Goal: Information Seeking & Learning: Check status

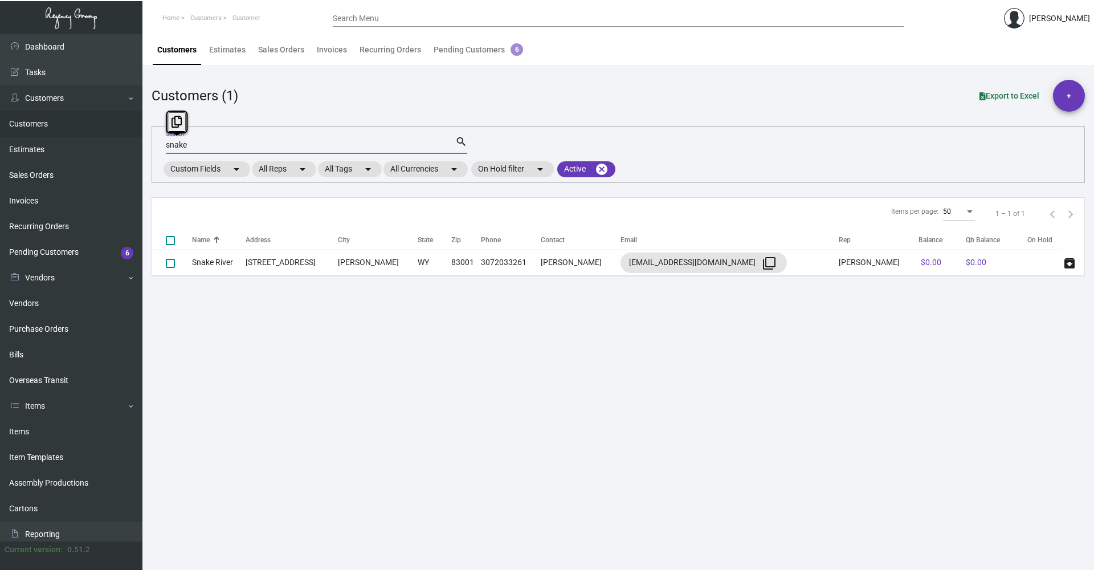
drag, startPoint x: 206, startPoint y: 141, endPoint x: 125, endPoint y: 136, distance: 81.1
click at [125, 135] on div "Dashboard Dashboard Tasks Customers Customers Estimates Sales Orders Invoices R…" at bounding box center [547, 302] width 1094 height 536
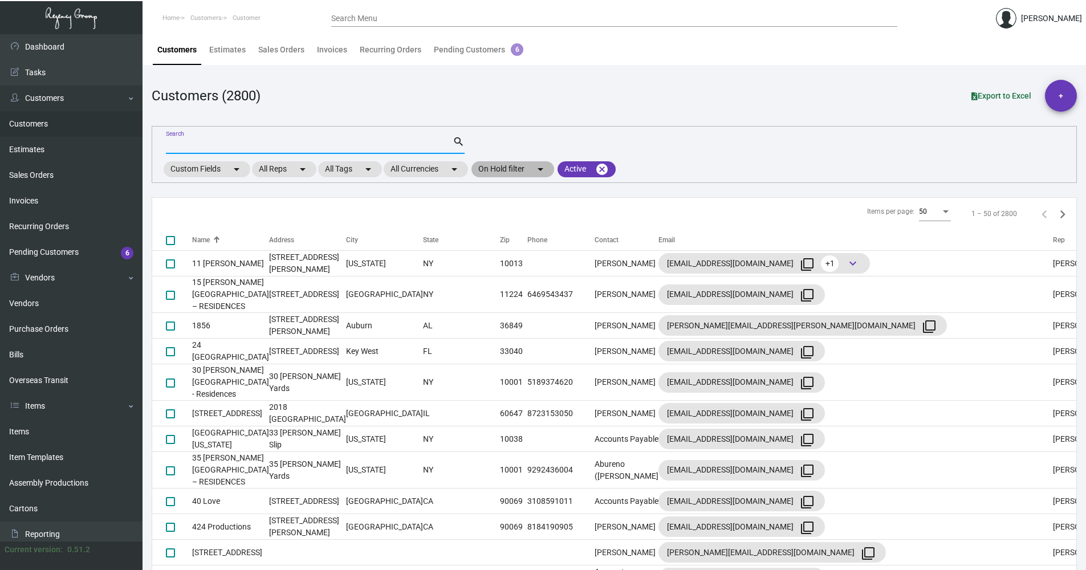
click at [508, 168] on mat-chip "On Hold filter arrow_drop_down" at bounding box center [512, 169] width 83 height 16
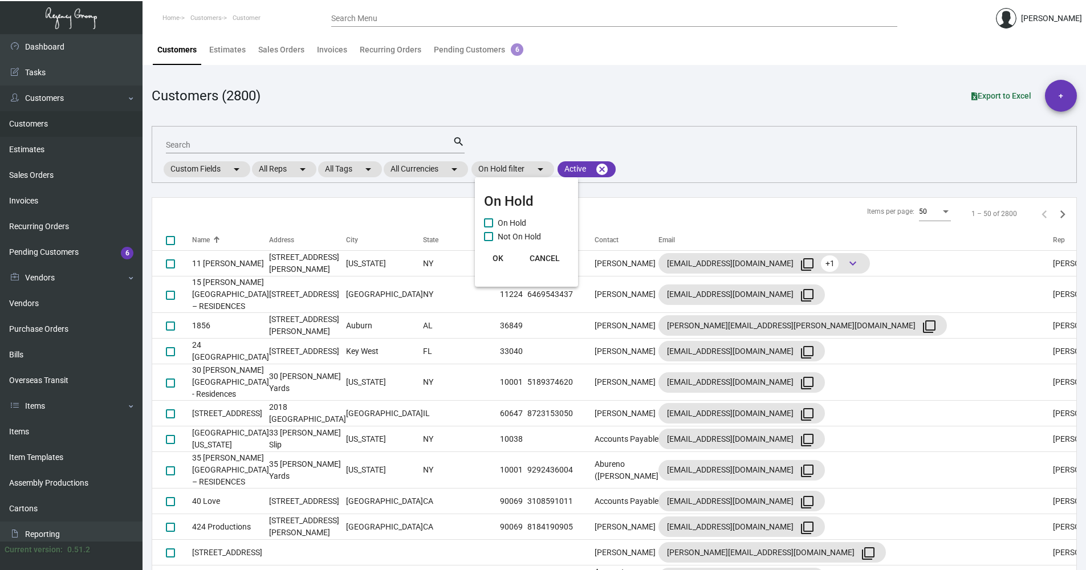
click at [505, 223] on span "On Hold" at bounding box center [512, 223] width 28 height 14
click at [488, 227] on input "On Hold" at bounding box center [488, 227] width 1 height 1
checkbox input "true"
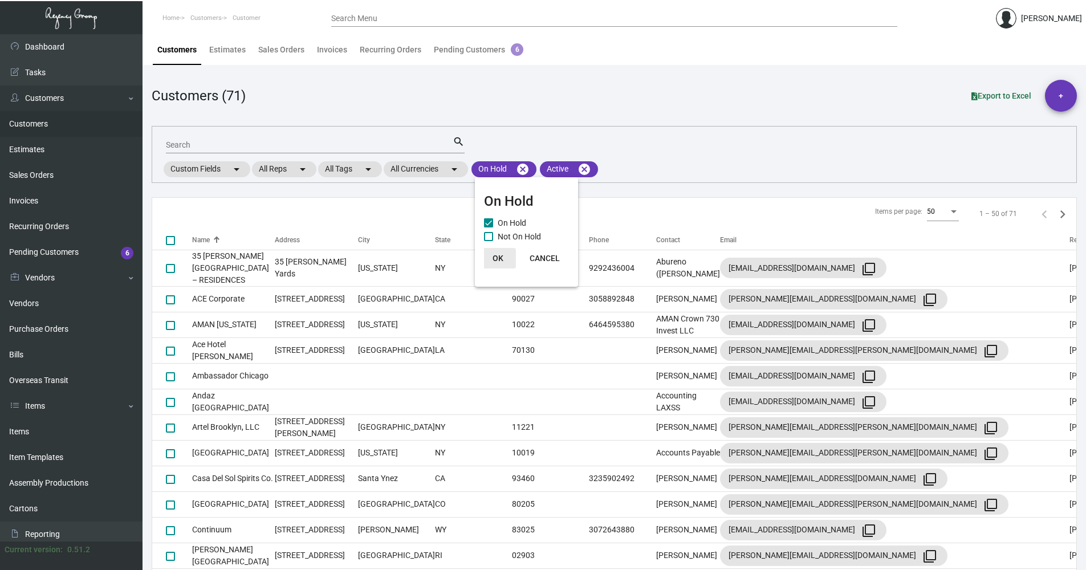
click at [496, 258] on span "OK" at bounding box center [497, 258] width 11 height 9
click at [212, 234] on th "Name" at bounding box center [233, 240] width 83 height 20
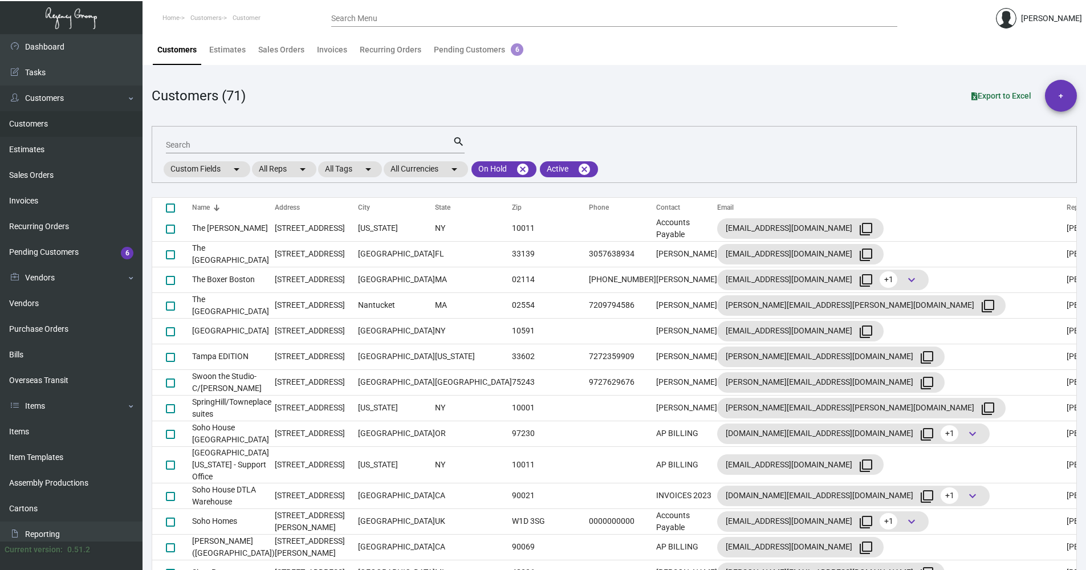
scroll to position [399, 0]
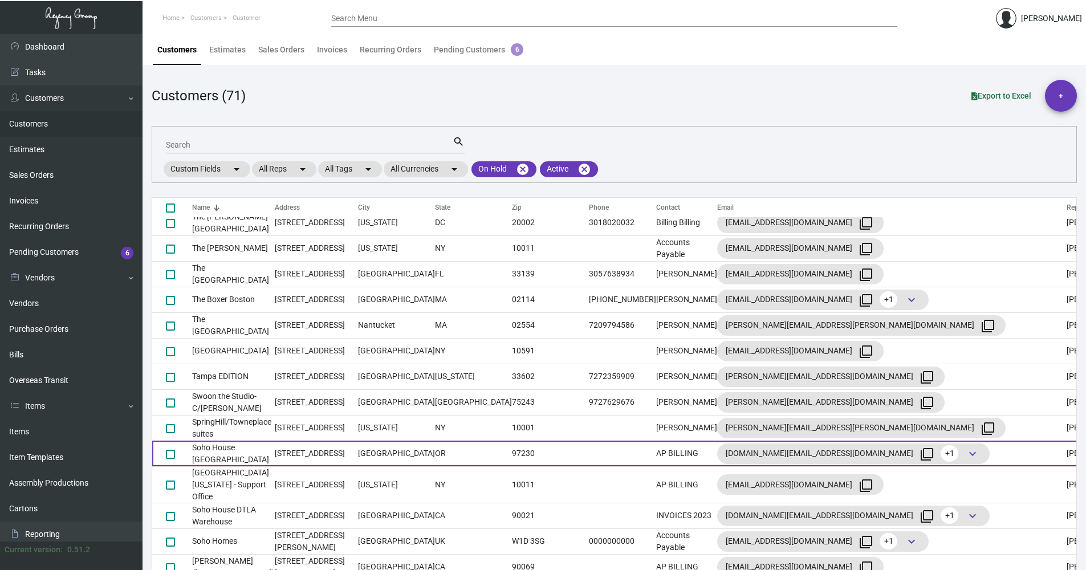
click at [656, 452] on td "AP BILLING" at bounding box center [686, 454] width 61 height 26
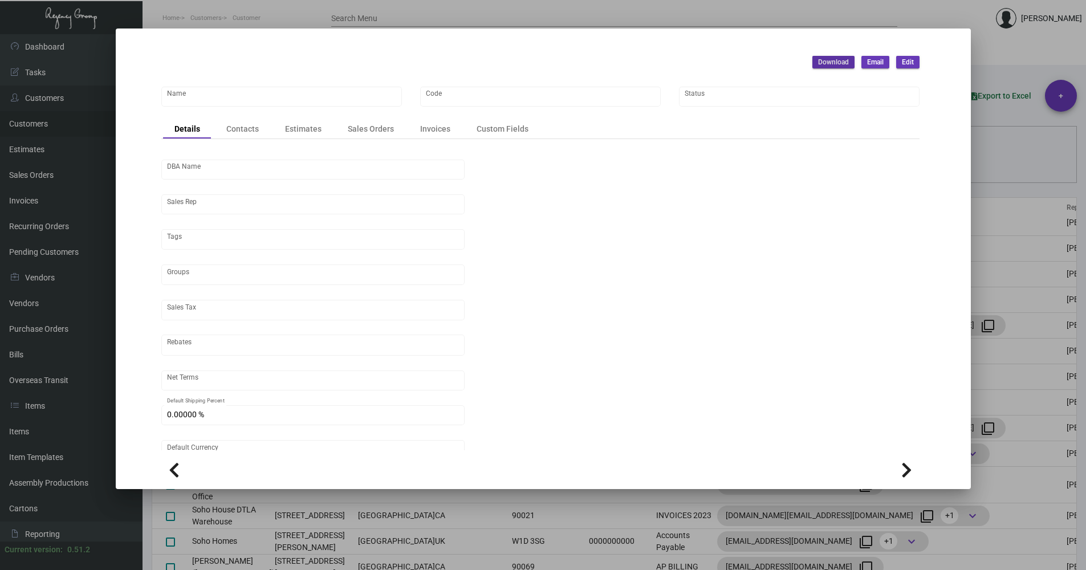
type input "Soho House [GEOGRAPHIC_DATA]"
type input "SHPORT"
type input "[PERSON_NAME]"
type input "Out of State"
type input "Net 30"
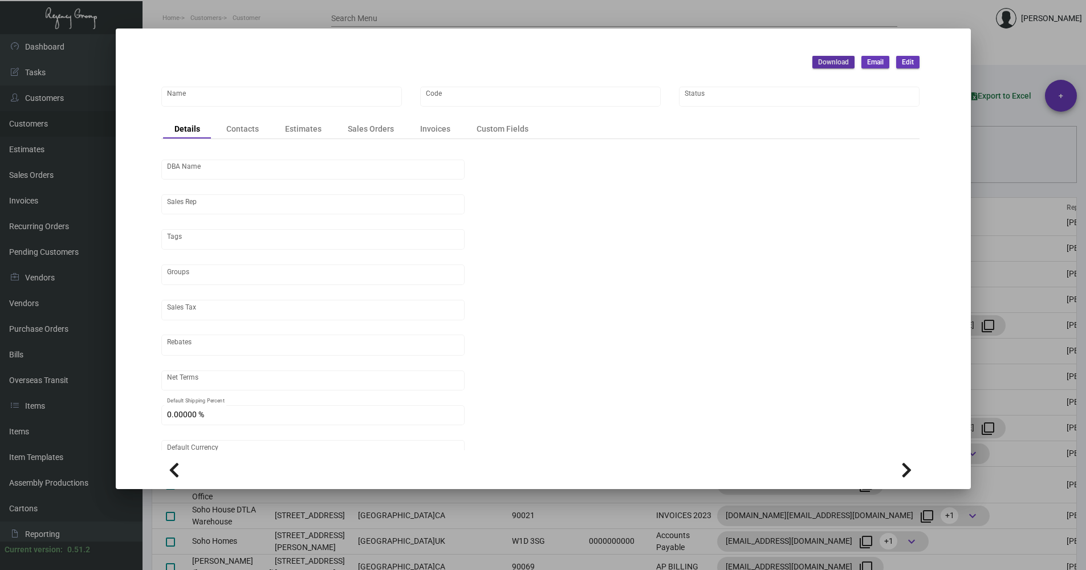
type input "United States Dollar $"
type input "$ 0.00"
checkbox input "true"
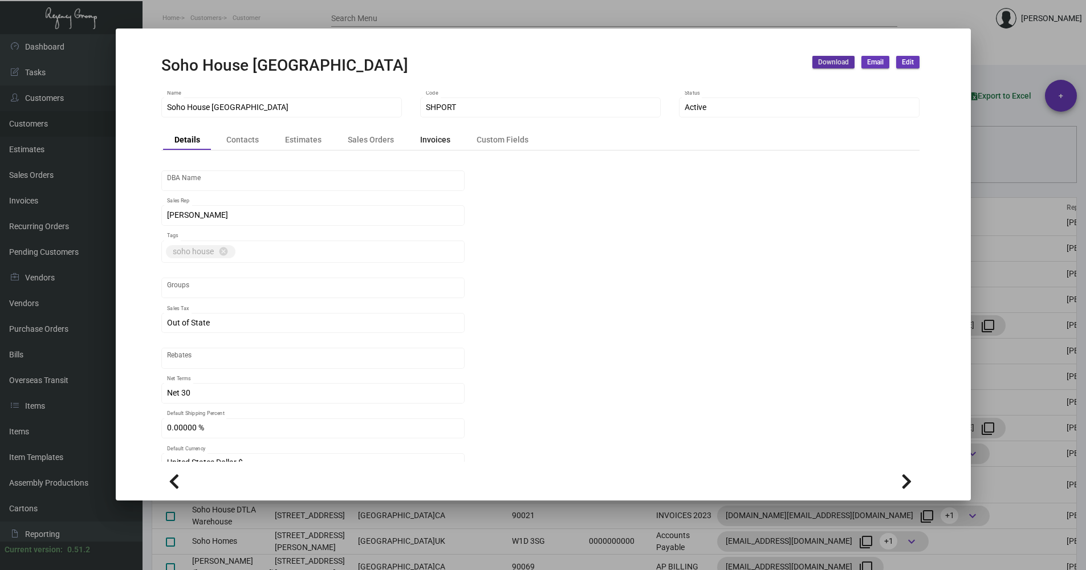
click at [430, 144] on div "Invoices" at bounding box center [435, 140] width 30 height 12
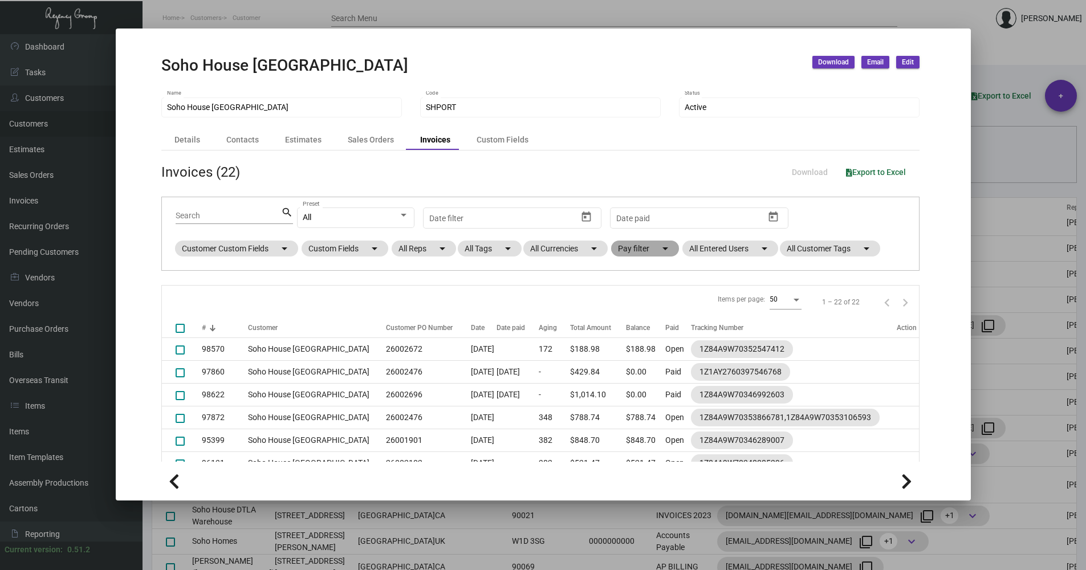
checkbox input "false"
click at [647, 248] on mat-chip "Pay filter arrow_drop_down" at bounding box center [645, 249] width 68 height 16
click at [650, 319] on span "Open" at bounding box center [646, 318] width 19 height 14
click at [627, 322] on input "Open" at bounding box center [627, 322] width 1 height 1
checkbox input "true"
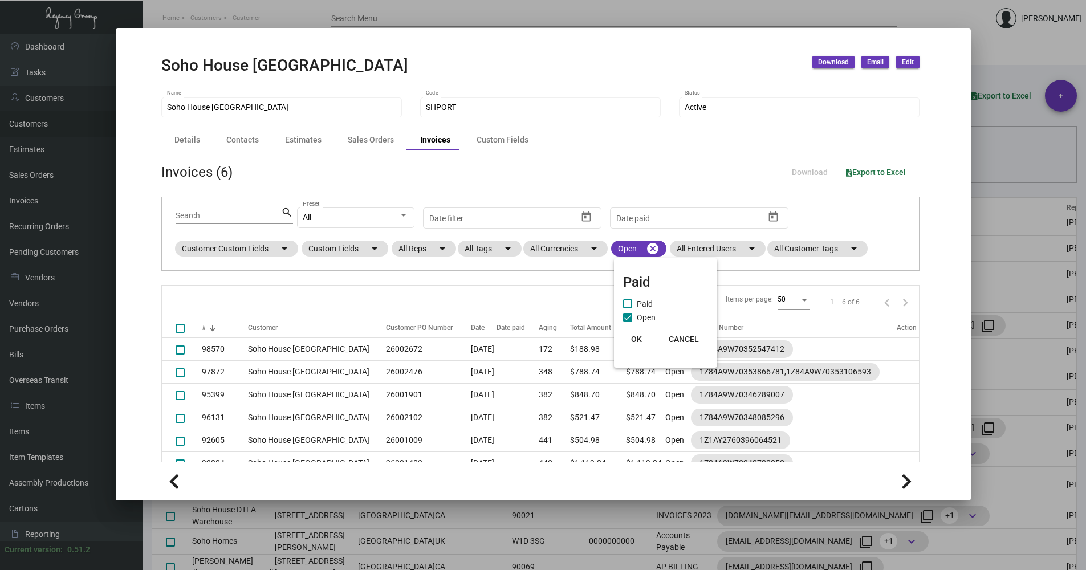
click at [638, 335] on span "OK" at bounding box center [636, 339] width 11 height 9
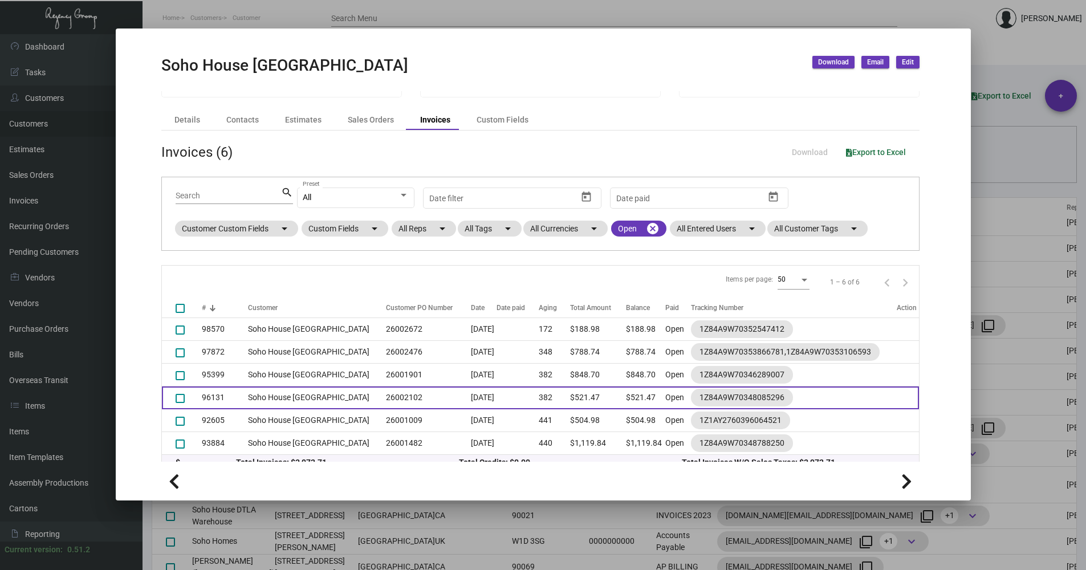
scroll to position [31, 0]
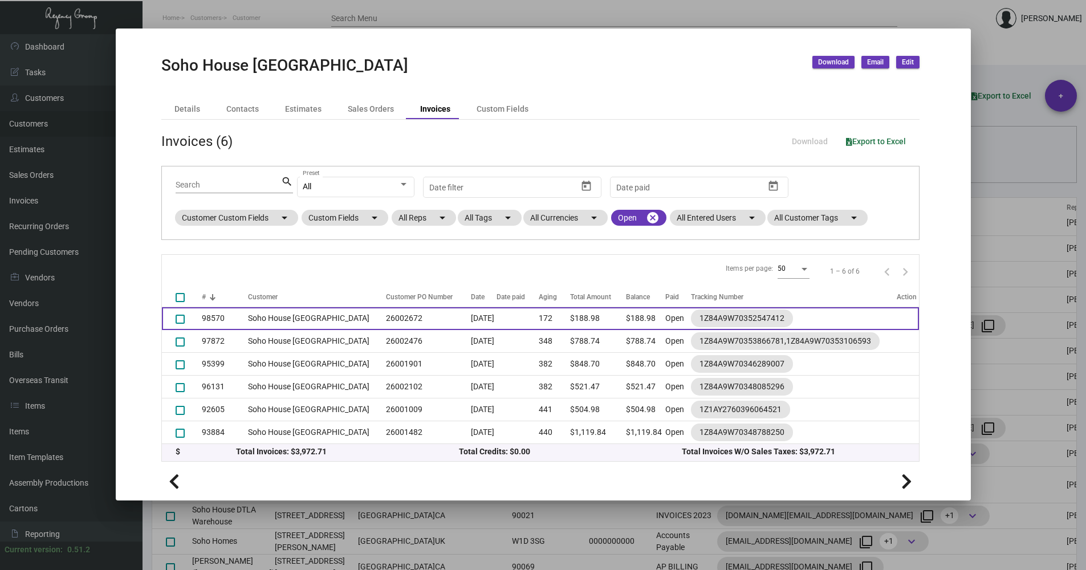
click at [471, 313] on td "[DATE]" at bounding box center [484, 318] width 26 height 23
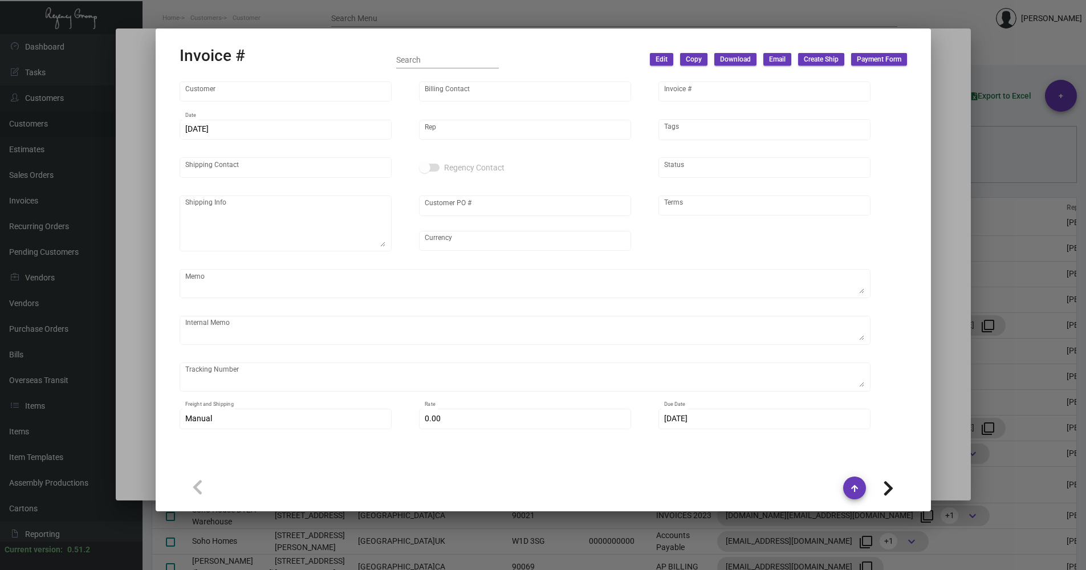
type input "Soho House [GEOGRAPHIC_DATA]"
type input "AP BILLING"
type input "98570"
type input "[DATE]"
type input "[PERSON_NAME]"
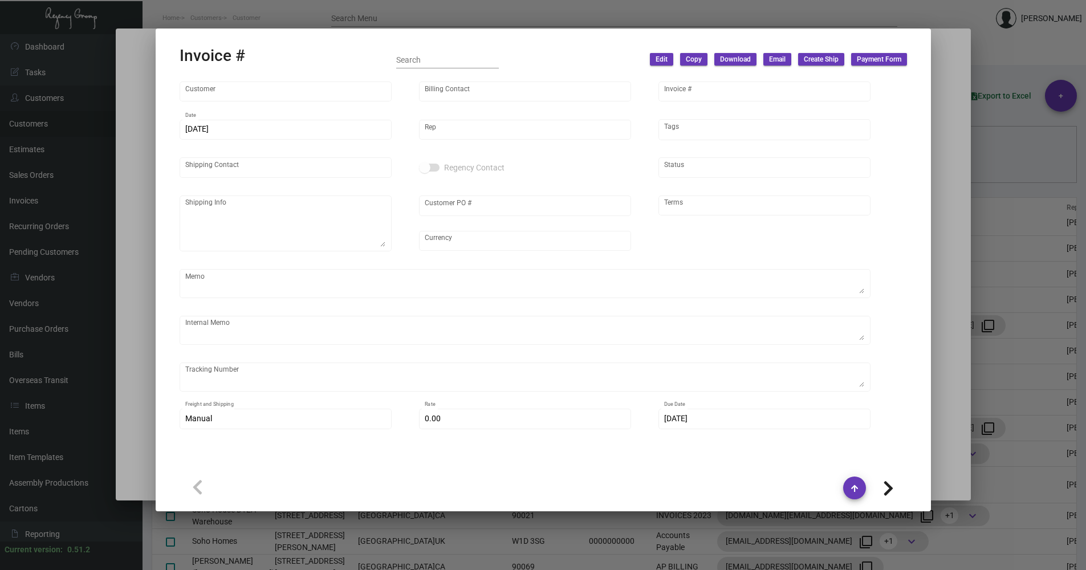
type input "[PERSON_NAME]"
type textarea "[GEOGRAPHIC_DATA] [GEOGRAPHIC_DATA] - [PERSON_NAME] [STREET_ADDRESS]"
type input "26002672"
type input "United States Dollar $"
type input "Net 30"
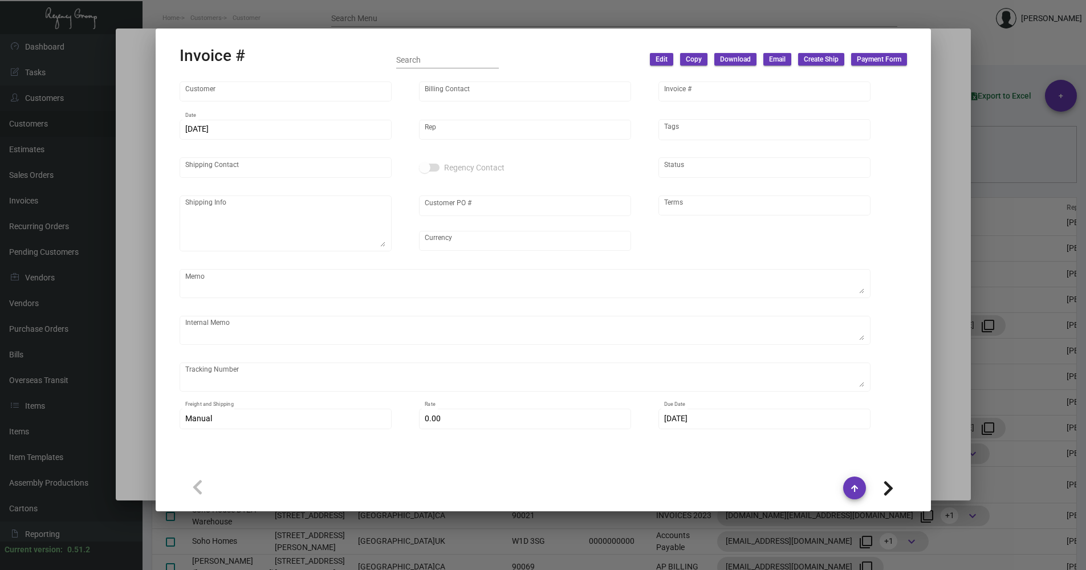
type textarea "9.83"
type input "$ 32.98"
type input "[DATE]"
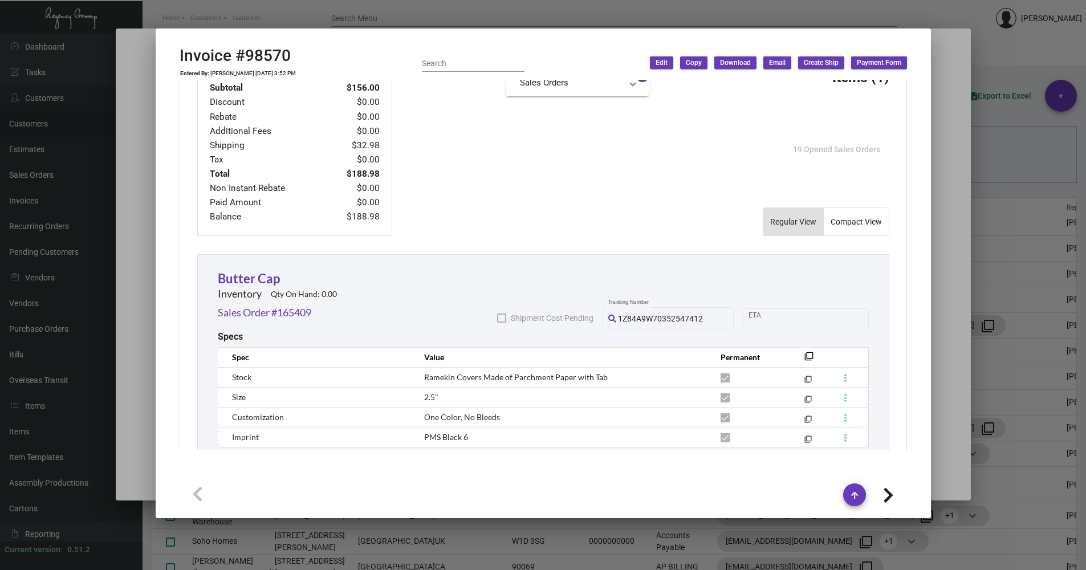
scroll to position [598, 0]
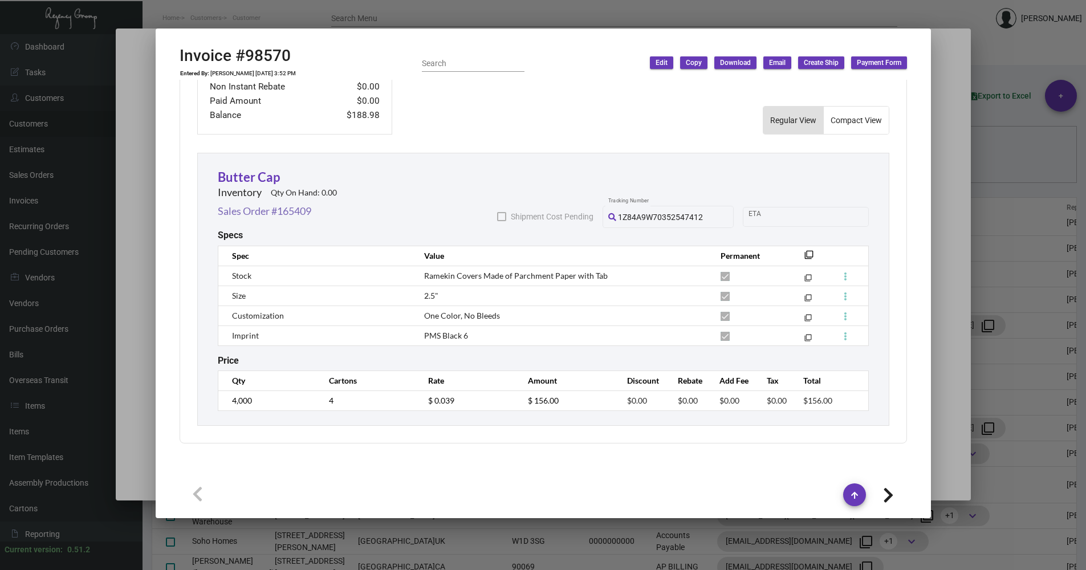
click at [266, 213] on link "Sales Order #165409" at bounding box center [264, 210] width 93 height 15
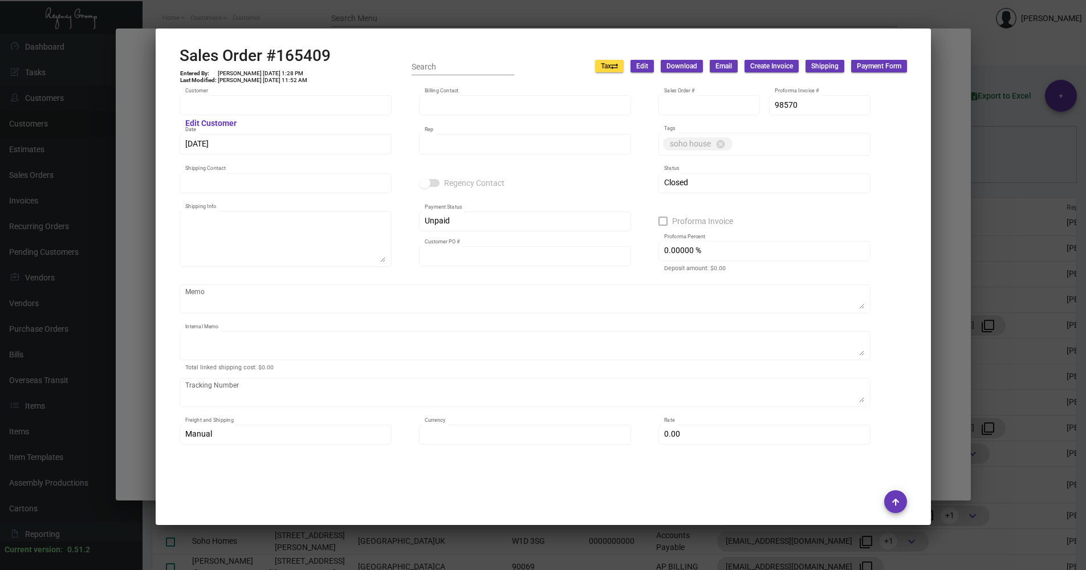
type input "Soho House [GEOGRAPHIC_DATA]"
type input "AP BILLING"
type input "165409"
type input "[DATE]"
type input "[PERSON_NAME]"
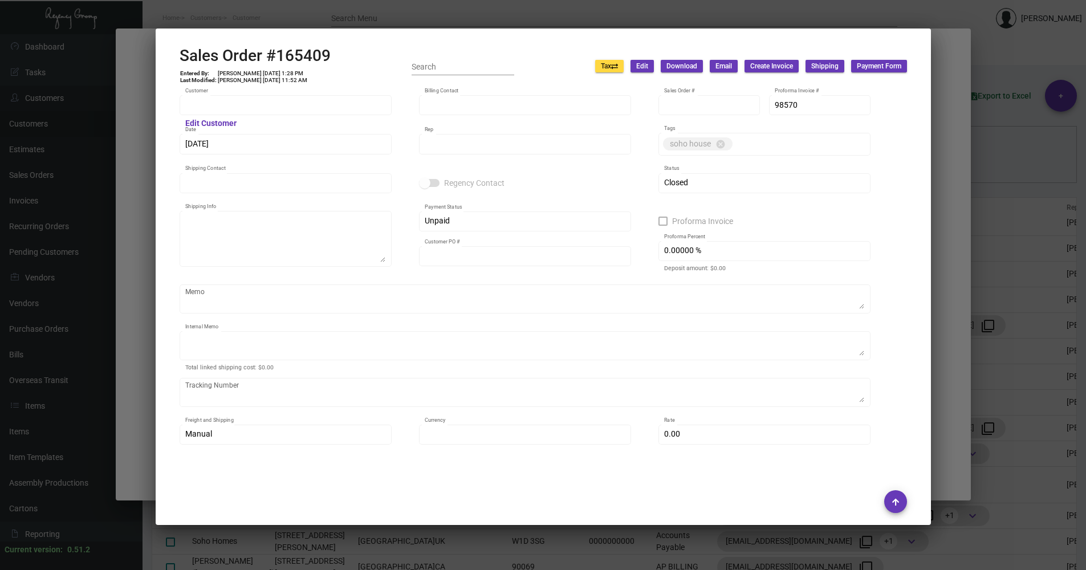
type input "[PERSON_NAME]"
type textarea "[GEOGRAPHIC_DATA] [GEOGRAPHIC_DATA] - [PERSON_NAME] [STREET_ADDRESS]"
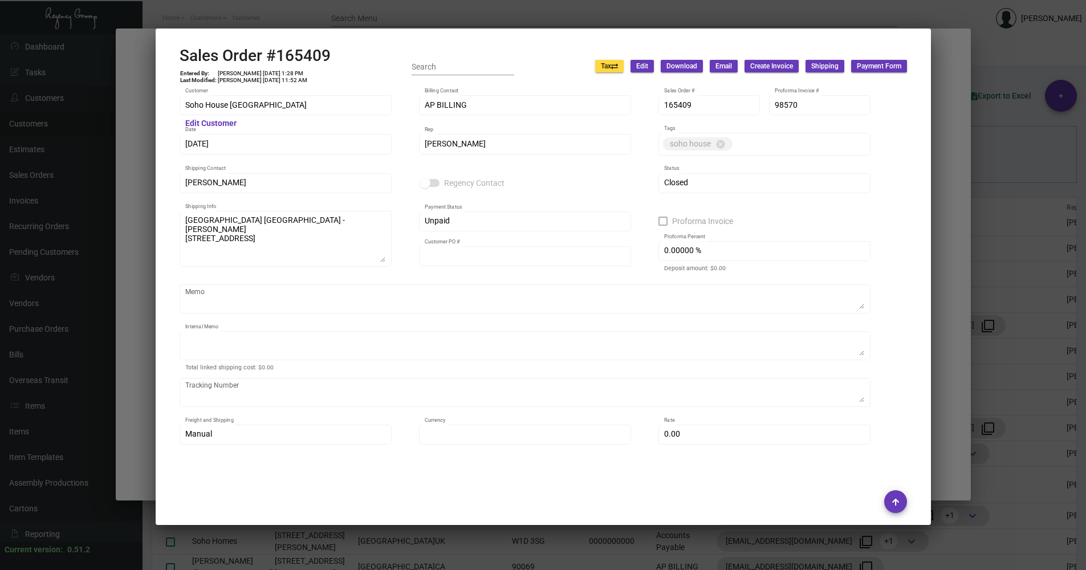
type input "26002672"
type textarea "9.83"
type input "United States Dollar $"
type input "$ 32.98"
click at [931, 365] on div at bounding box center [543, 285] width 1086 height 570
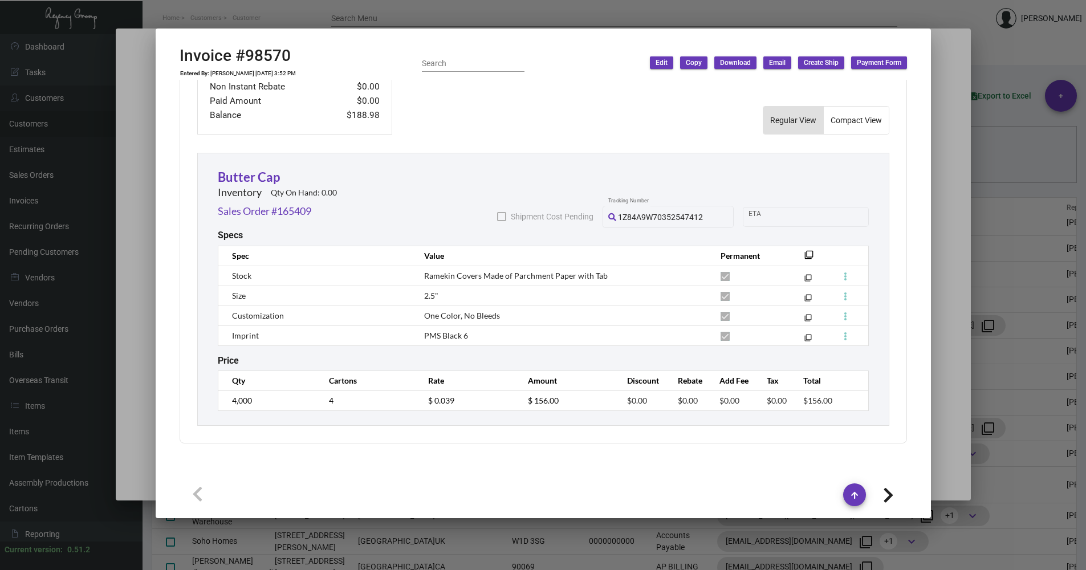
click at [942, 366] on div at bounding box center [543, 285] width 1086 height 570
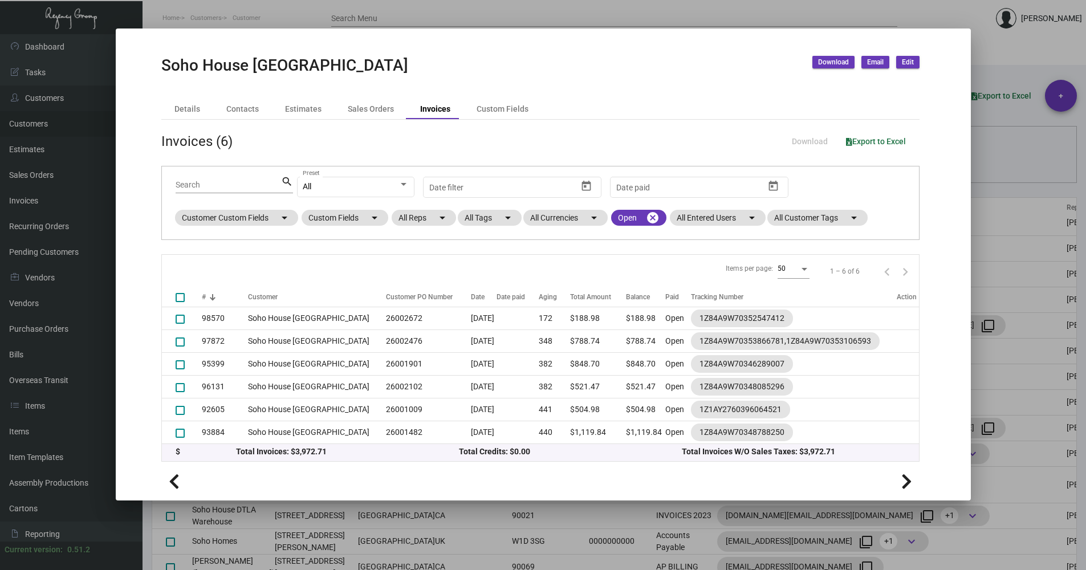
click at [997, 173] on div at bounding box center [543, 285] width 1086 height 570
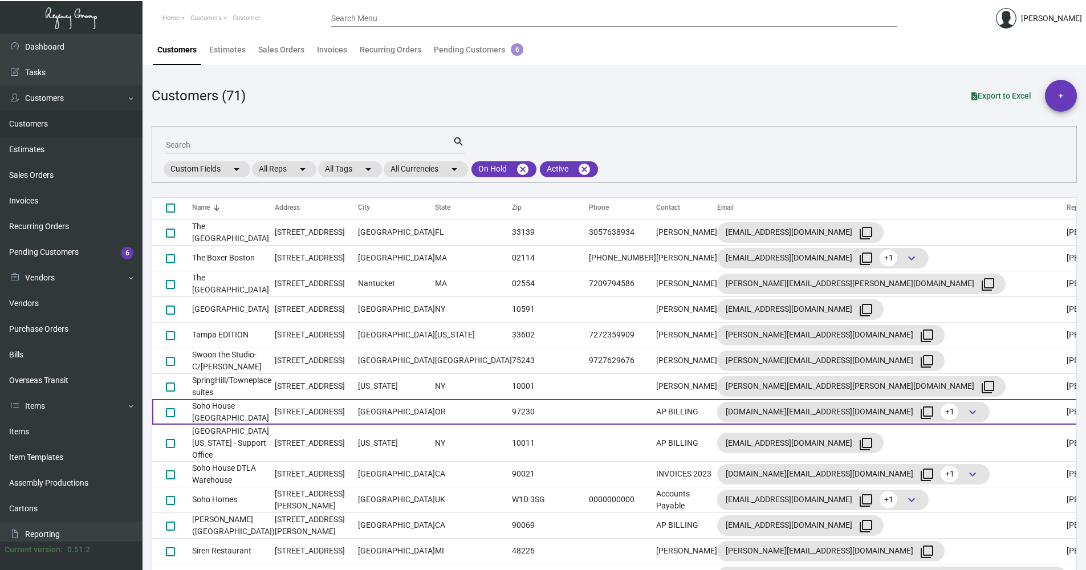
scroll to position [513, 0]
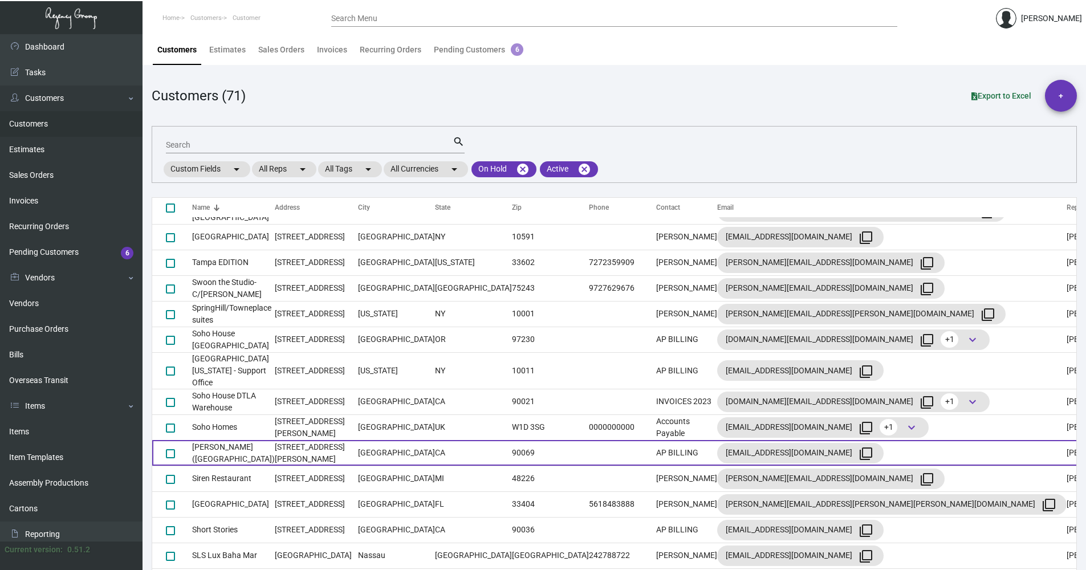
click at [435, 443] on td "CA" at bounding box center [473, 453] width 77 height 26
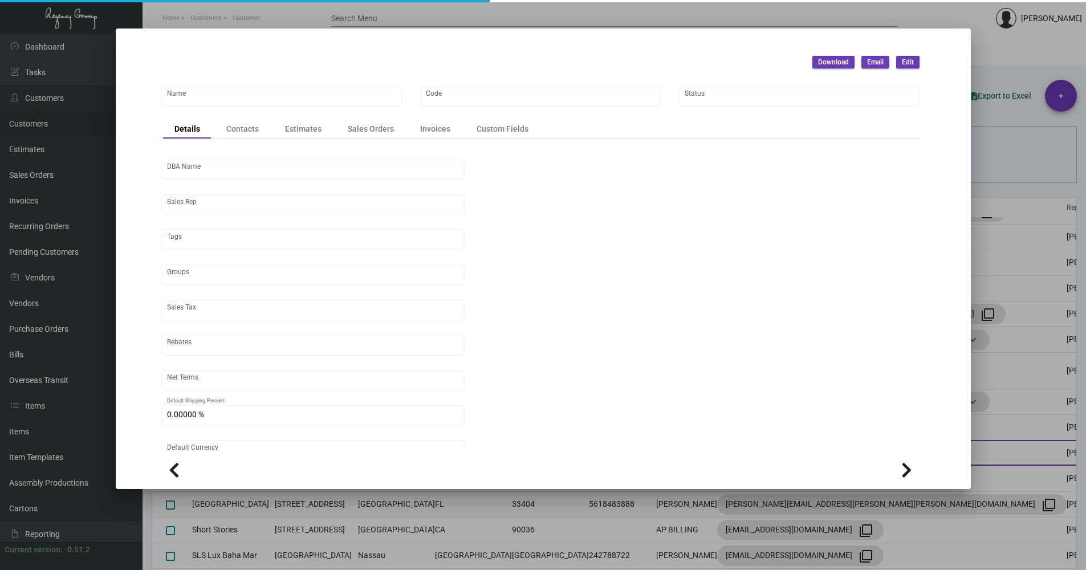
type input "[PERSON_NAME] ([GEOGRAPHIC_DATA])"
type input "SOHOWH"
type input "Little House West Hollywood LLC"
type input "[PERSON_NAME]"
type input "ST CA-[GEOGRAPHIC_DATA]-[GEOGRAPHIC_DATA]"
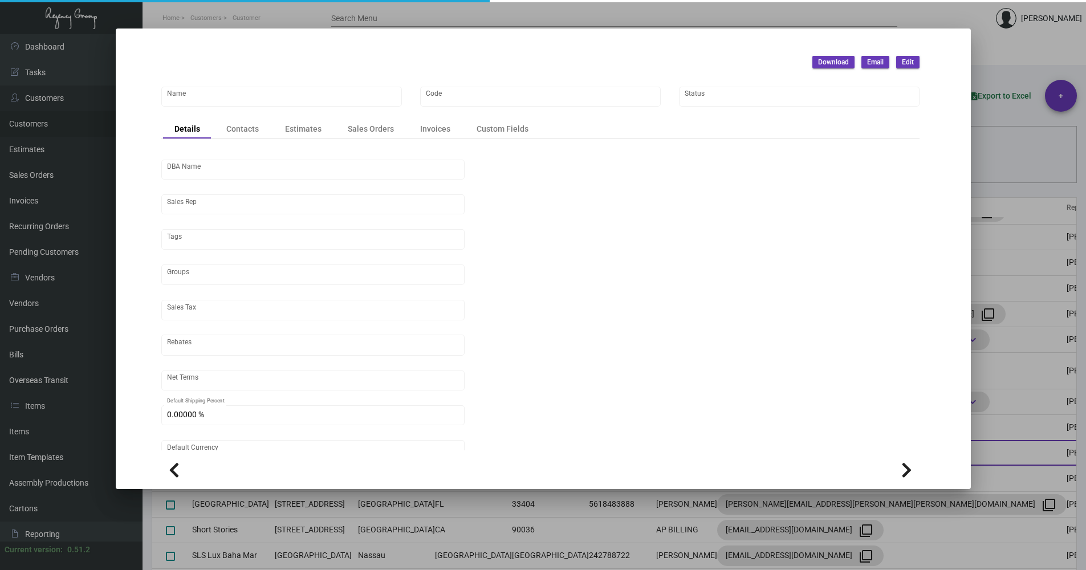
type input "Net 30"
type input "United States Dollar $"
type input "$ 0.00"
checkbox input "true"
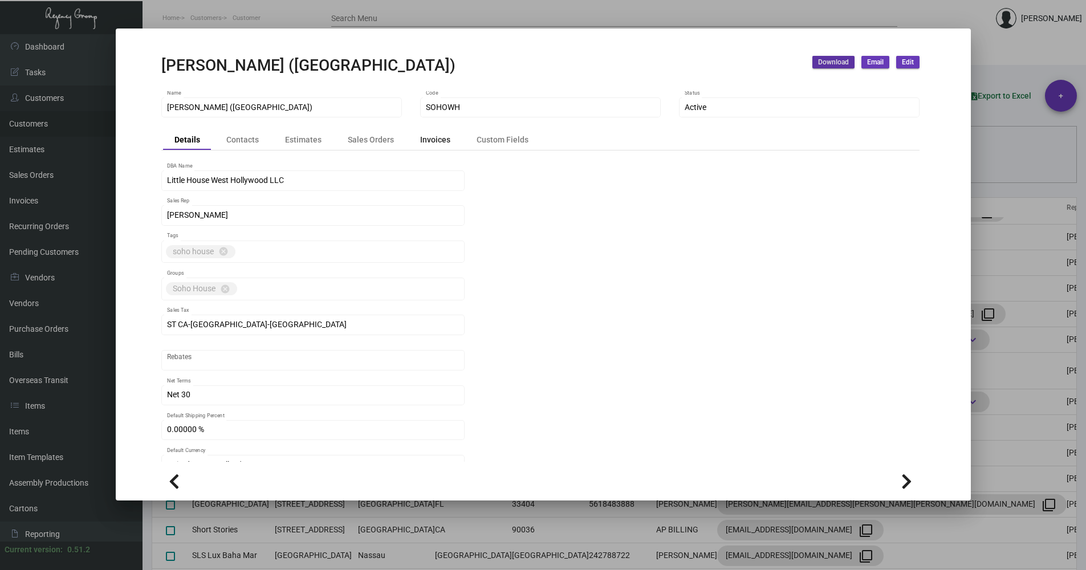
click at [438, 142] on div "Invoices" at bounding box center [435, 140] width 30 height 12
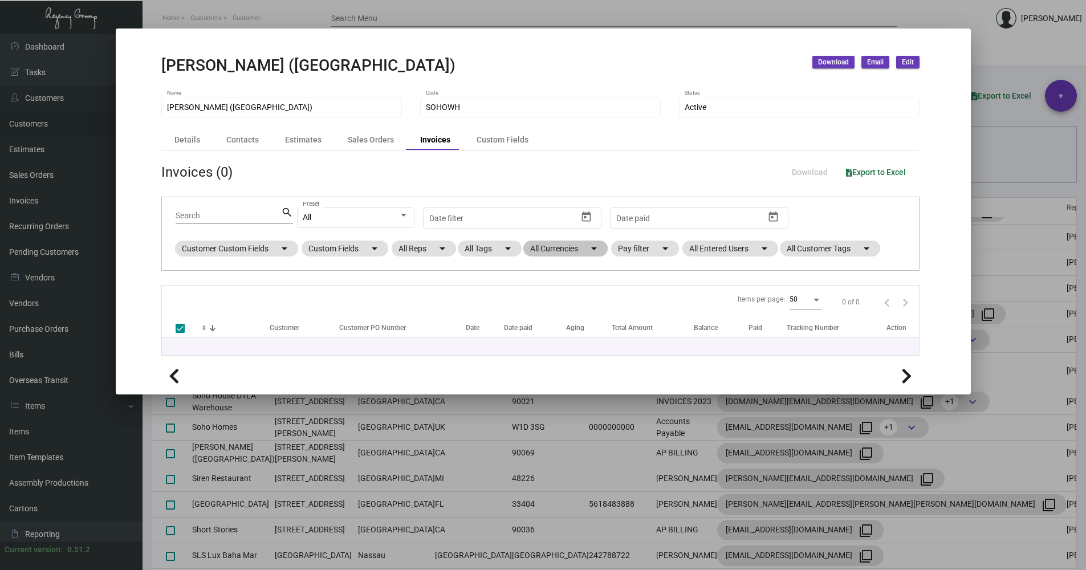
checkbox input "false"
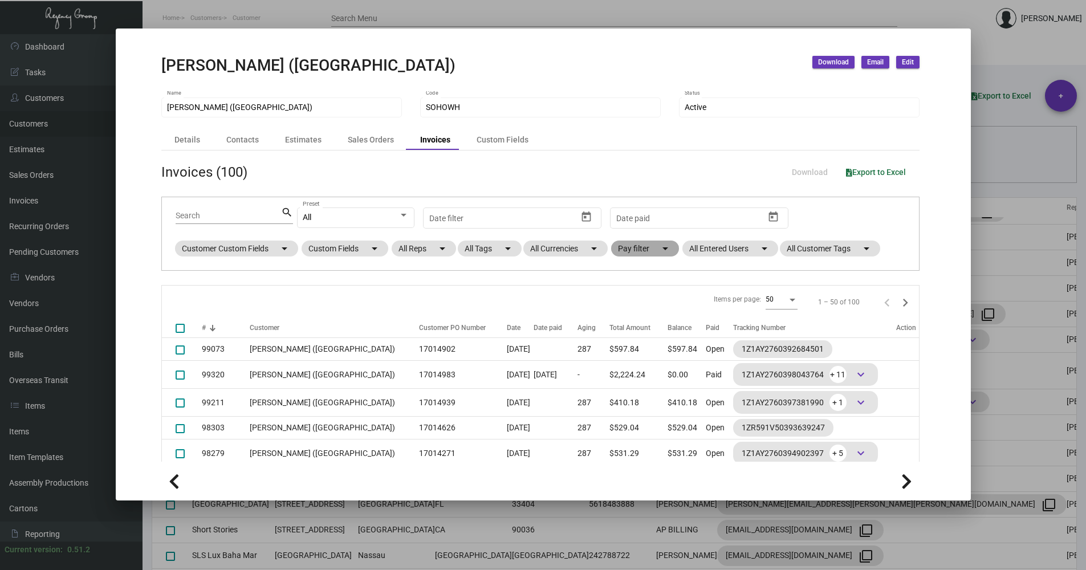
click at [661, 252] on mat-chip "Pay filter arrow_drop_down" at bounding box center [645, 249] width 68 height 16
click at [645, 321] on span "Open" at bounding box center [646, 318] width 19 height 14
click at [627, 322] on input "Open" at bounding box center [627, 322] width 1 height 1
checkbox input "true"
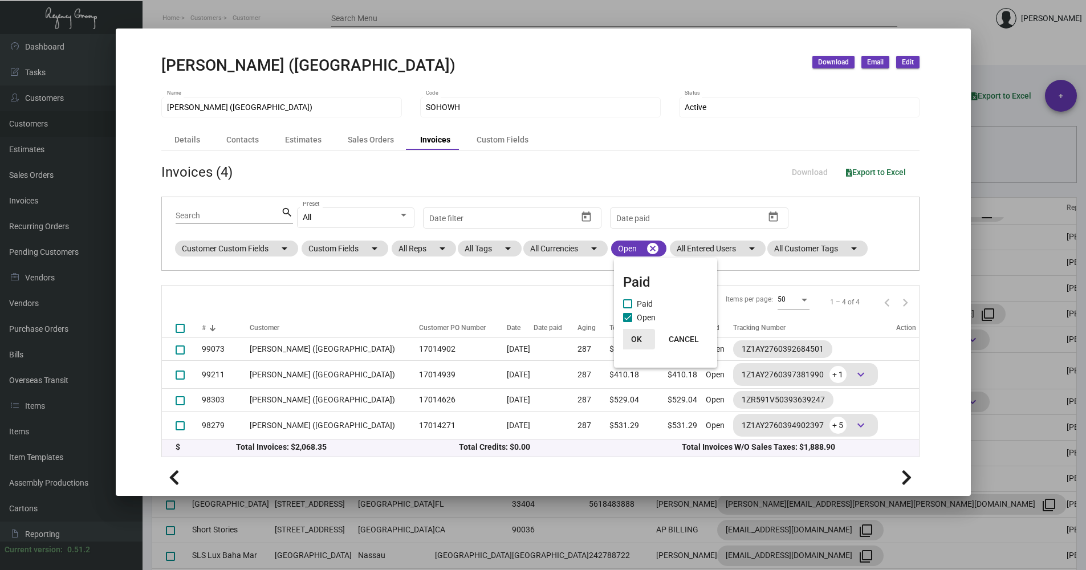
click at [637, 338] on span "OK" at bounding box center [636, 339] width 11 height 9
click at [993, 165] on div at bounding box center [543, 285] width 1086 height 570
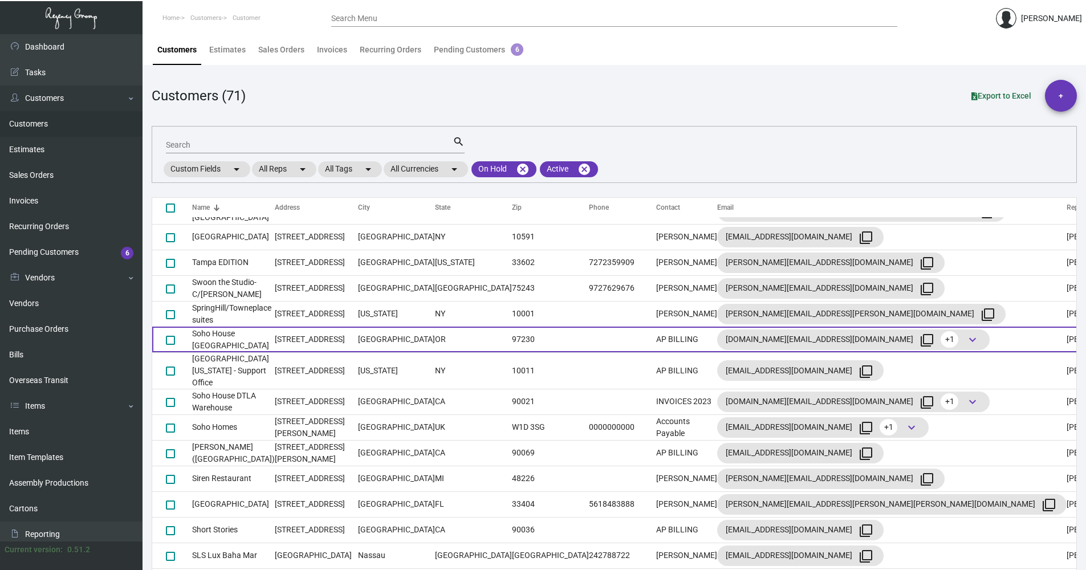
click at [589, 344] on td at bounding box center [622, 340] width 67 height 26
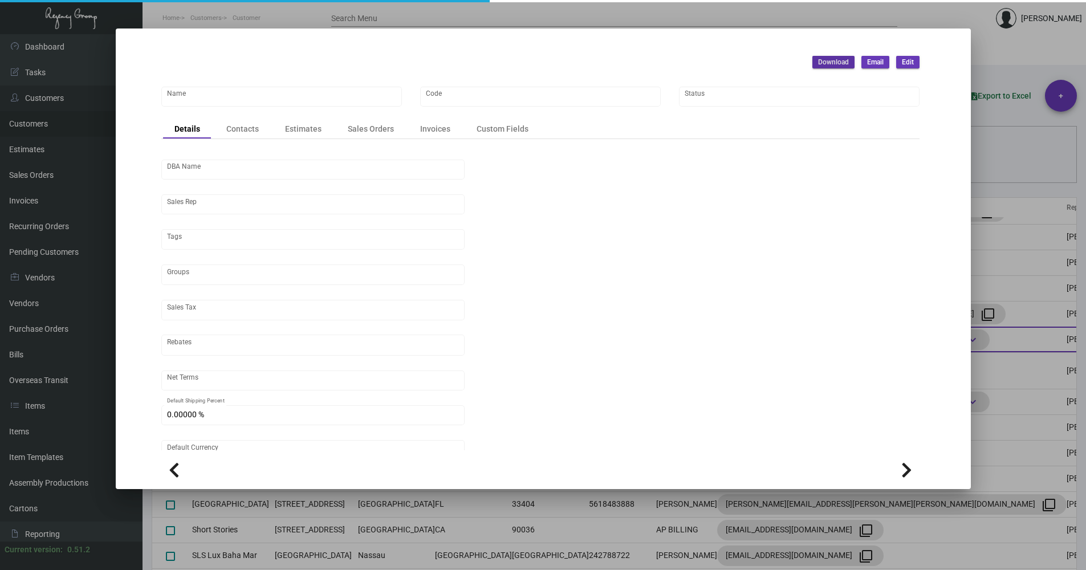
type input "Soho House [GEOGRAPHIC_DATA]"
type input "SHPORT"
type input "[PERSON_NAME]"
type input "Out of State"
type input "Net 30"
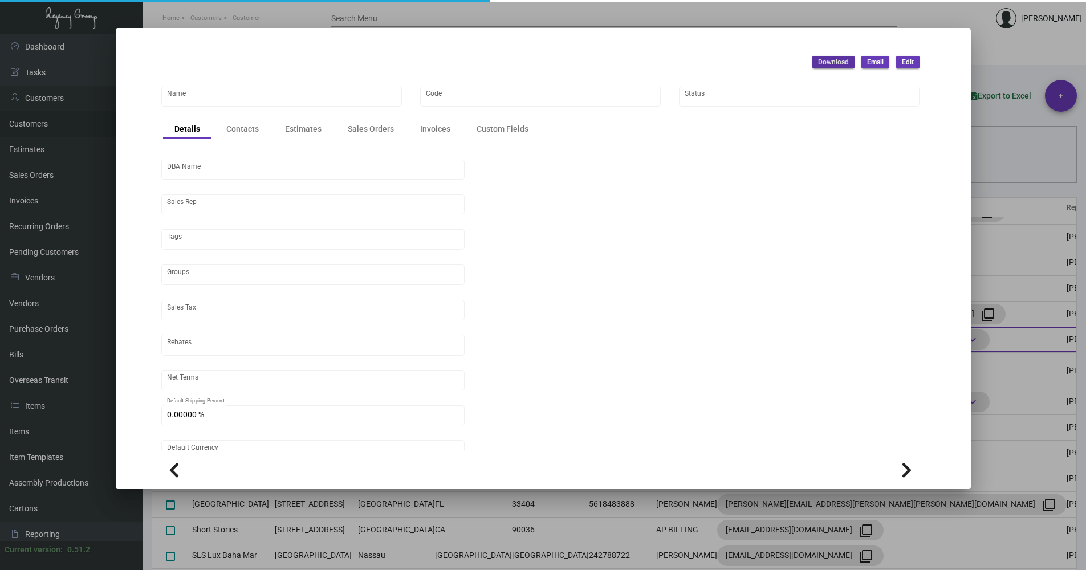
type input "United States Dollar $"
type input "$ 0.00"
checkbox input "true"
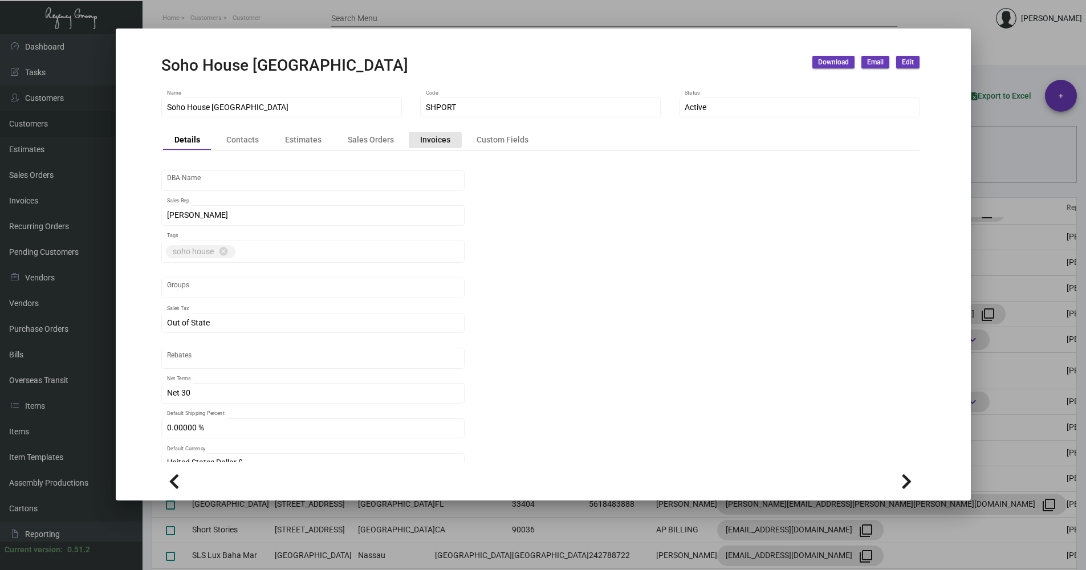
click at [430, 140] on div "Invoices" at bounding box center [435, 140] width 30 height 12
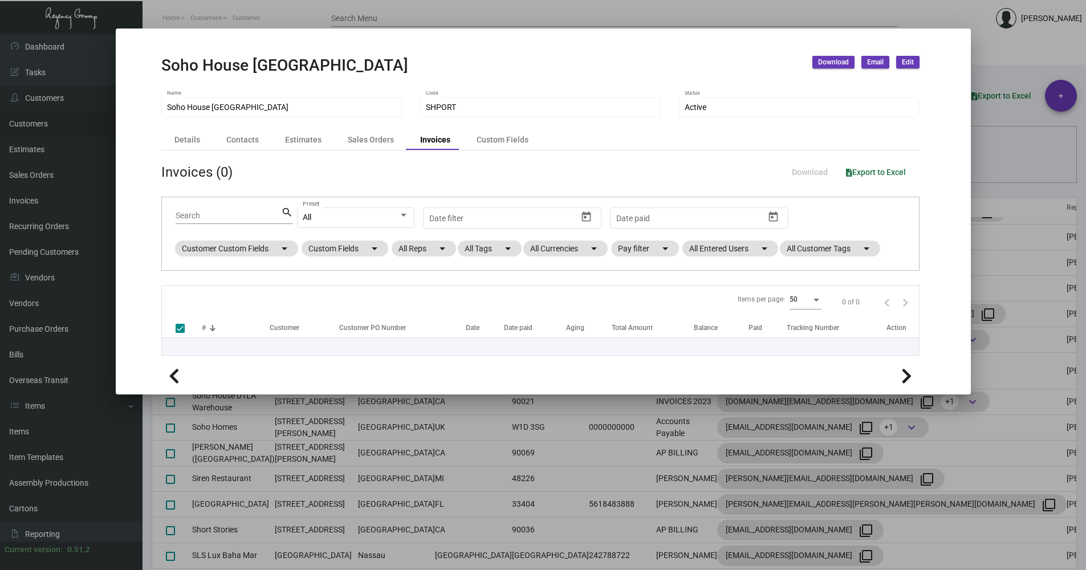
checkbox input "false"
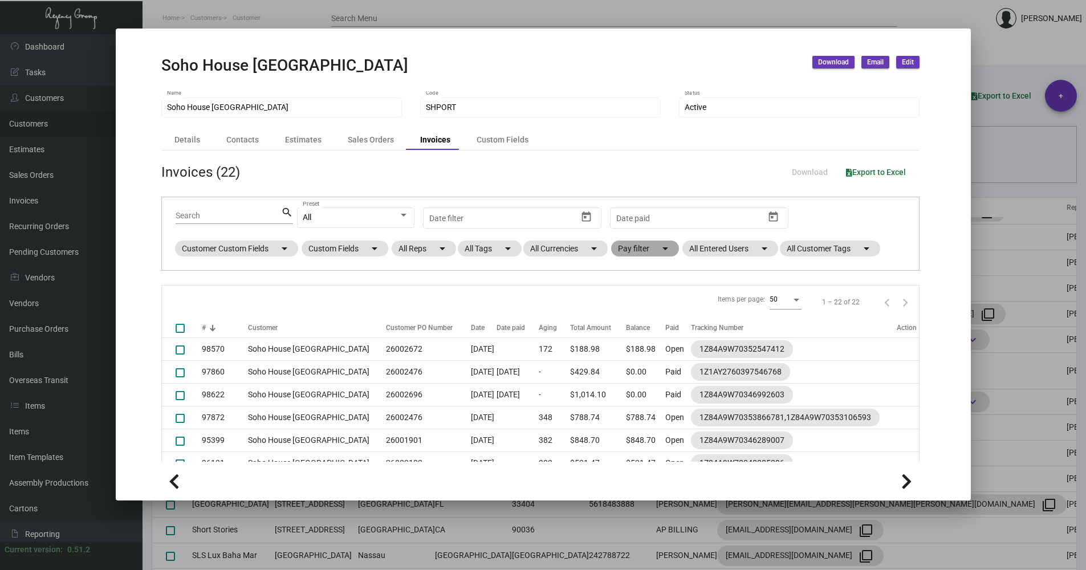
click at [629, 247] on mat-chip "Pay filter arrow_drop_down" at bounding box center [645, 249] width 68 height 16
click at [647, 313] on span "Open" at bounding box center [646, 318] width 19 height 14
click at [627, 322] on input "Open" at bounding box center [627, 322] width 1 height 1
checkbox input "true"
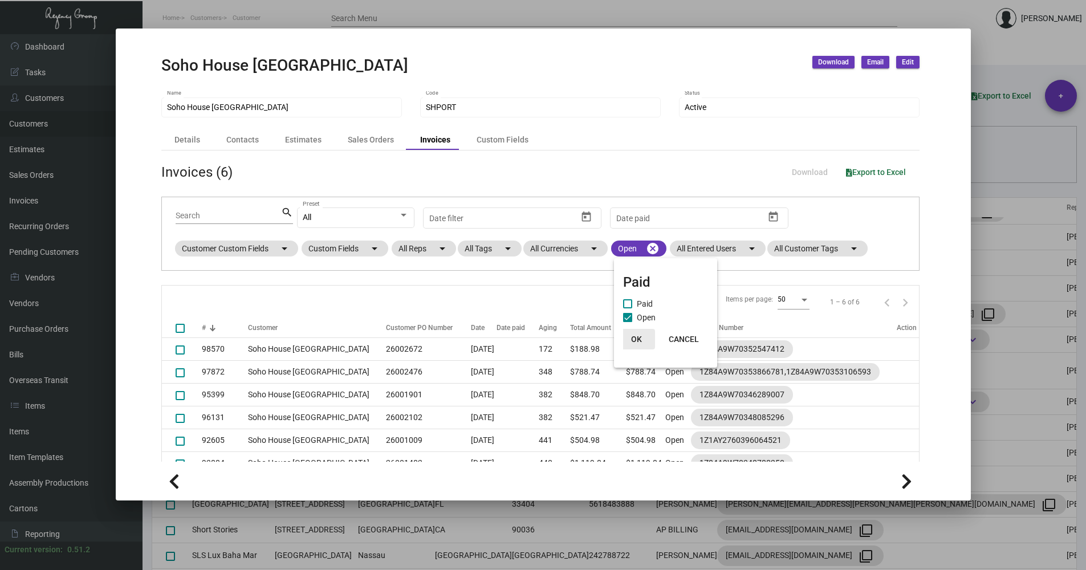
click at [633, 337] on span "OK" at bounding box center [636, 339] width 11 height 9
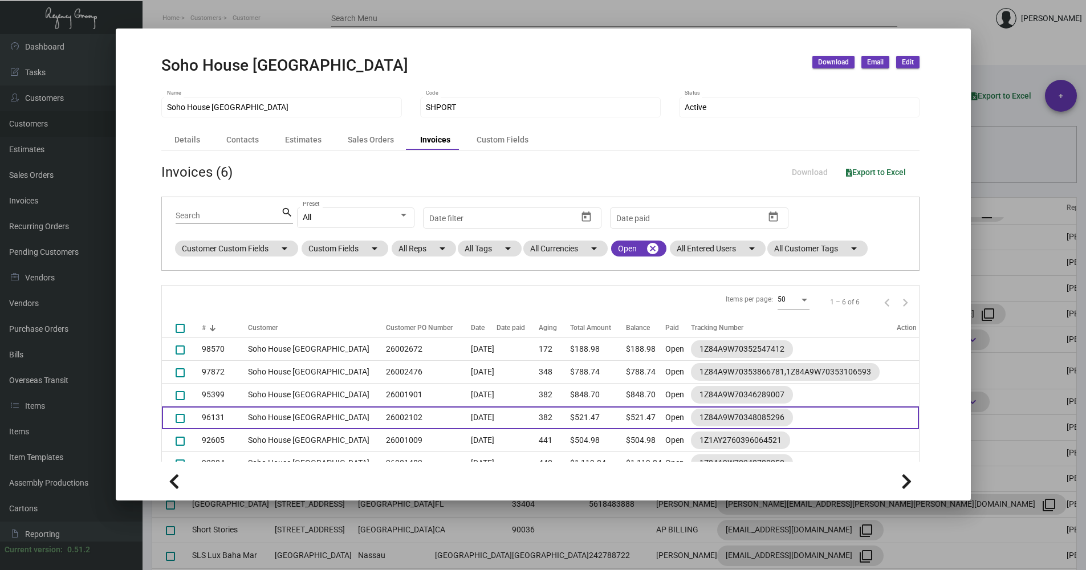
scroll to position [31, 0]
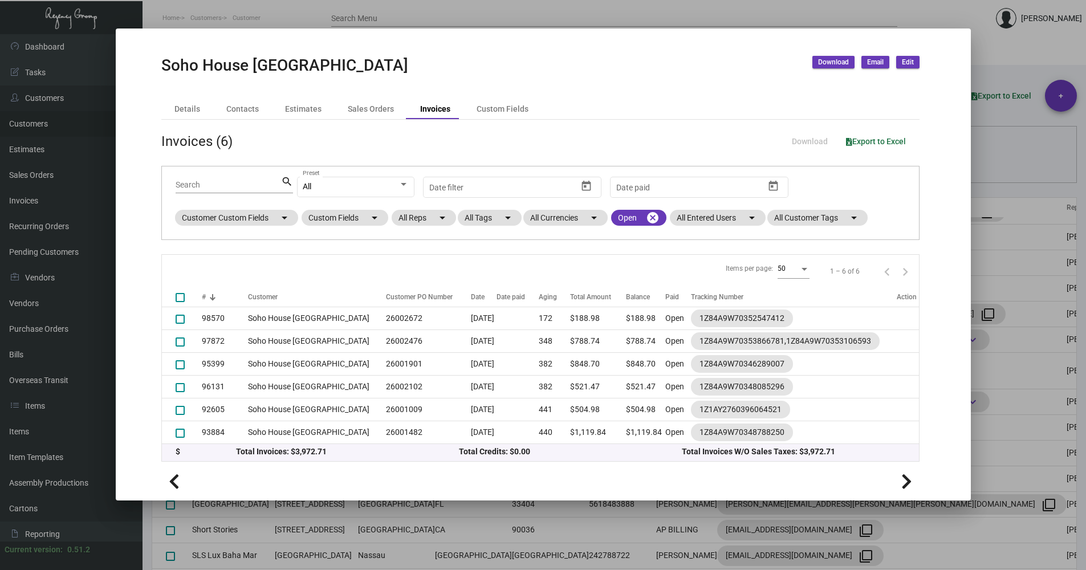
click at [872, 101] on div "Details Contacts Estimates Sales Orders Invoices Custom Fields" at bounding box center [540, 109] width 758 height 19
click at [833, 58] on span "Download" at bounding box center [833, 63] width 31 height 10
click at [841, 142] on button "Statements" at bounding box center [864, 141] width 105 height 27
click at [644, 13] on div at bounding box center [543, 285] width 1086 height 570
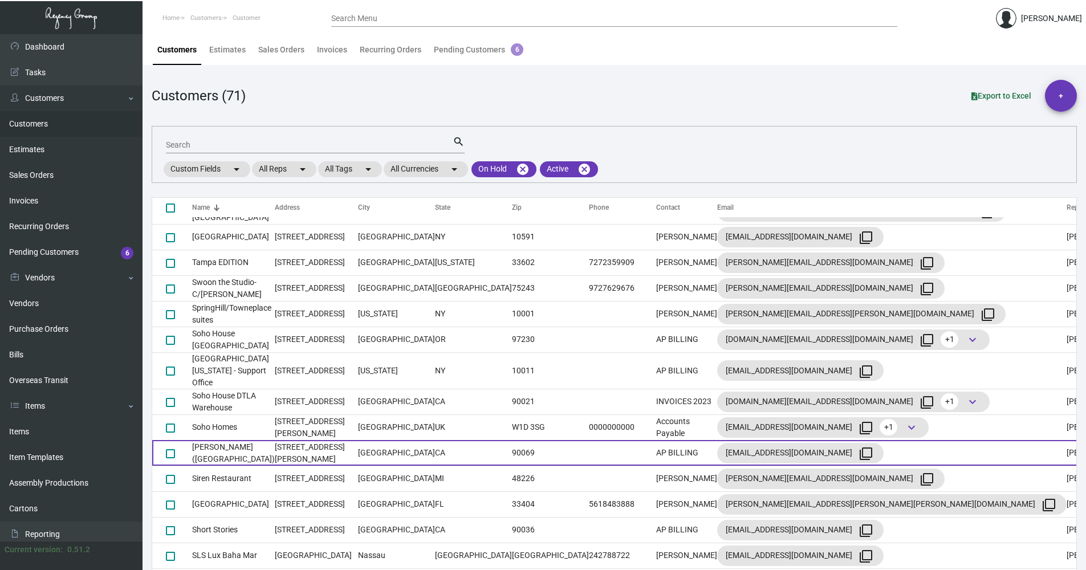
click at [250, 440] on td "[PERSON_NAME] ([GEOGRAPHIC_DATA])" at bounding box center [233, 453] width 83 height 26
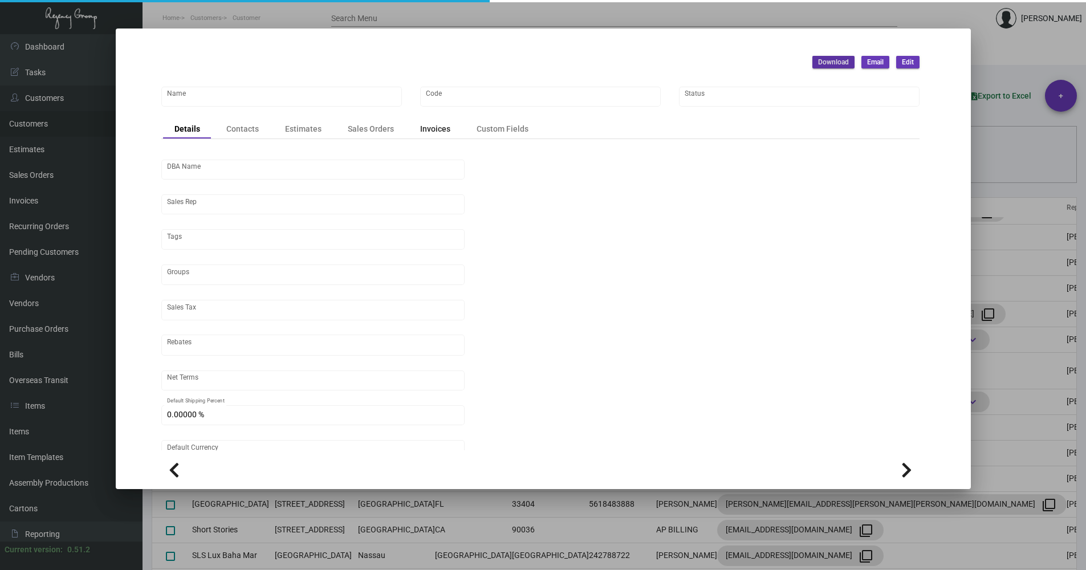
click at [438, 132] on div "Invoices" at bounding box center [435, 129] width 30 height 12
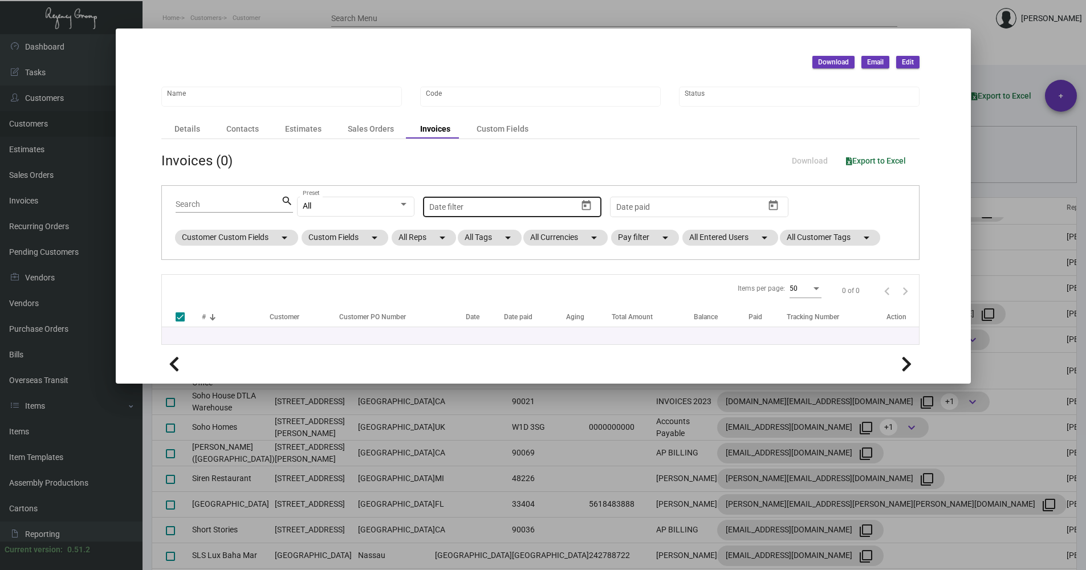
type input "[PERSON_NAME] ([GEOGRAPHIC_DATA])"
type input "SOHOWH"
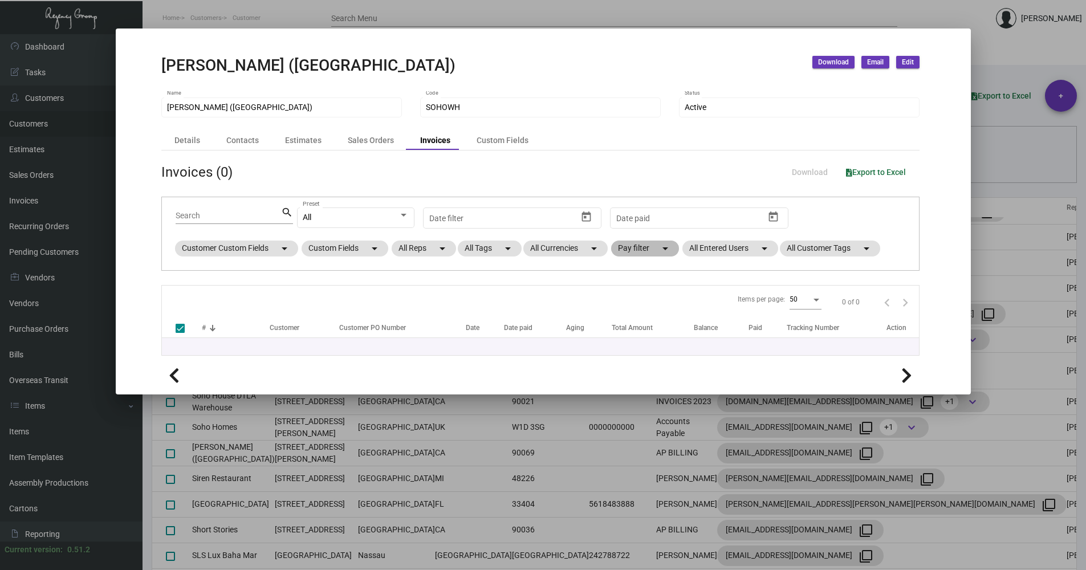
click at [647, 246] on mat-chip "Pay filter arrow_drop_down" at bounding box center [645, 249] width 68 height 16
checkbox input "false"
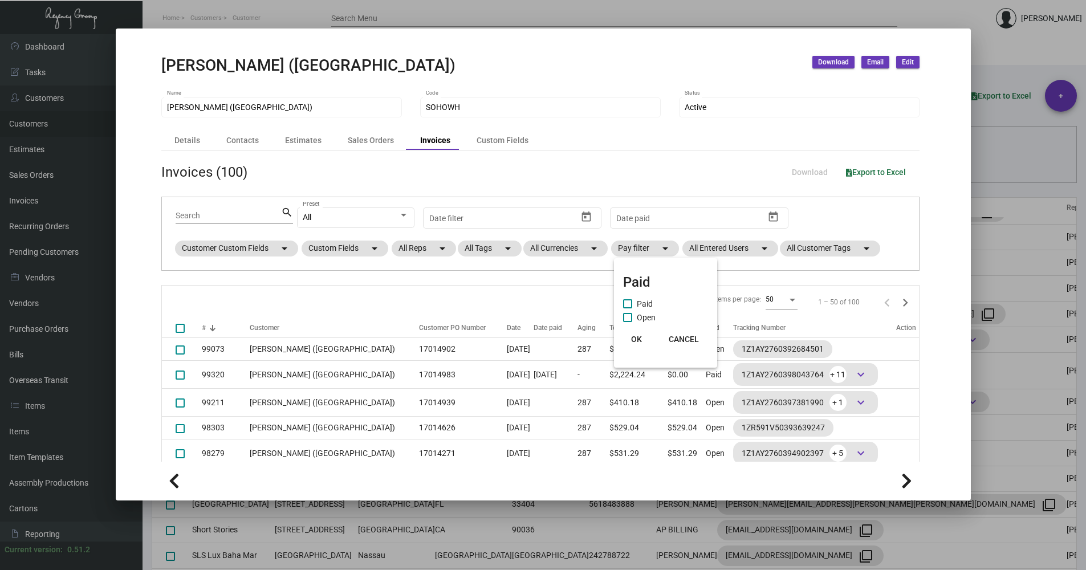
click at [645, 315] on span "Open" at bounding box center [646, 318] width 19 height 14
click at [627, 322] on input "Open" at bounding box center [627, 322] width 1 height 1
checkbox input "true"
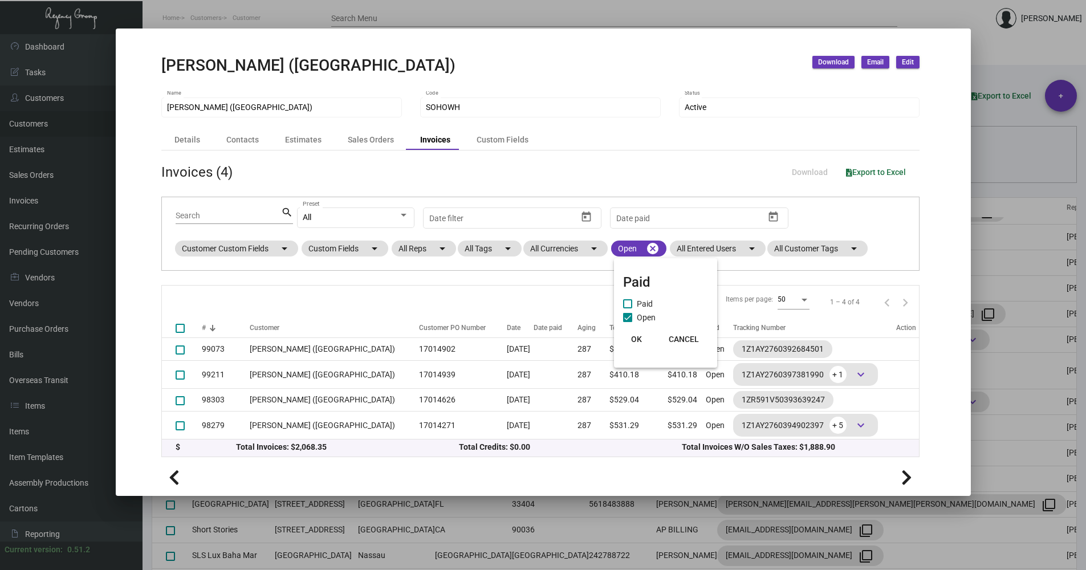
click at [637, 336] on span "OK" at bounding box center [636, 339] width 11 height 9
click at [825, 62] on span "Download" at bounding box center [833, 63] width 31 height 10
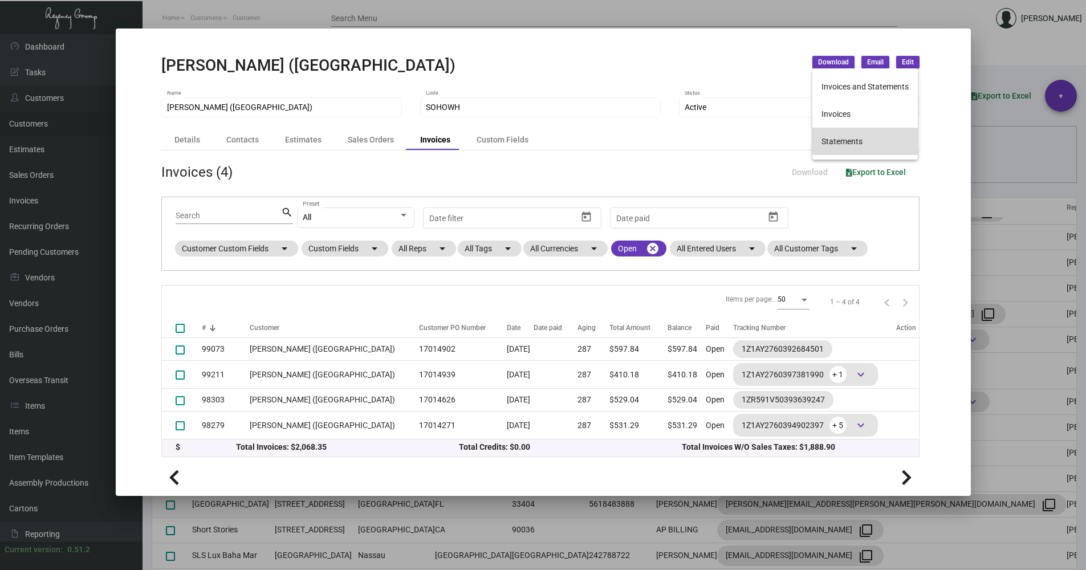
click at [845, 141] on button "Statements" at bounding box center [864, 141] width 105 height 27
click at [988, 160] on div at bounding box center [543, 285] width 1086 height 570
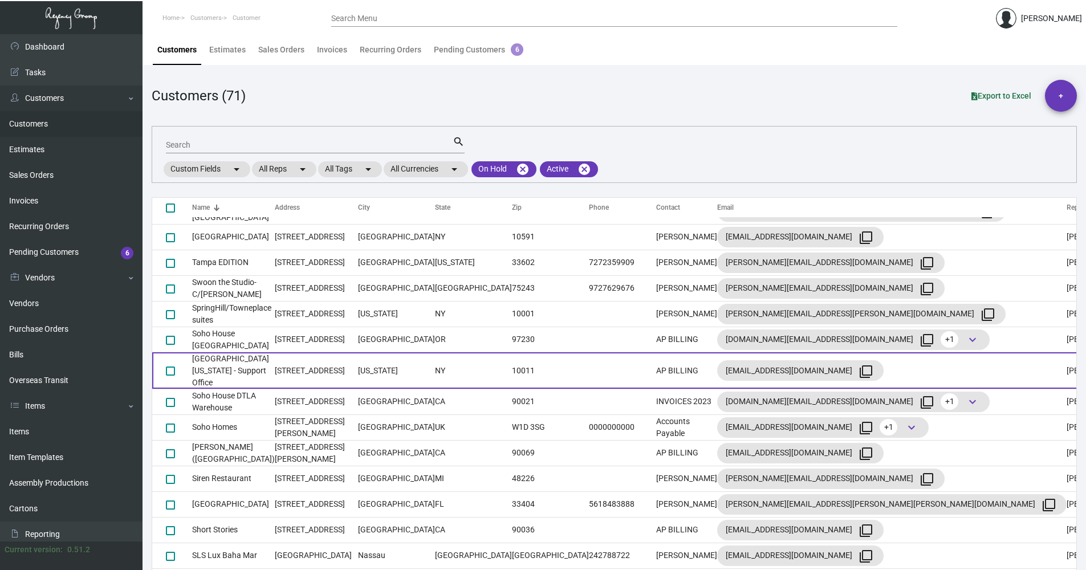
click at [266, 362] on td "[GEOGRAPHIC_DATA] [US_STATE] - Support Office" at bounding box center [233, 370] width 83 height 36
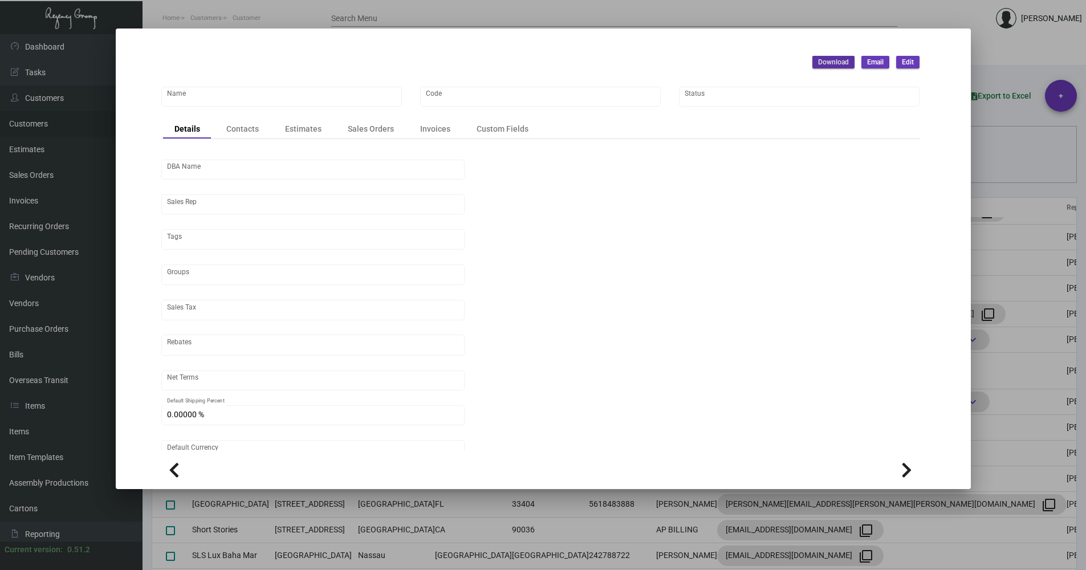
type input "[GEOGRAPHIC_DATA] [US_STATE] - Support Office"
type input "SH"
type input "[PERSON_NAME]"
type input "[GEOGRAPHIC_DATA]-[GEOGRAPHIC_DATA] ([US_STATE][GEOGRAPHIC_DATA])"
type input "Net 30"
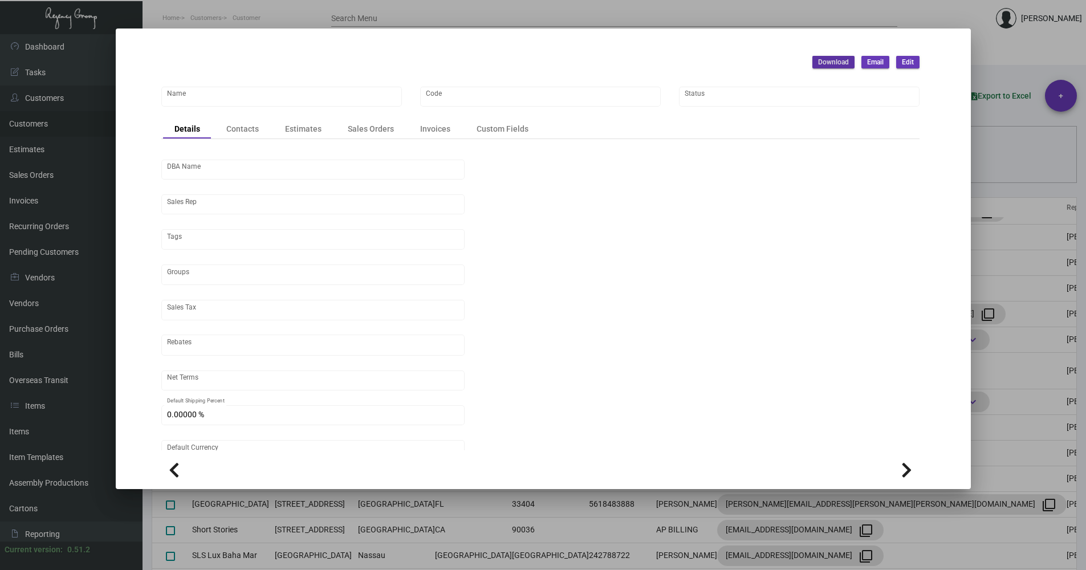
type input "United States Dollar $"
type input "$ 0.00"
checkbox input "true"
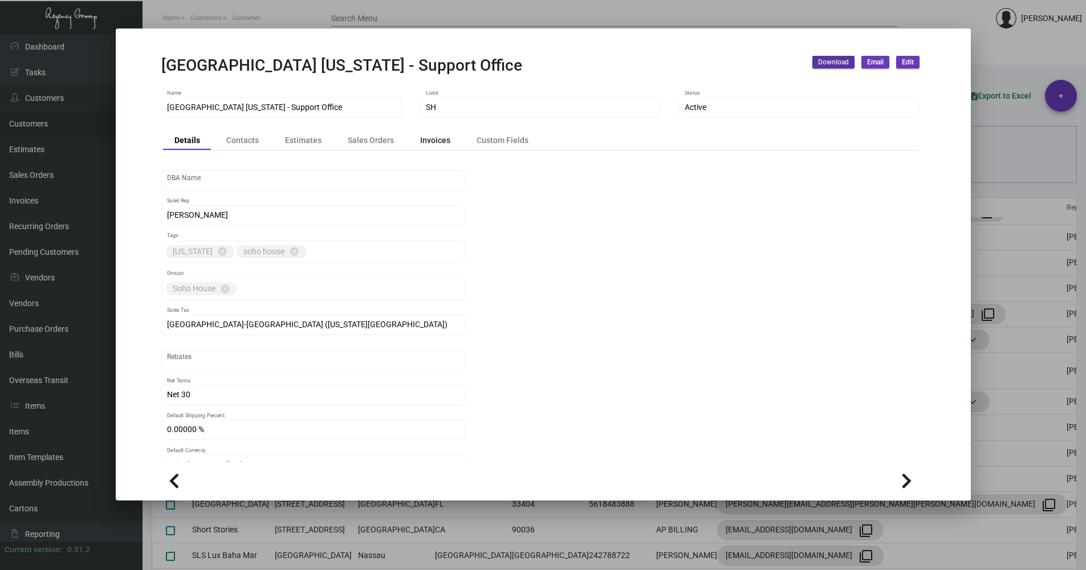
click at [440, 136] on div "Invoices" at bounding box center [435, 140] width 30 height 12
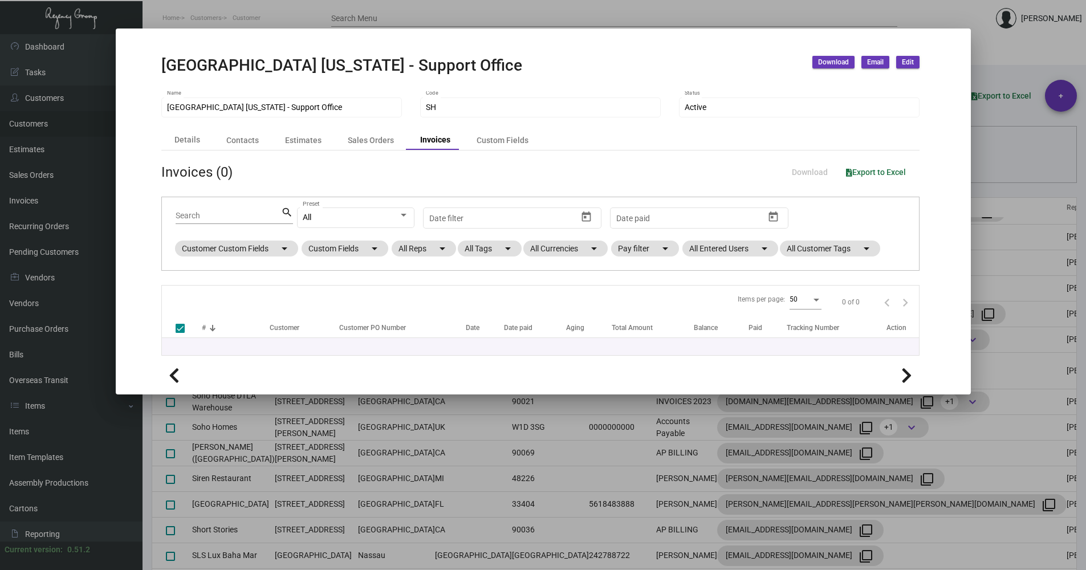
checkbox input "false"
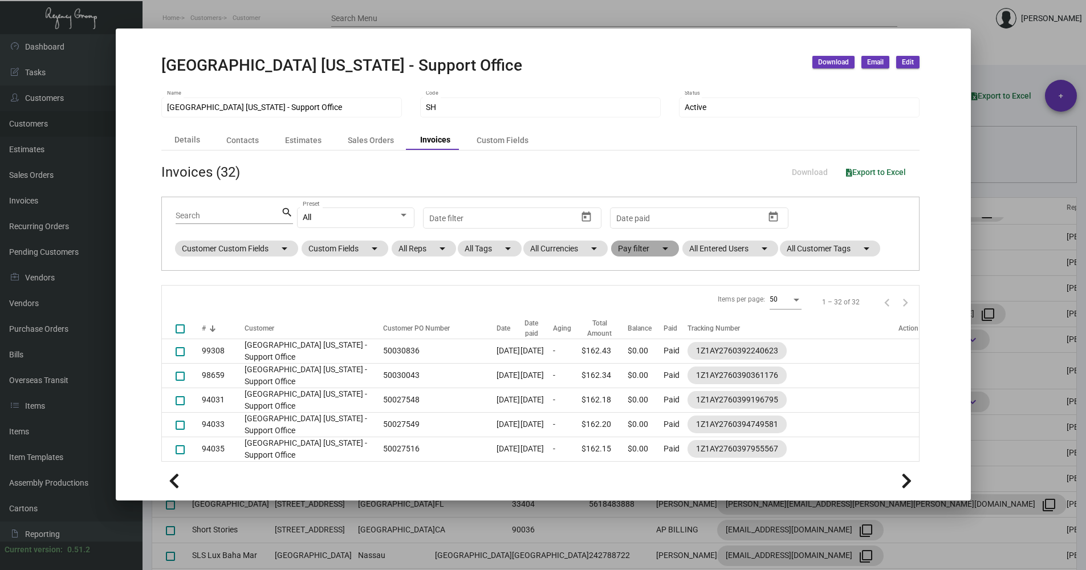
click at [634, 250] on mat-chip "Pay filter arrow_drop_down" at bounding box center [645, 249] width 68 height 16
click at [647, 320] on span "Open" at bounding box center [646, 318] width 19 height 14
click at [627, 322] on input "Open" at bounding box center [627, 322] width 1 height 1
checkbox input "true"
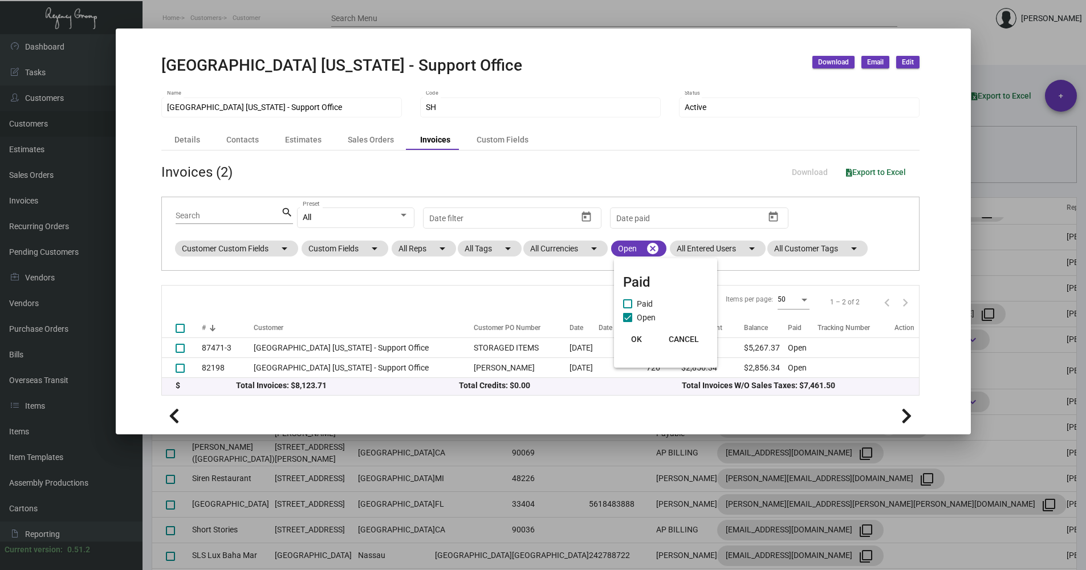
click at [640, 337] on span "OK" at bounding box center [636, 339] width 11 height 9
click at [977, 163] on div at bounding box center [543, 285] width 1086 height 570
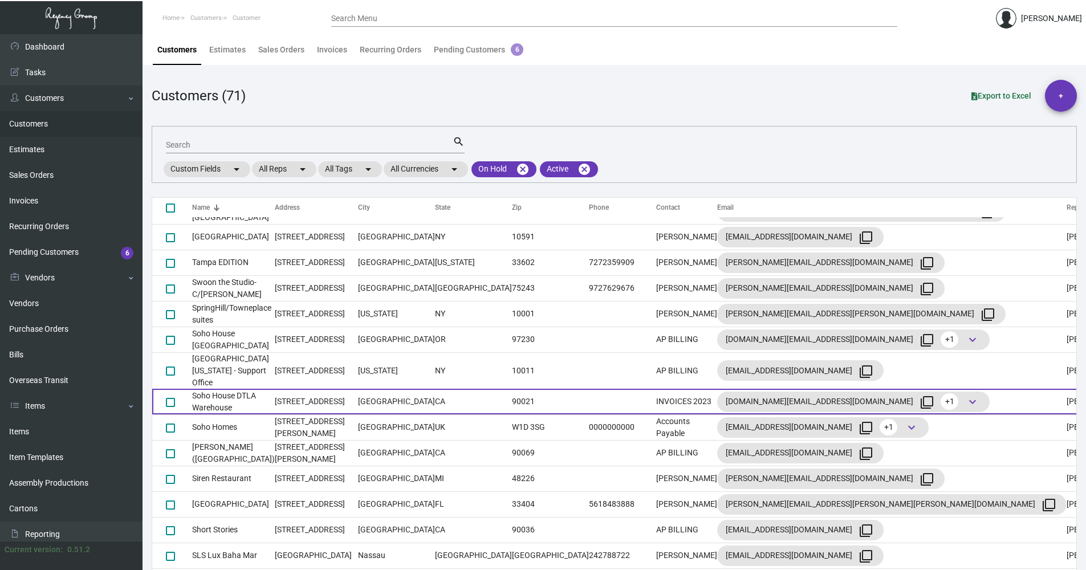
click at [252, 389] on td "Soho House DTLA Warehouse" at bounding box center [233, 402] width 83 height 26
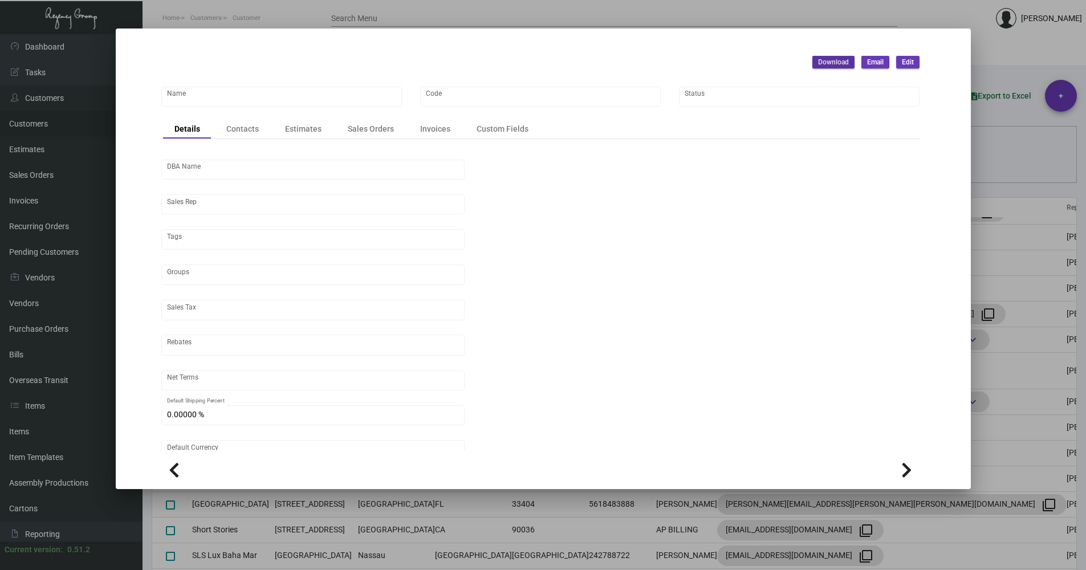
type input "Soho House DTLA Warehouse"
type input "SHDTLA"
type input "[PERSON_NAME]"
type input "ST CA-[GEOGRAPHIC_DATA]-[GEOGRAPHIC_DATA]"
type input "Net 30"
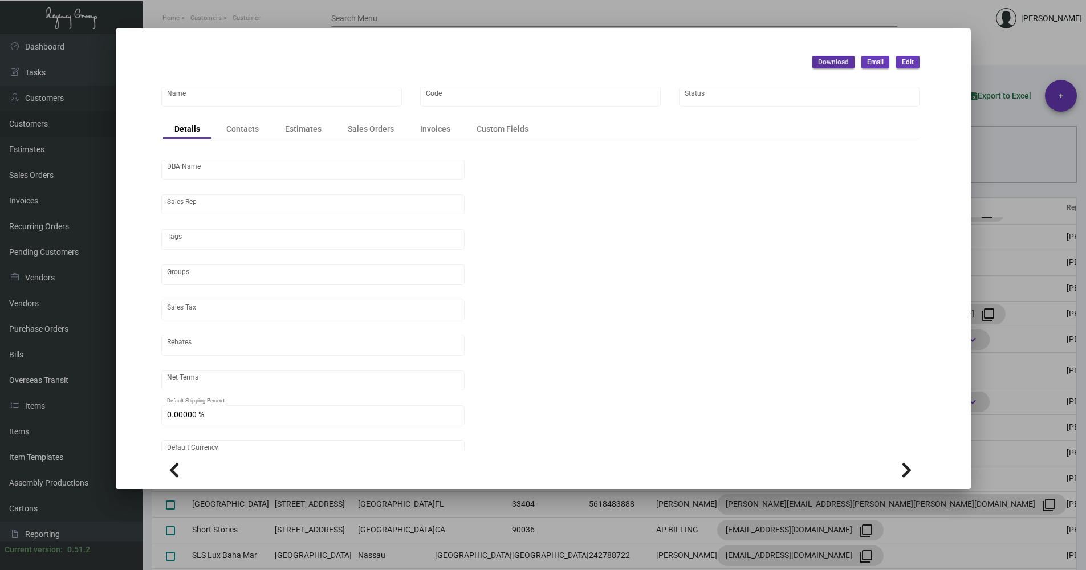
type input "United States Dollar $"
type input "$ 0.00"
checkbox input "true"
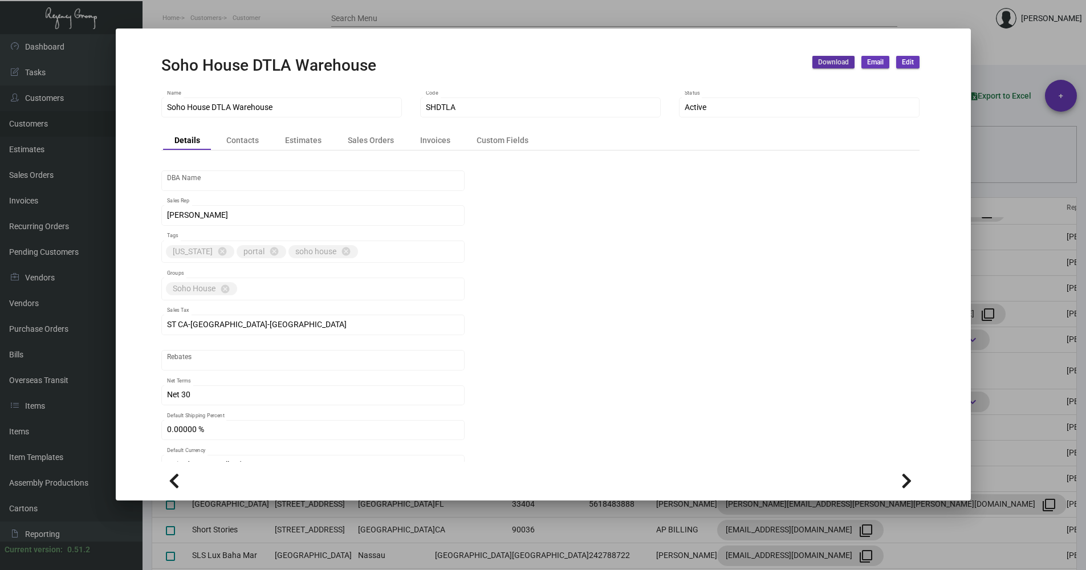
click at [433, 129] on mat-form-field "SHDTLA Code" at bounding box center [540, 113] width 241 height 35
click at [431, 142] on div "Invoices" at bounding box center [435, 140] width 30 height 12
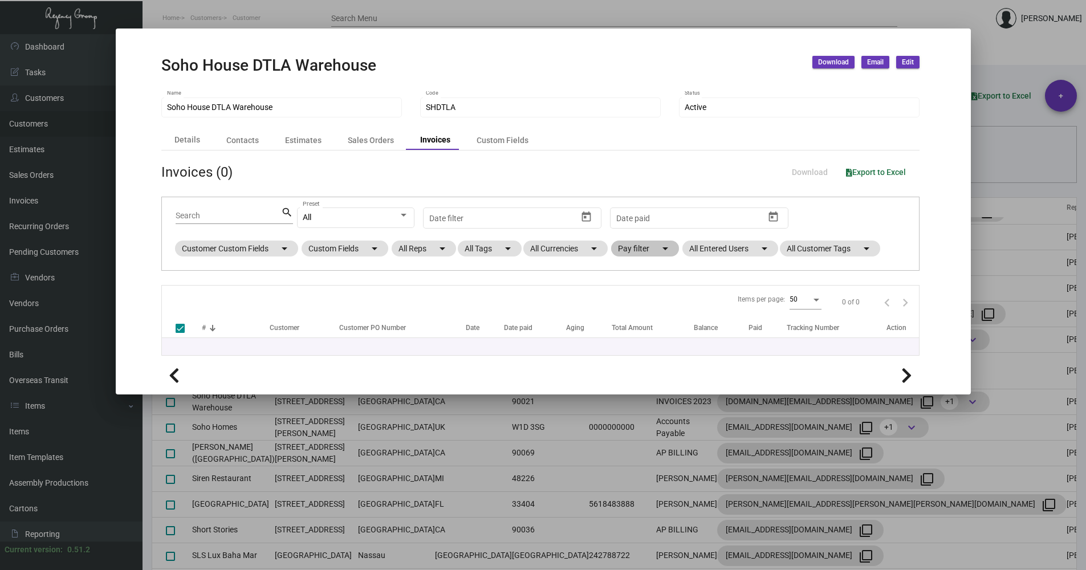
checkbox input "false"
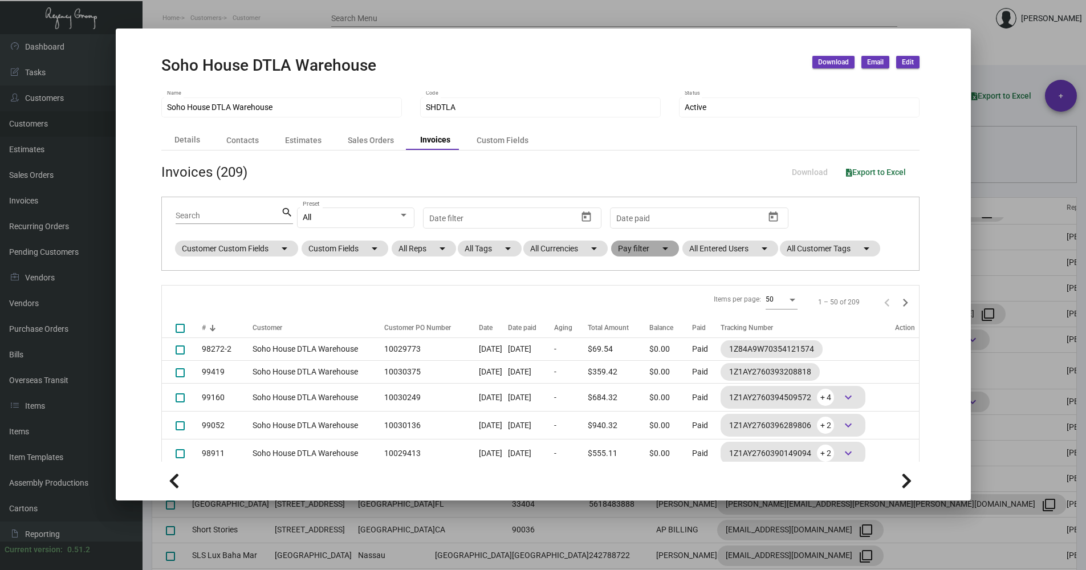
click at [637, 246] on mat-chip "Pay filter arrow_drop_down" at bounding box center [645, 249] width 68 height 16
click at [639, 311] on span "Open" at bounding box center [646, 318] width 19 height 14
click at [627, 322] on input "Open" at bounding box center [627, 322] width 1 height 1
checkbox input "true"
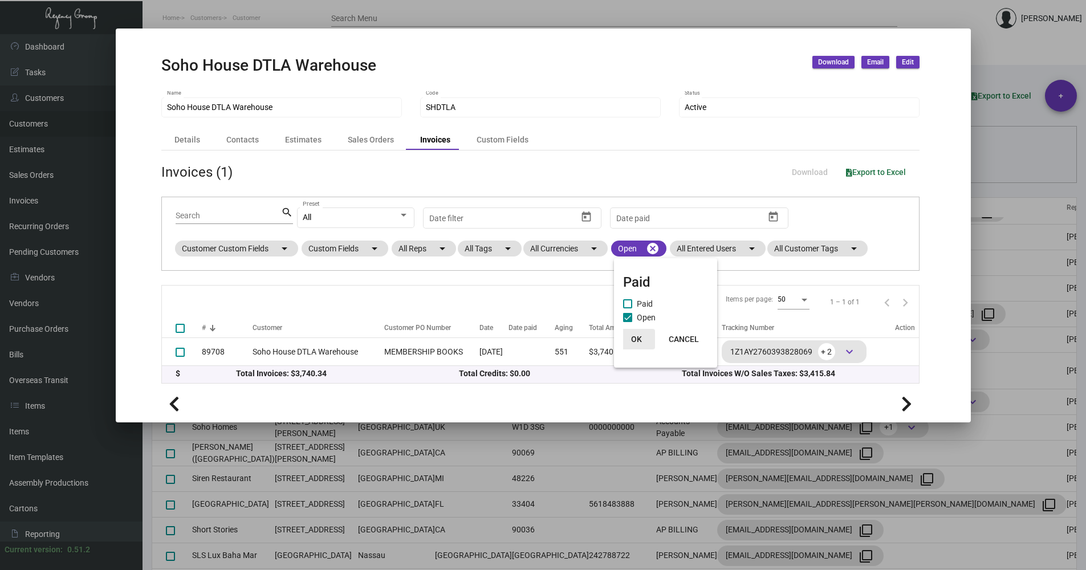
click at [635, 339] on span "OK" at bounding box center [636, 339] width 11 height 9
click at [996, 163] on div at bounding box center [543, 285] width 1086 height 570
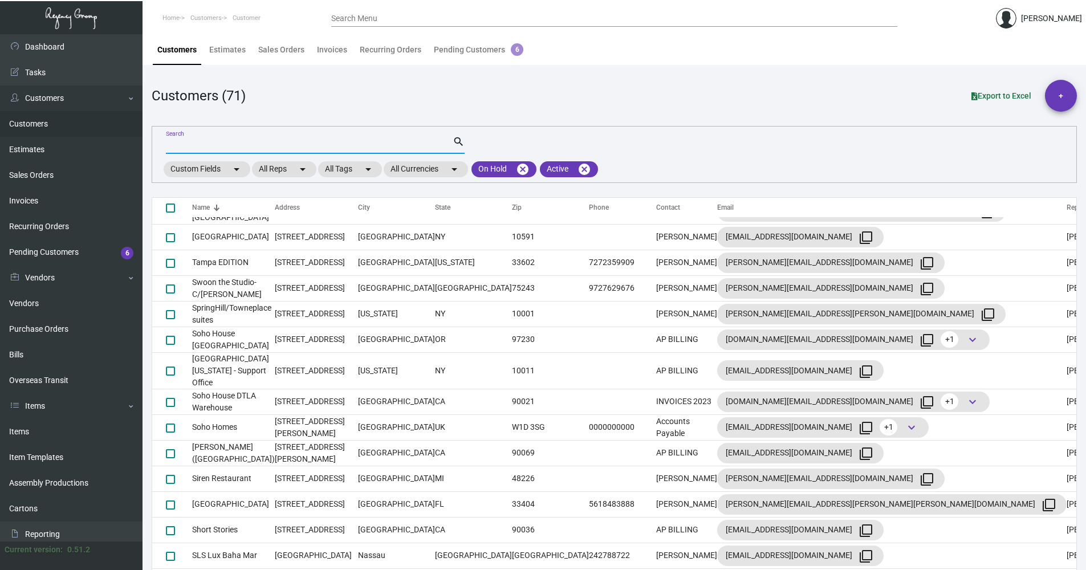
click at [188, 148] on input "Search" at bounding box center [309, 145] width 287 height 9
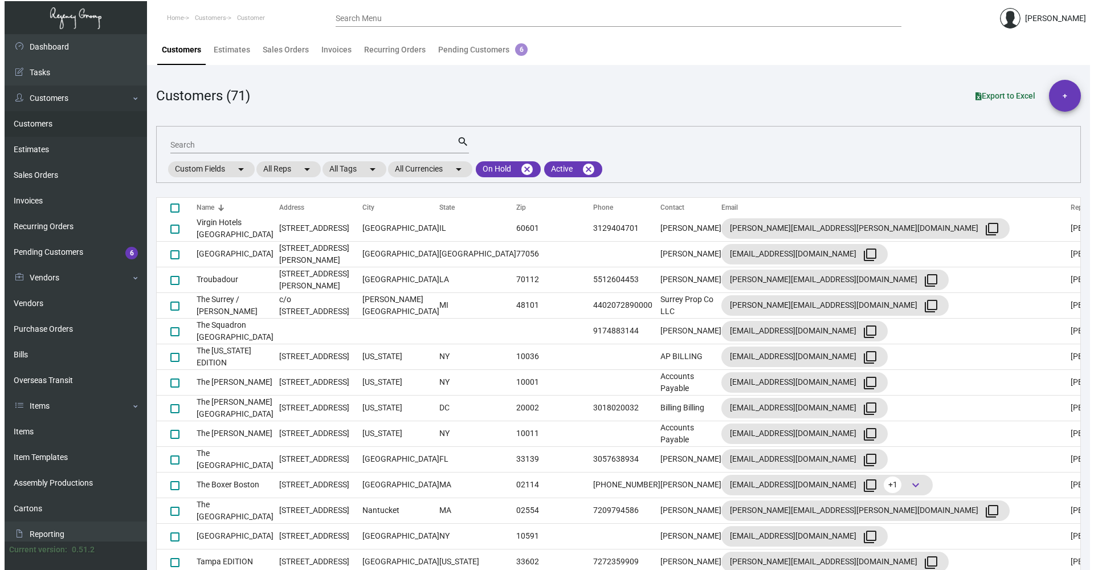
scroll to position [0, 0]
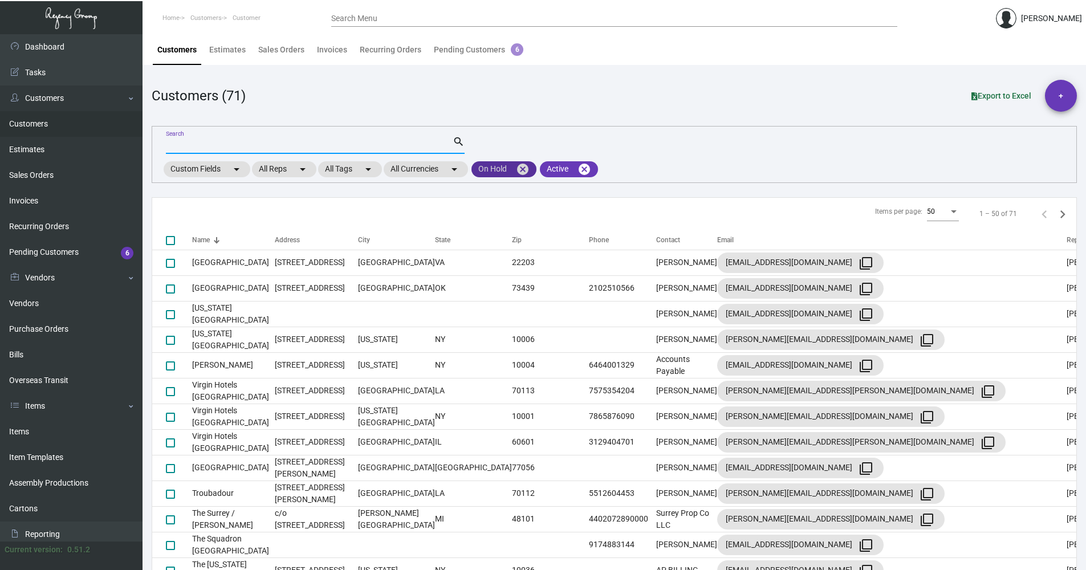
click at [527, 173] on mat-icon "cancel" at bounding box center [523, 169] width 14 height 14
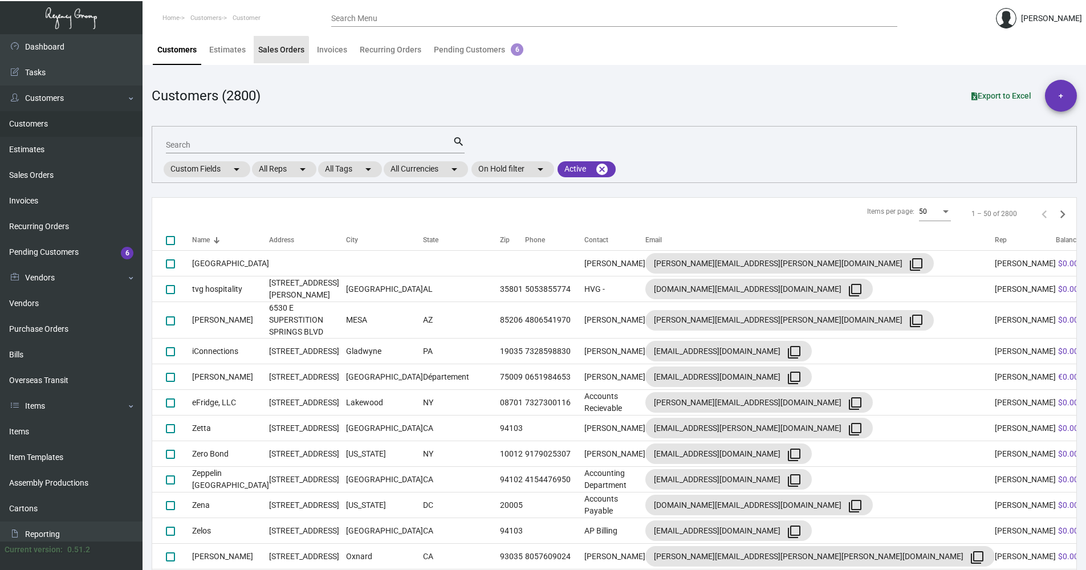
click at [280, 54] on div "Sales Orders" at bounding box center [281, 50] width 46 height 12
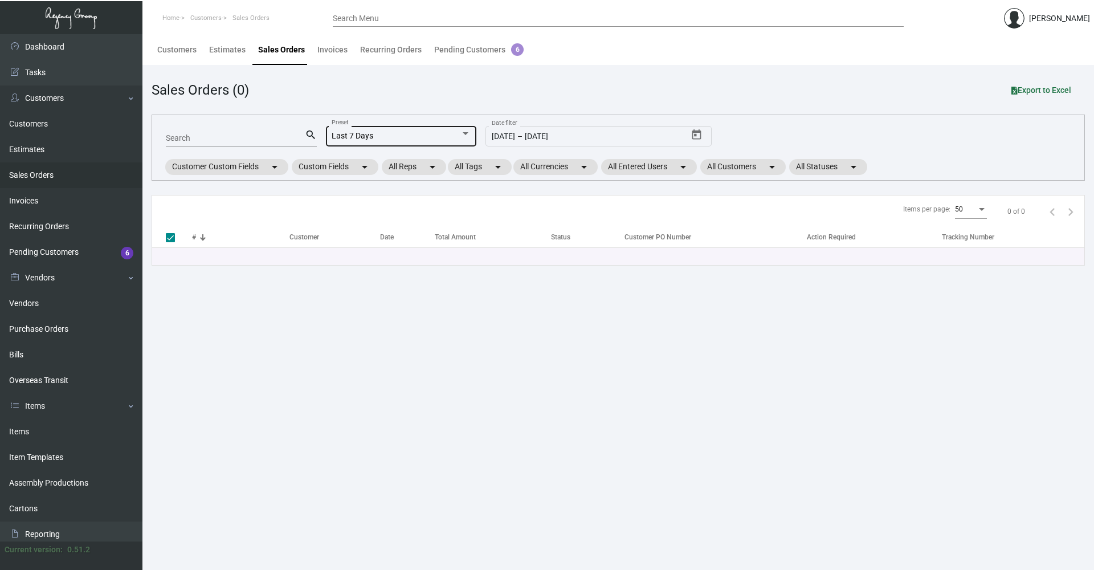
click at [475, 139] on div "Last 7 Days Preset" at bounding box center [401, 135] width 151 height 22
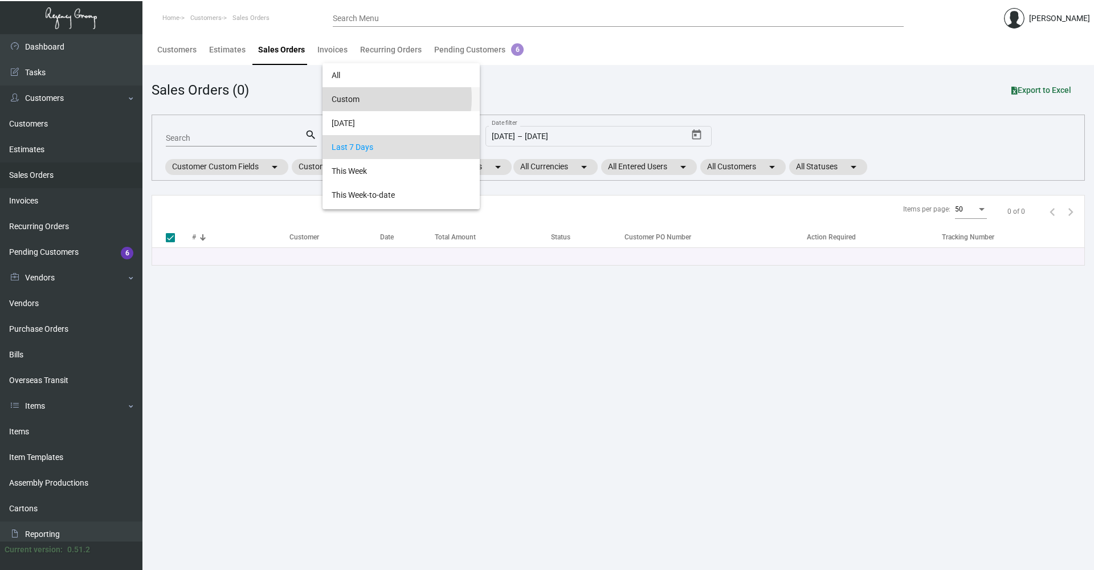
click at [370, 98] on span "Custom" at bounding box center [401, 99] width 139 height 24
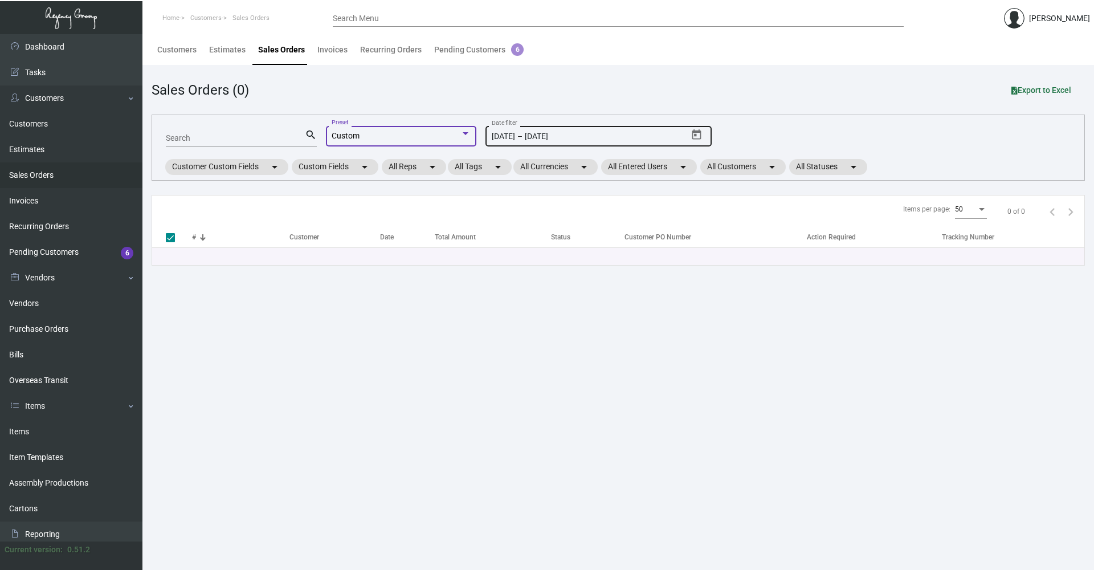
click at [697, 137] on icon "Open calendar" at bounding box center [697, 135] width 12 height 12
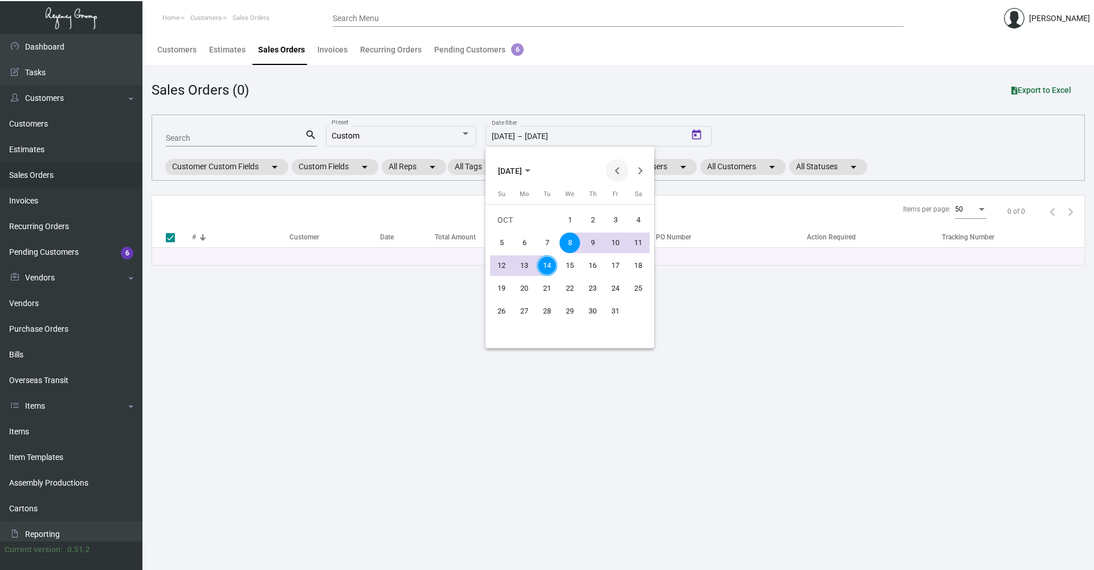
click at [614, 166] on button "Previous month" at bounding box center [617, 170] width 23 height 23
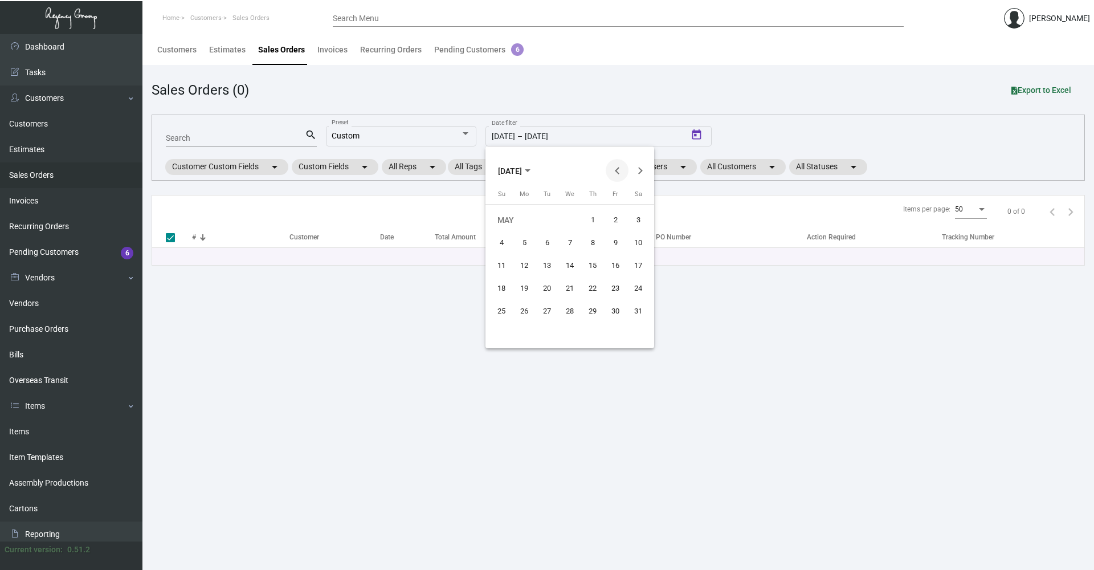
click at [614, 166] on button "Previous month" at bounding box center [617, 170] width 23 height 23
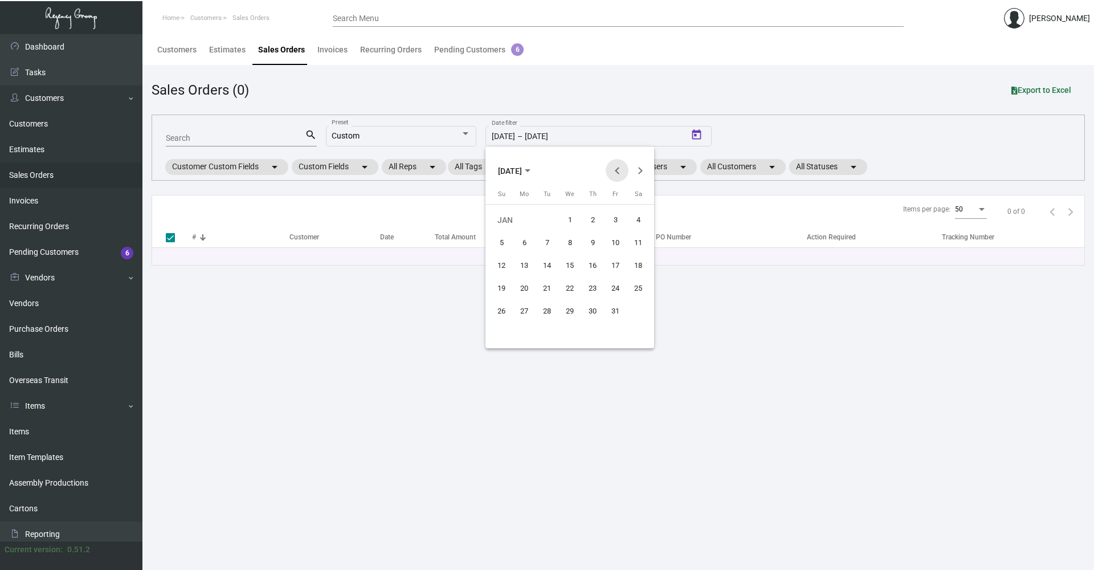
click at [614, 166] on button "Previous month" at bounding box center [617, 170] width 23 height 23
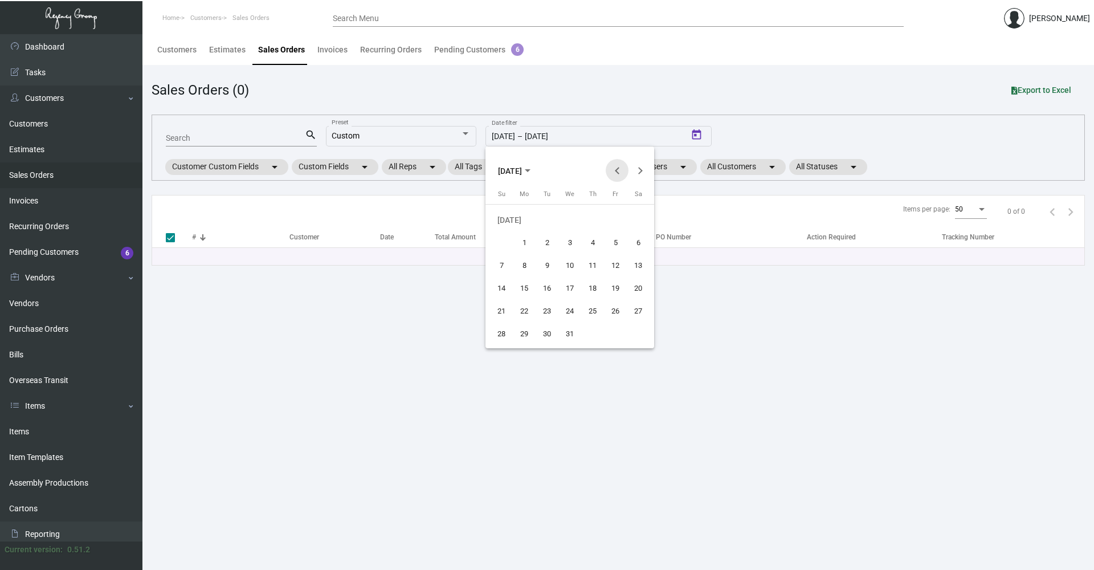
click at [614, 166] on button "Previous month" at bounding box center [617, 170] width 23 height 23
click at [525, 241] on div "1" at bounding box center [524, 243] width 21 height 21
type input "[DATE]"
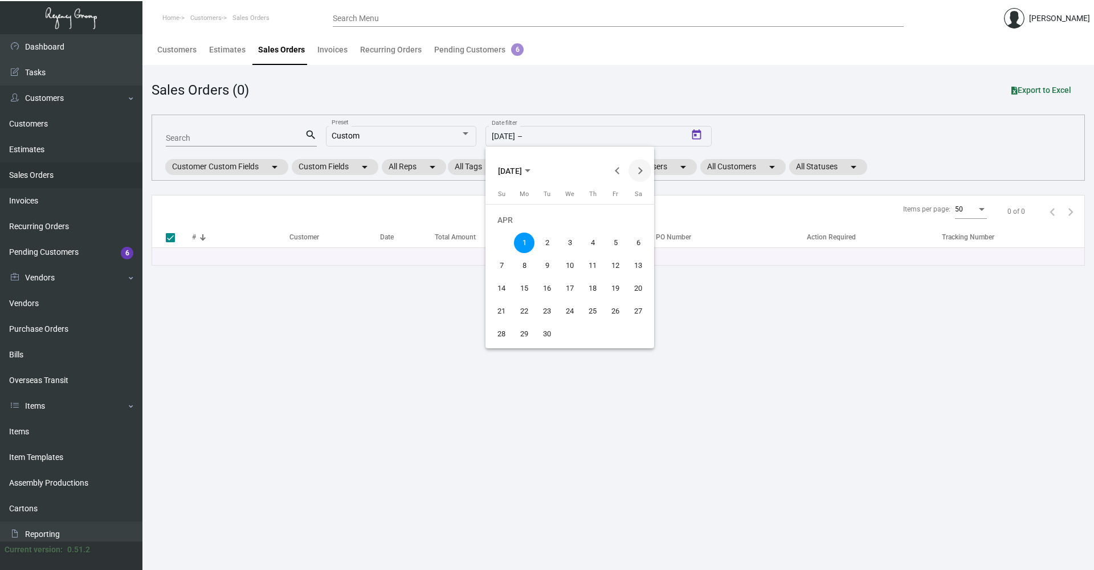
click at [638, 170] on button "Next month" at bounding box center [640, 170] width 23 height 23
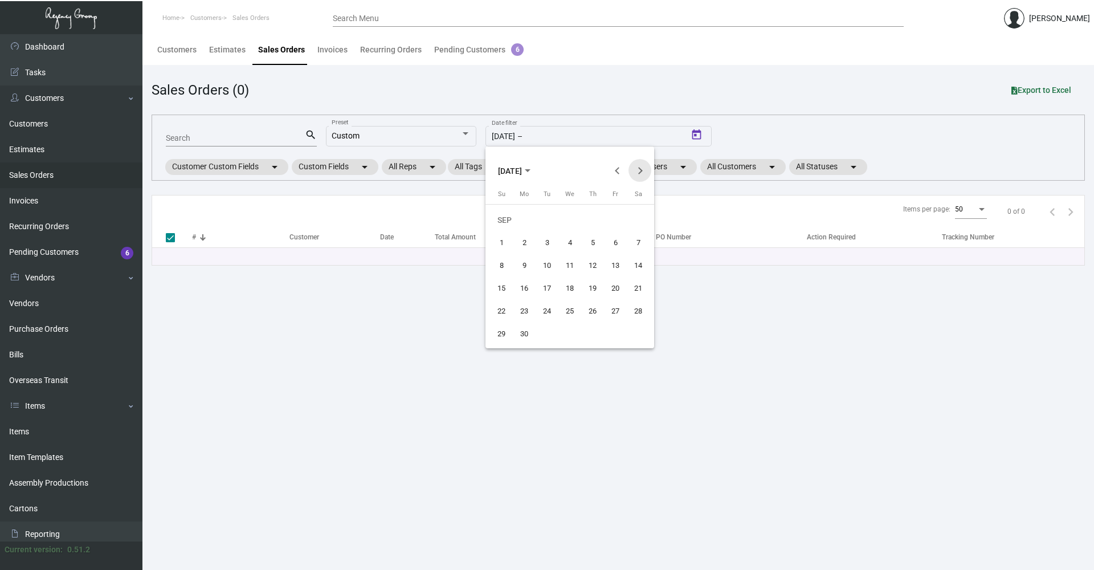
click at [638, 170] on button "Next month" at bounding box center [640, 170] width 23 height 23
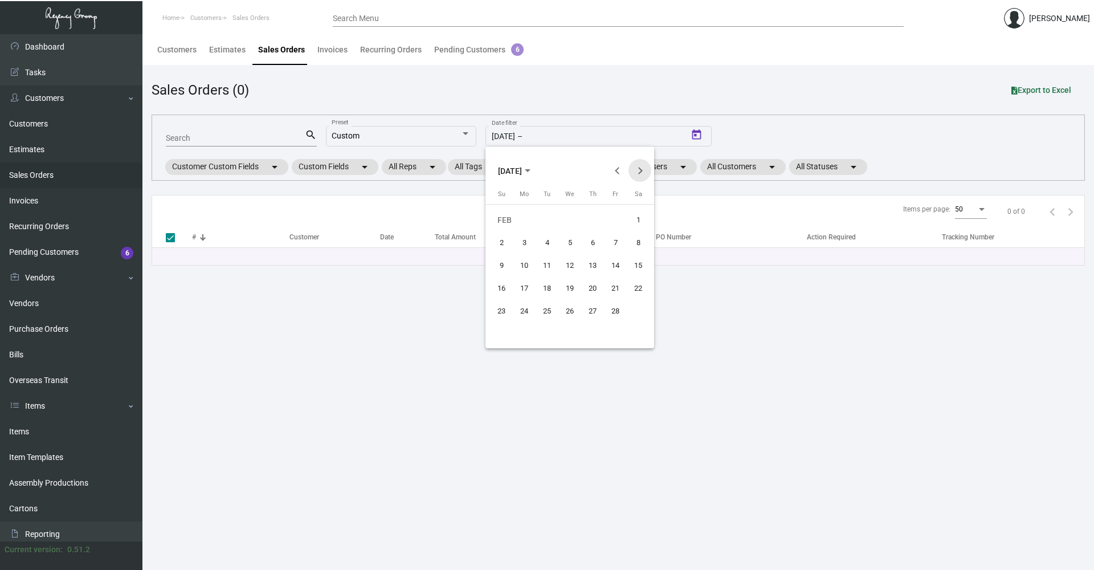
click at [638, 170] on button "Next month" at bounding box center [640, 170] width 23 height 23
click at [577, 332] on div "30" at bounding box center [570, 334] width 21 height 21
type input "[DATE]"
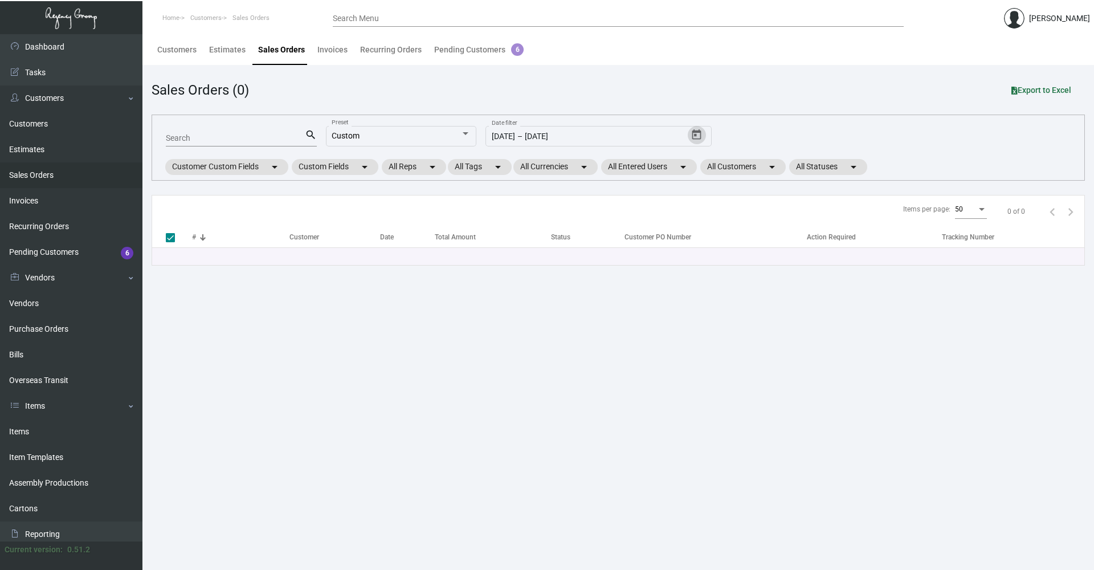
checkbox input "false"
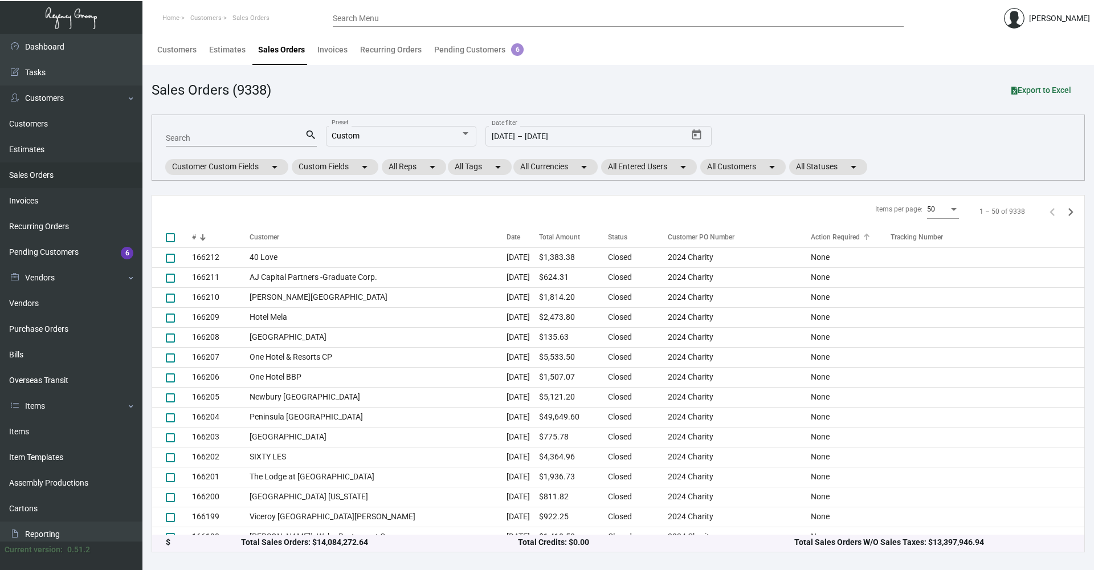
click at [830, 233] on div "Action Required" at bounding box center [835, 237] width 49 height 10
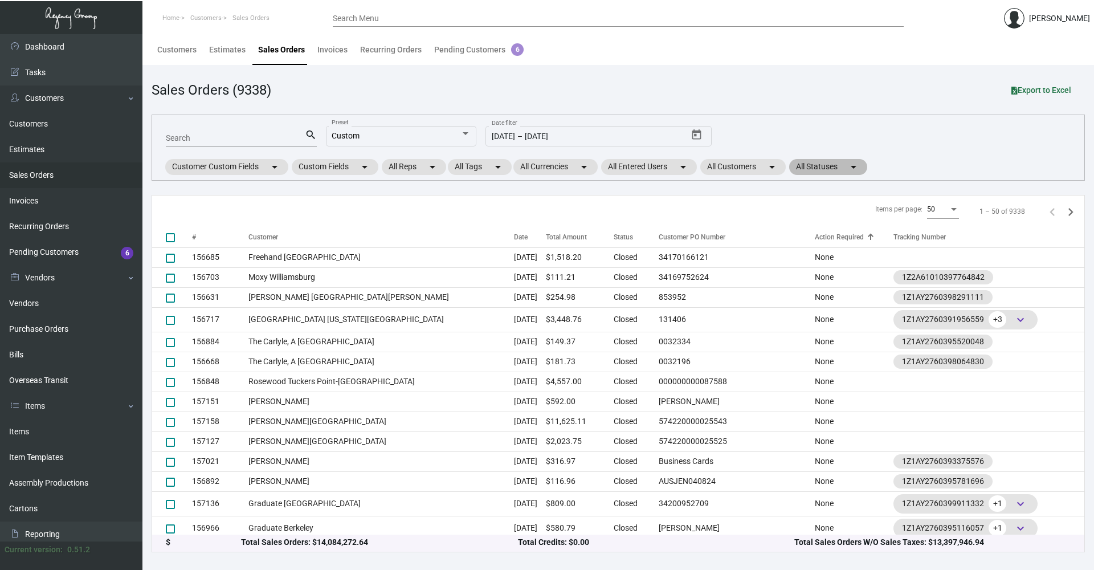
click at [855, 167] on mat-icon "arrow_drop_down" at bounding box center [854, 167] width 14 height 14
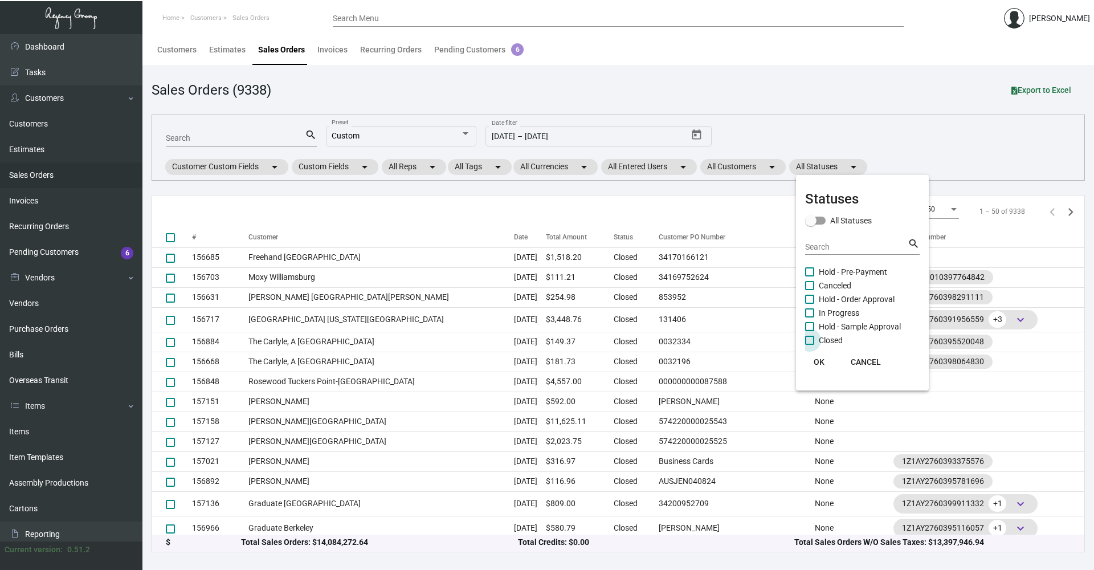
click at [813, 340] on span at bounding box center [809, 340] width 9 height 9
click at [810, 345] on input "Closed" at bounding box center [809, 345] width 1 height 1
checkbox input "true"
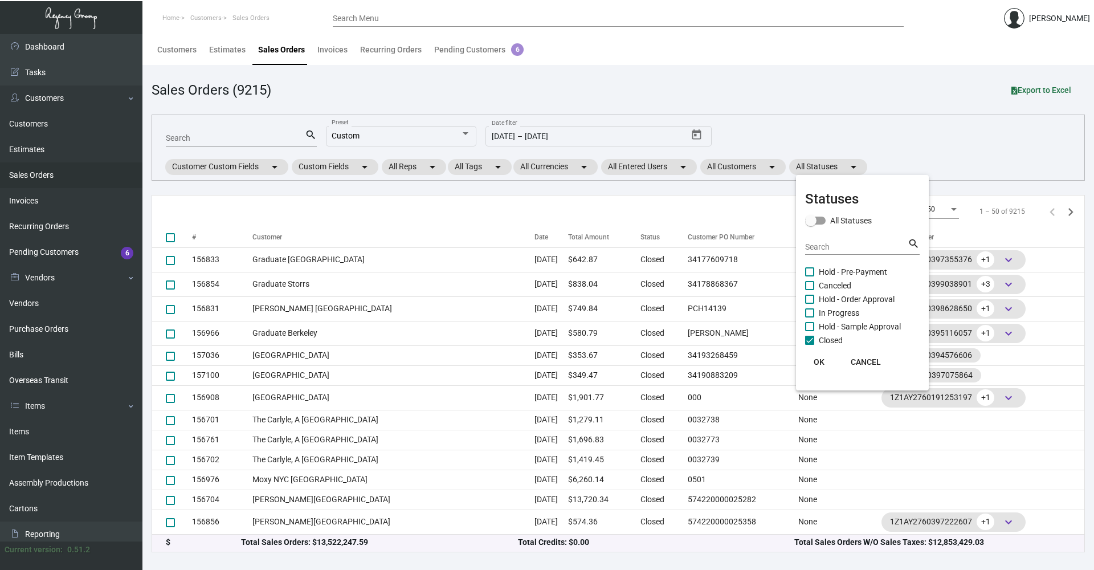
click at [816, 360] on span "OK" at bounding box center [819, 361] width 11 height 9
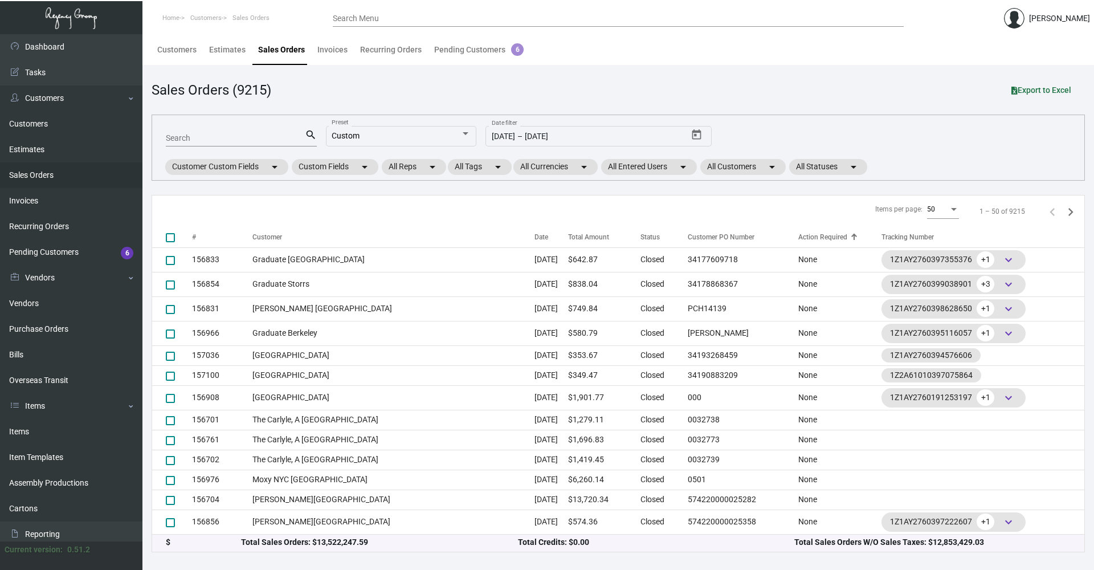
click at [829, 235] on div "Action Required" at bounding box center [839, 237] width 83 height 10
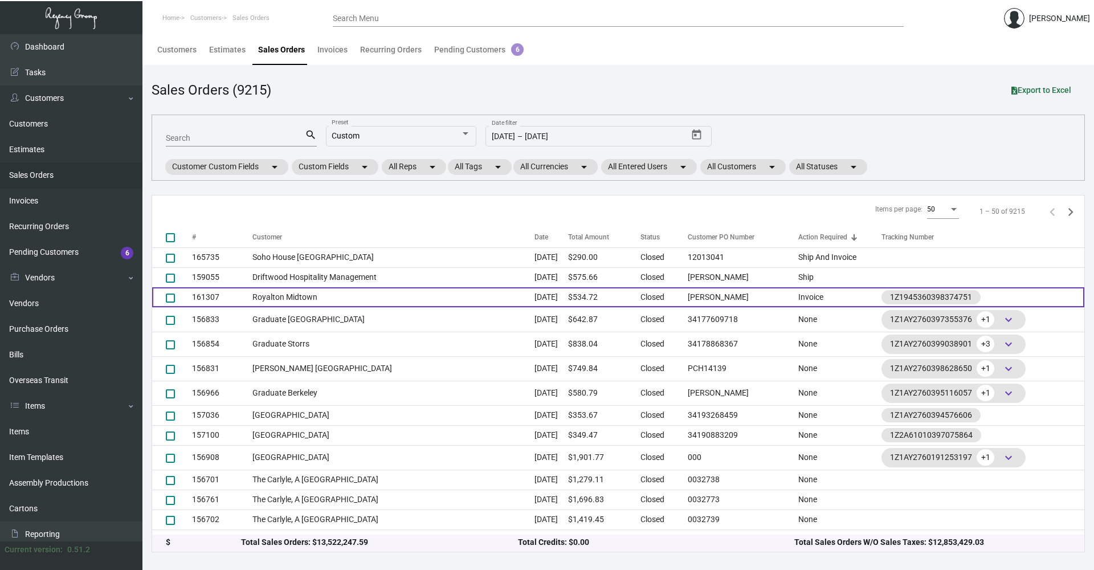
click at [798, 298] on td "Invoice" at bounding box center [839, 297] width 83 height 20
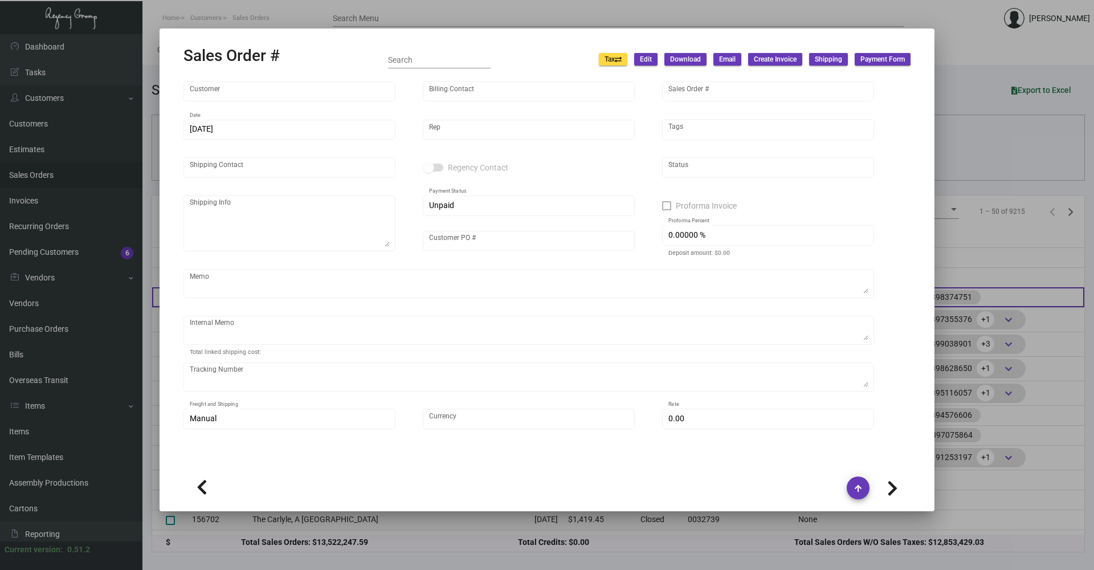
type input "Royalton Midtown"
type input "[PERSON_NAME]"
type input "161307"
type input "[DATE]"
type input "[PERSON_NAME]"
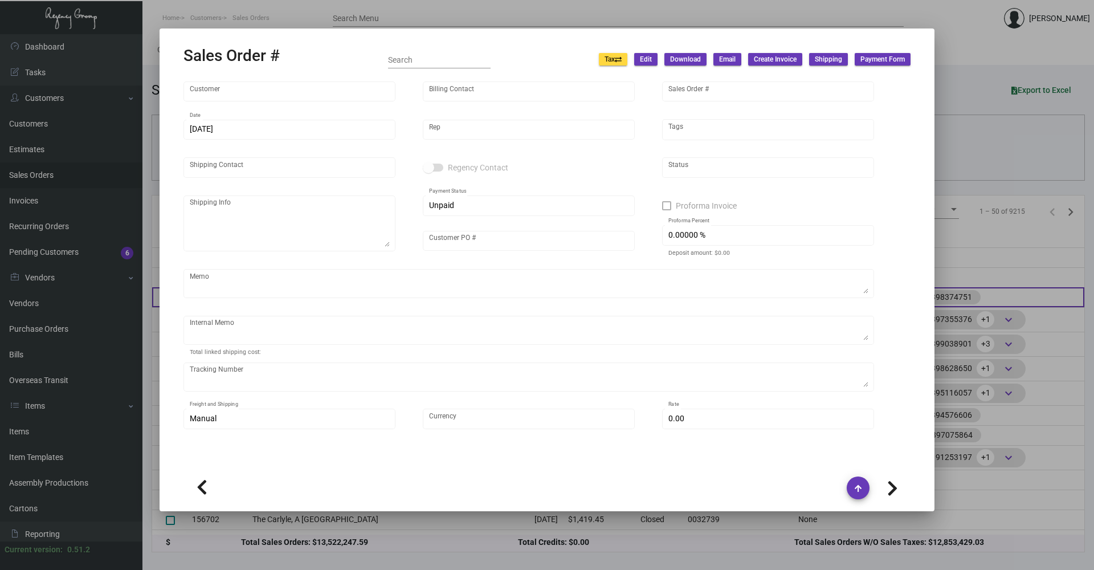
type input "[PERSON_NAME]"
type textarea "Royalton Midtown - [PERSON_NAME] [STREET_ADDRESS][US_STATE]"
type input "[PERSON_NAME]"
type input "United States Dollar $"
type input "7.00000 %"
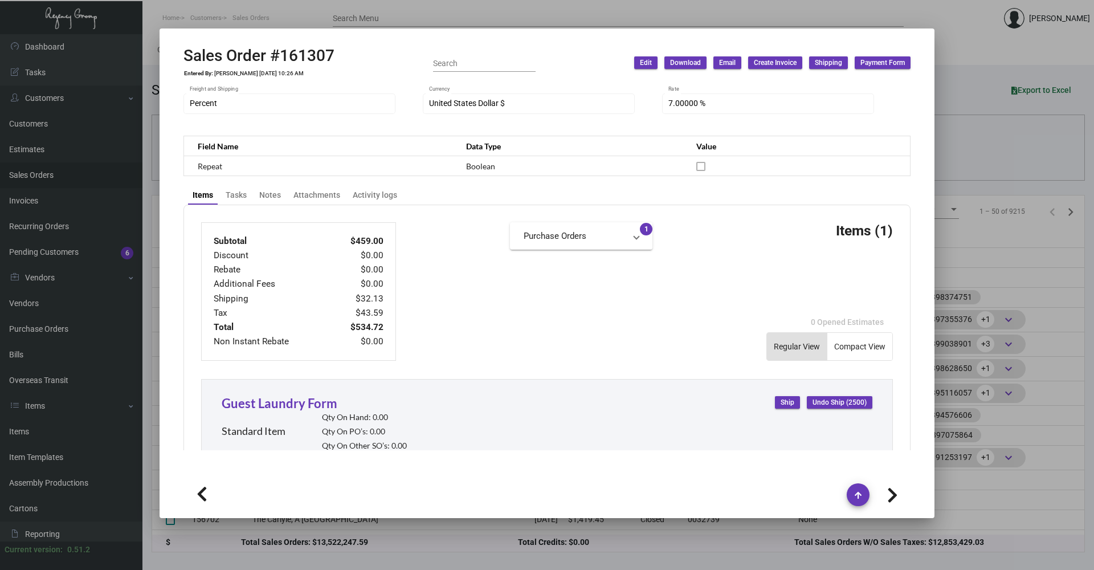
scroll to position [399, 0]
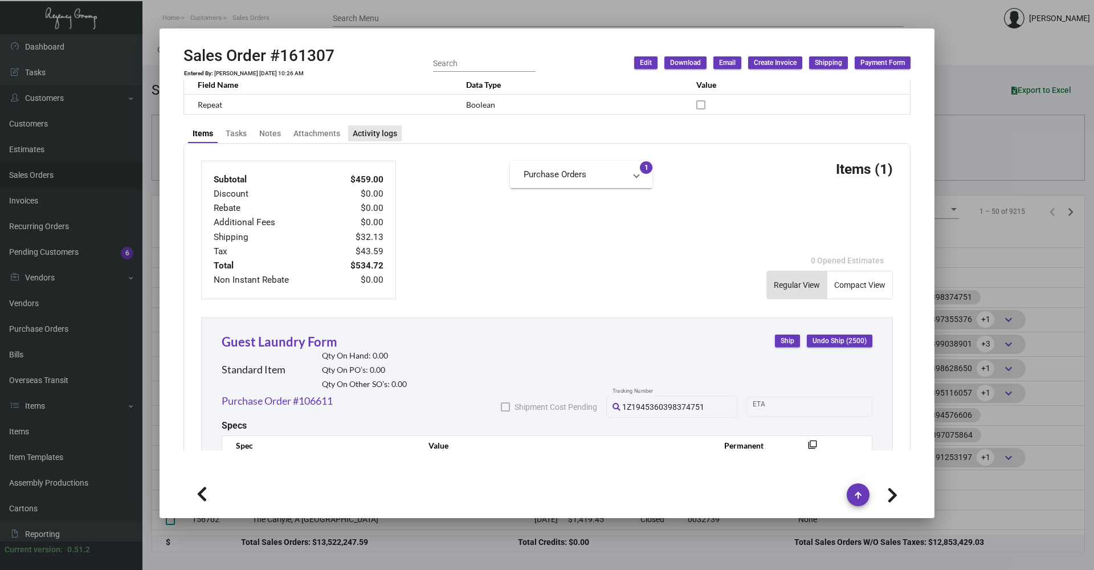
click at [379, 138] on div "Activity logs" at bounding box center [375, 134] width 44 height 12
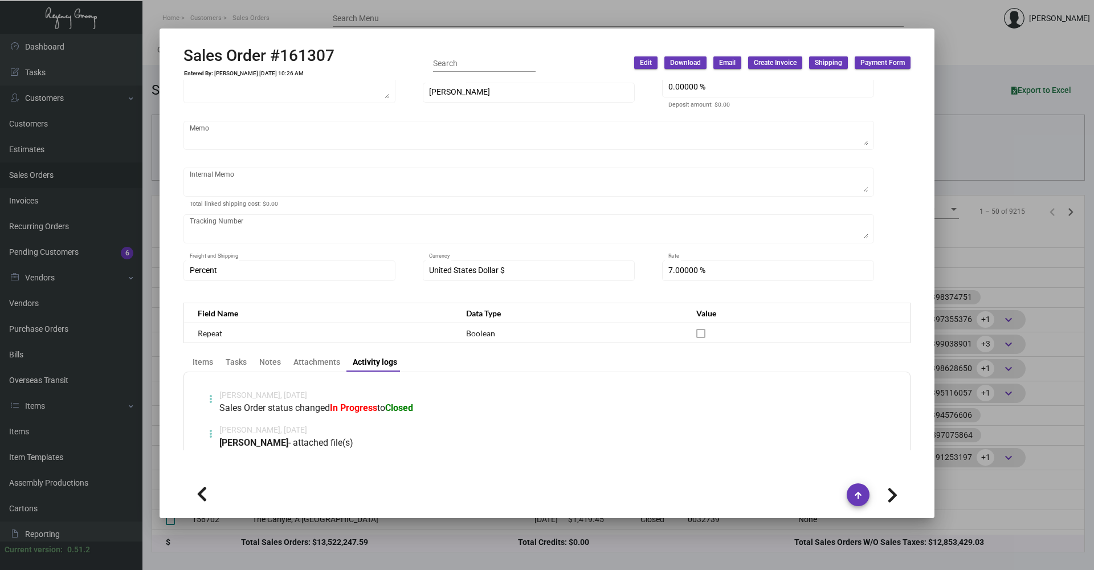
scroll to position [171, 0]
click at [209, 363] on div "Items" at bounding box center [203, 362] width 21 height 12
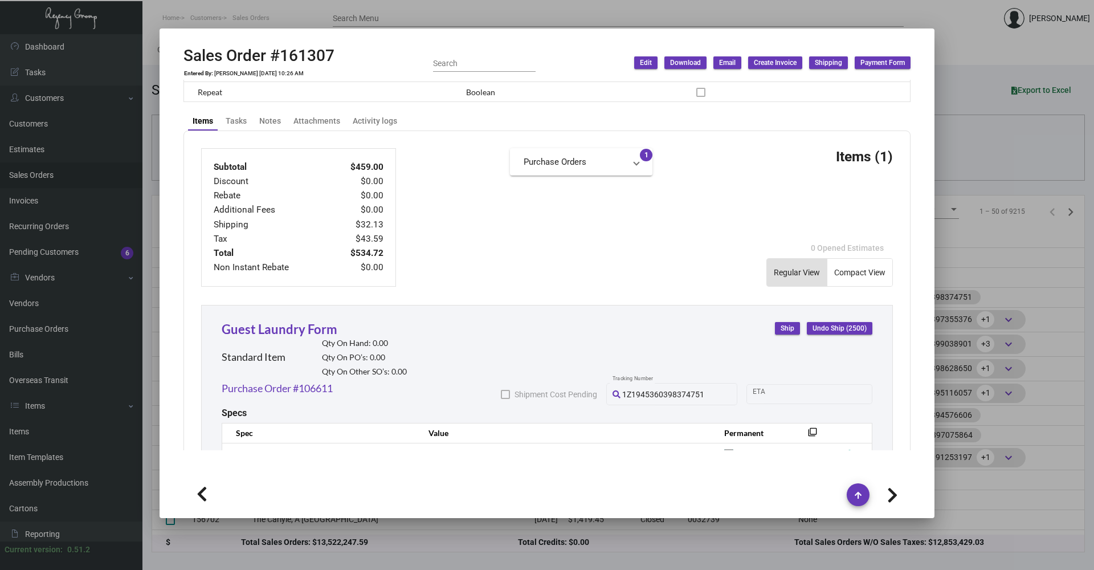
scroll to position [459, 0]
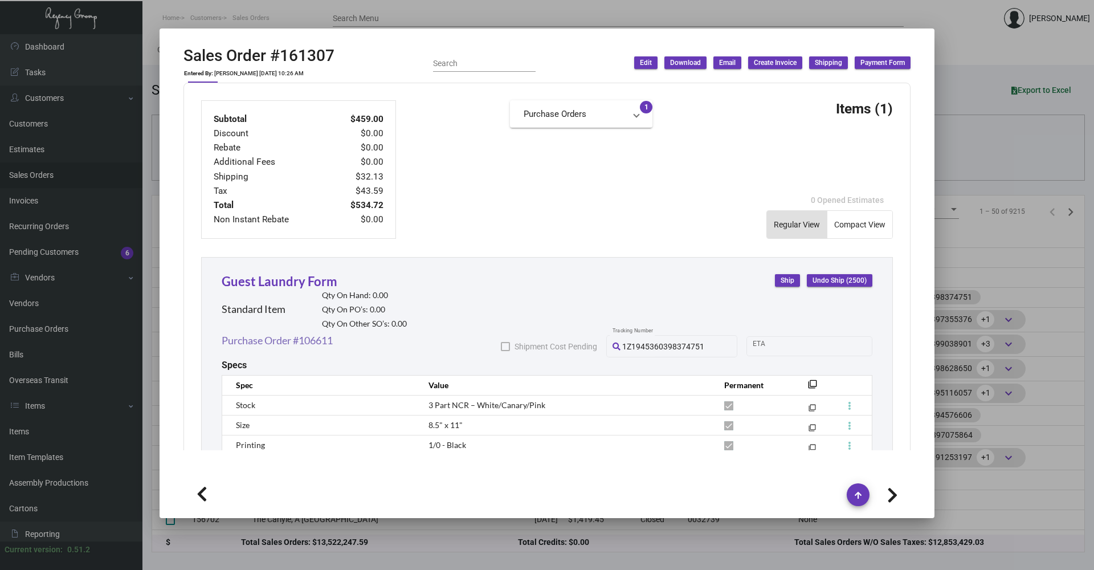
click at [316, 343] on link "Purchase Order #106611" at bounding box center [277, 340] width 111 height 15
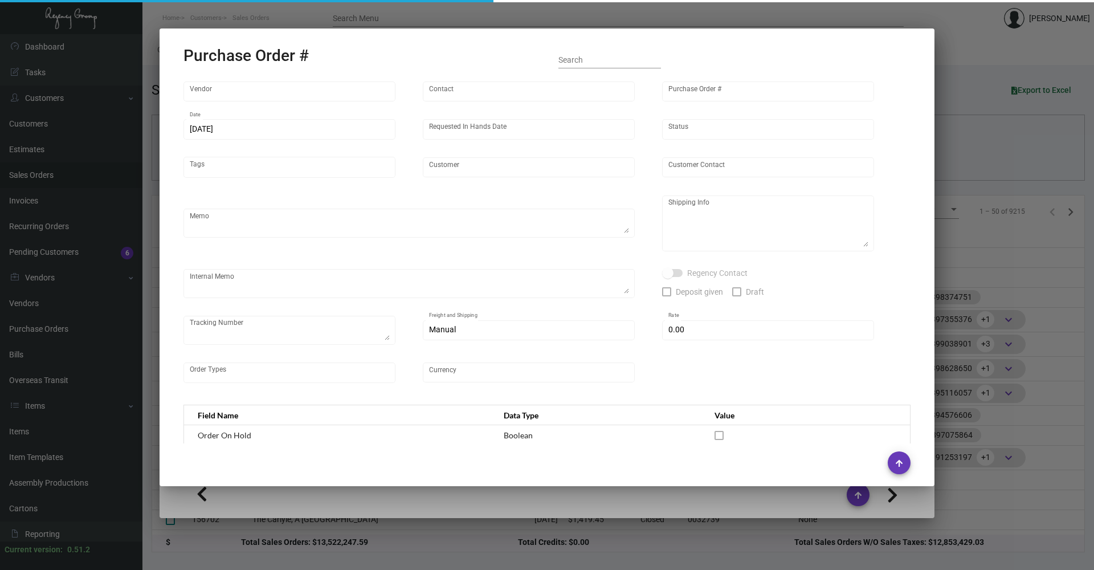
type input "SELECT A FORM INC."
type input "[PERSON_NAME] MISSING INFO"
type input "106611"
type input "[DATE]"
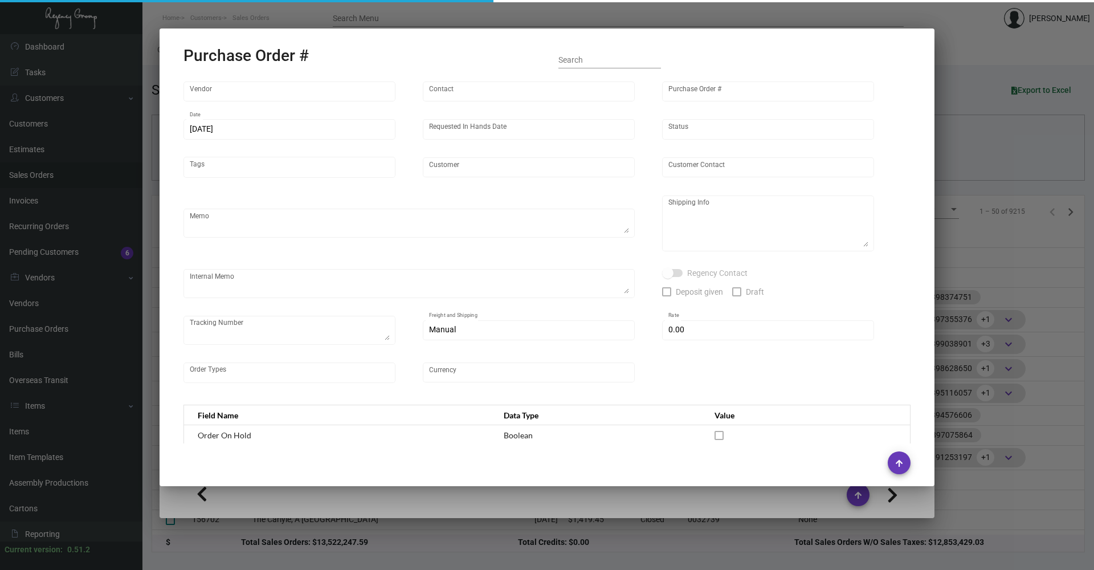
type input "Royalton Midtown"
type input "[PERSON_NAME]"
type textarea "***ANY PRICE DISCREPANCY MUST BE CALLED OUT PRIOR TO PROCEEDING WITH THIS ORDER…"
type textarea "Royalton Midtown - [PERSON_NAME] [STREET_ADDRESS][US_STATE]"
type input "$ 0.00"
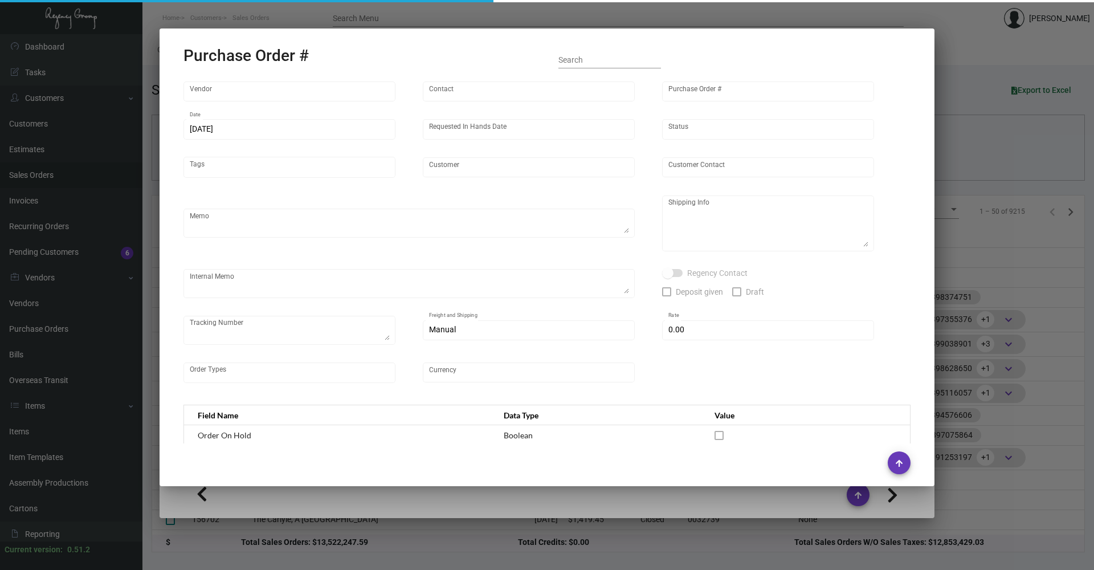
type input "United States Dollar $"
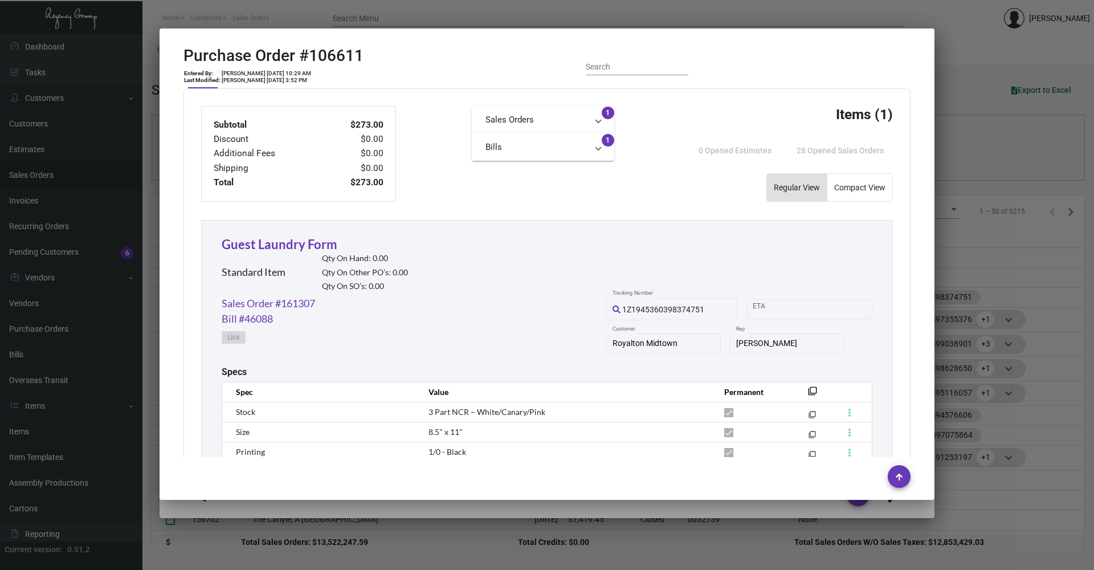
scroll to position [456, 0]
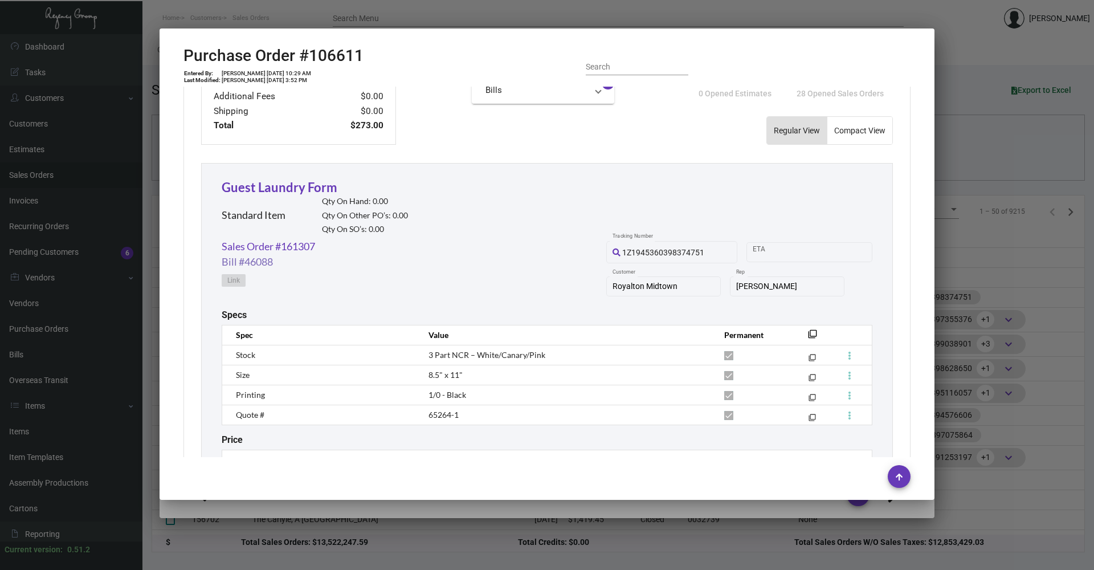
click at [252, 261] on link "Bill #46088" at bounding box center [247, 261] width 51 height 15
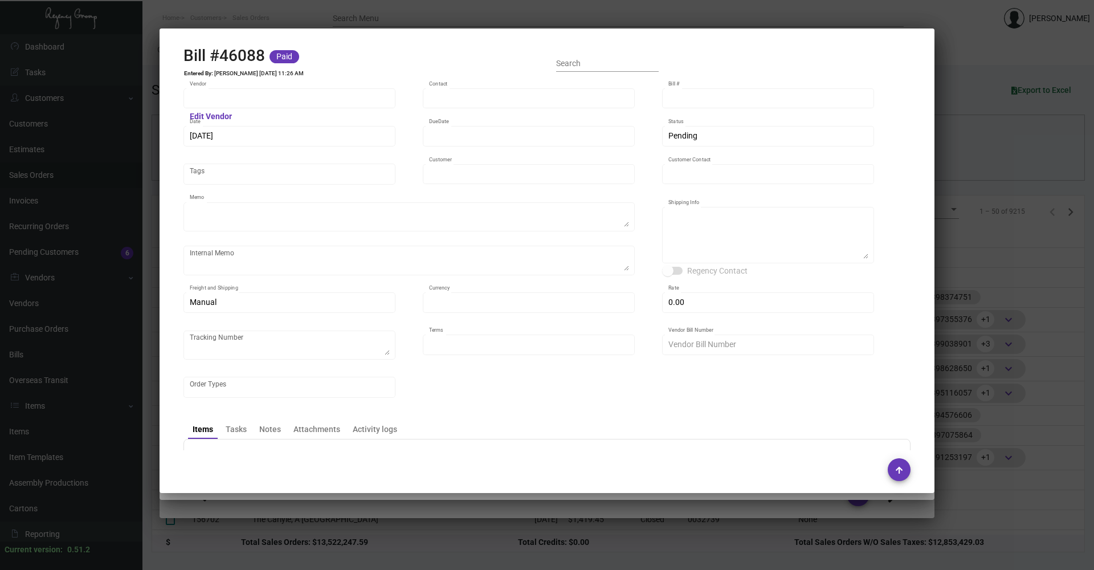
type input "SELECT A FORM INC."
type input "[PERSON_NAME] MISSING INFO"
type input "46088"
type input "[DATE]"
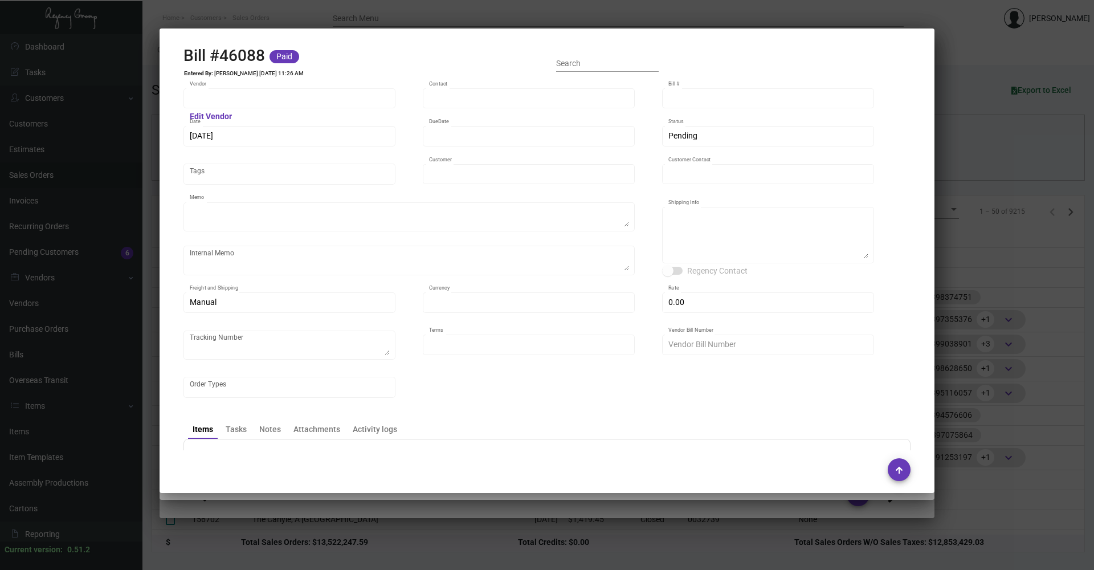
type input "Royalton Midtown"
type input "[PERSON_NAME]"
type textarea "***ANY PRICE DISCREPANCY MUST BE CALLED OUT PRIOR TO PROCEEDING WITH THIS ORDER…"
type textarea "Royalton Midtown - [PERSON_NAME] [STREET_ADDRESS][US_STATE]"
type input "United States Dollar $"
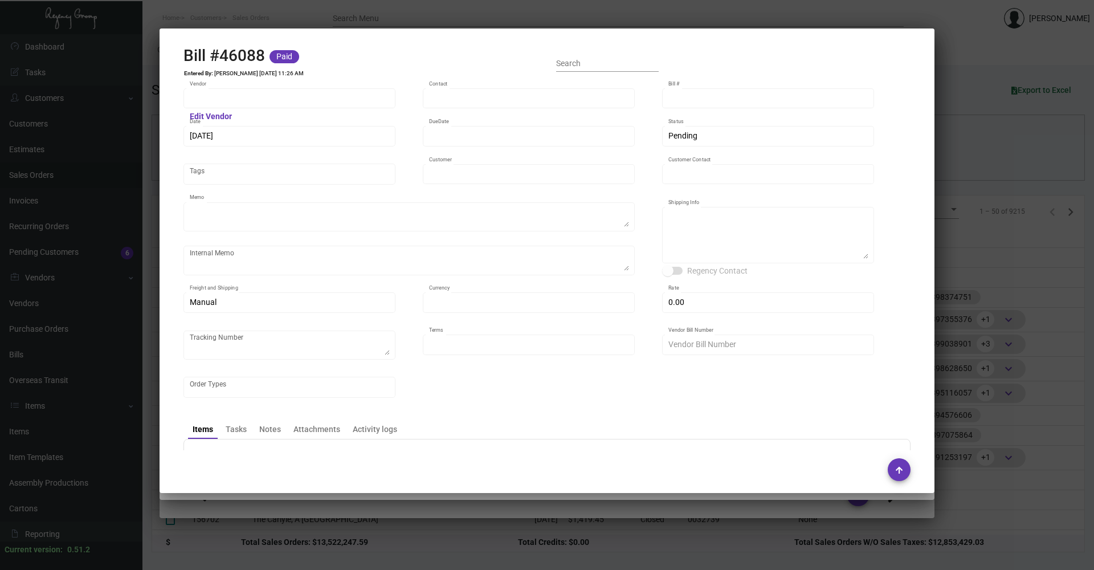
type input "$ 0.00"
type input "Net 30"
type input "392039"
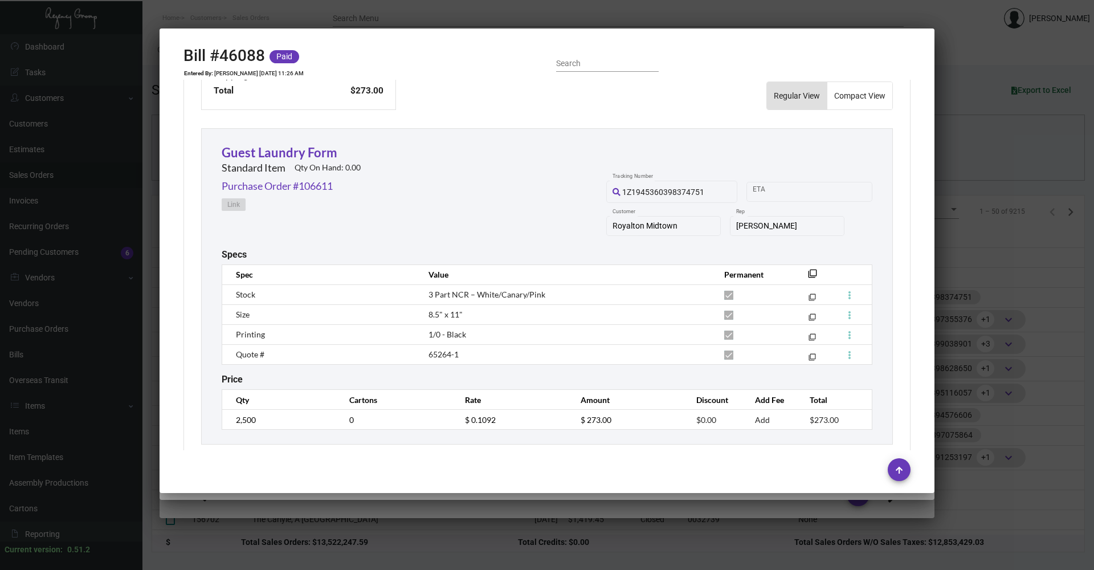
scroll to position [461, 0]
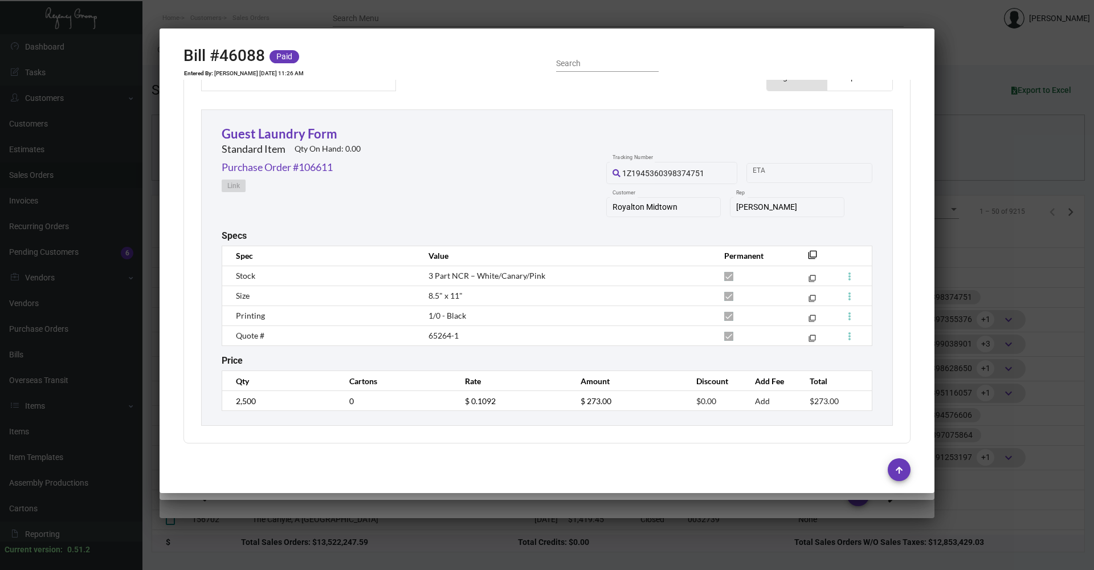
click at [991, 478] on div at bounding box center [547, 285] width 1094 height 570
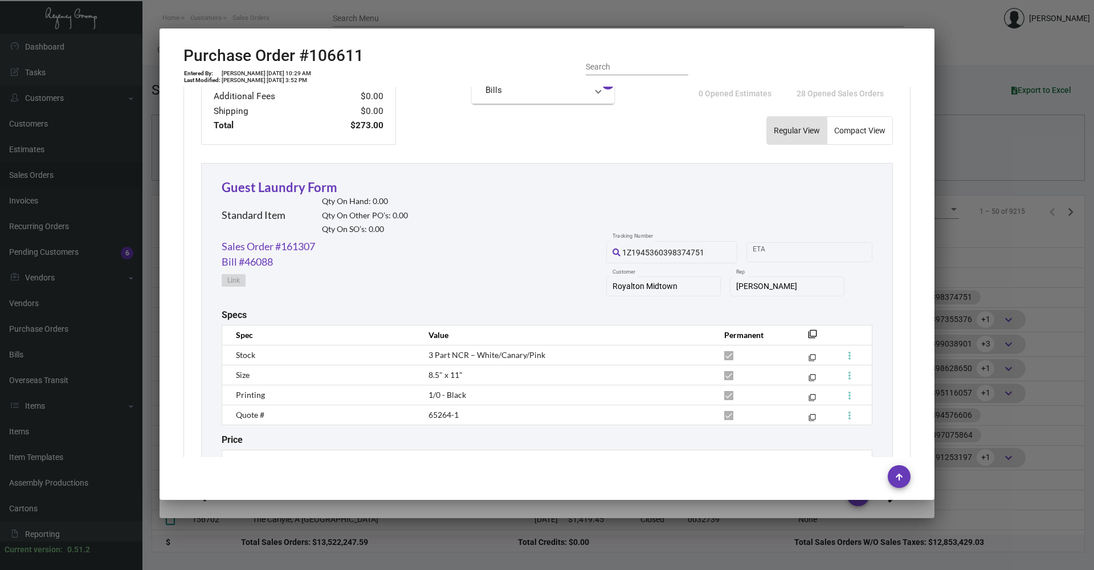
click at [959, 472] on div at bounding box center [547, 285] width 1094 height 570
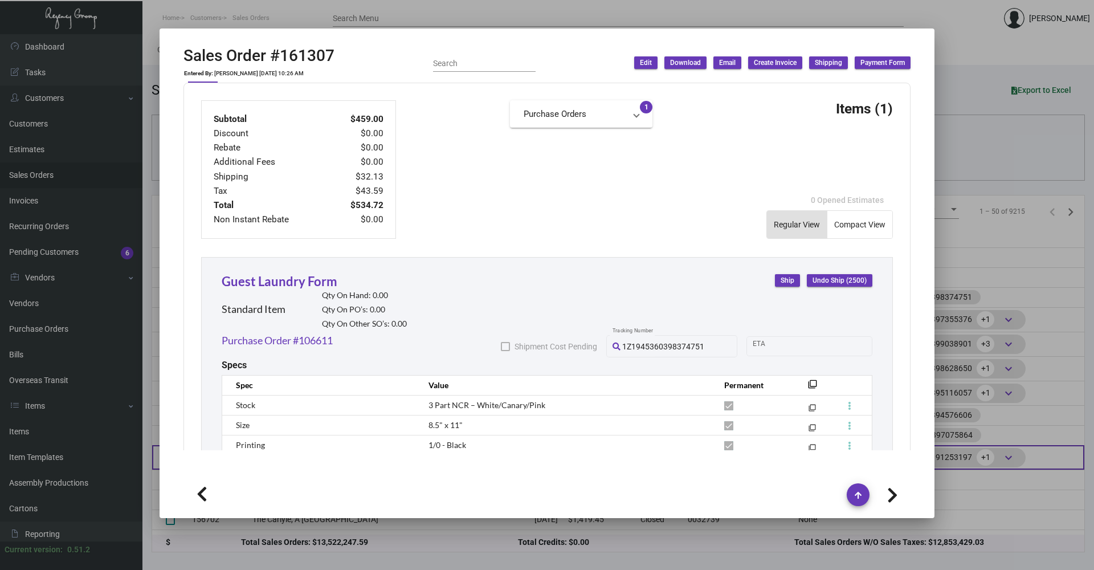
click at [956, 466] on div at bounding box center [547, 285] width 1094 height 570
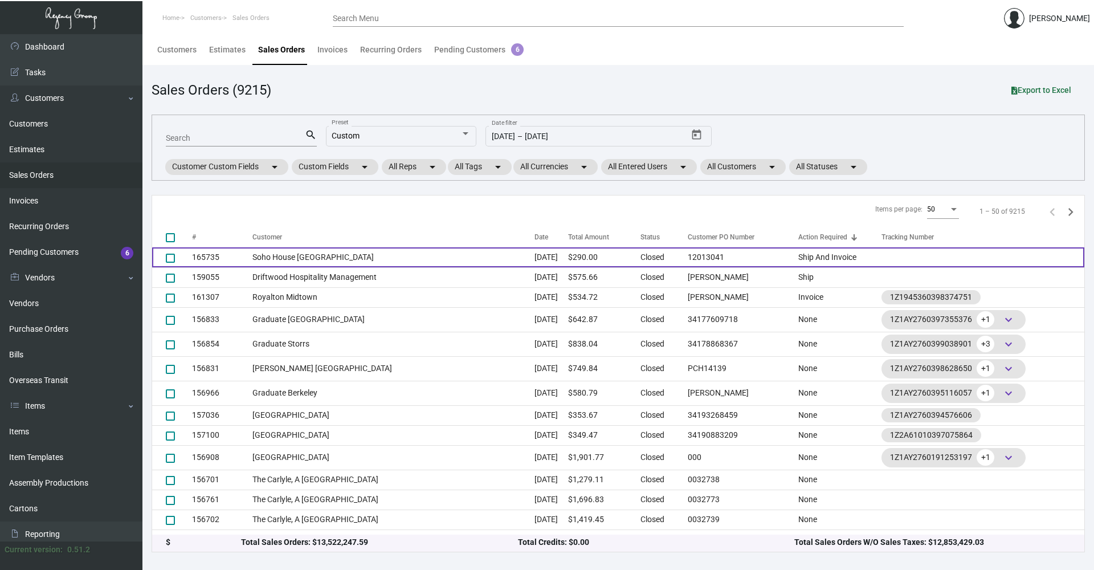
click at [798, 259] on td "Ship And Invoice" at bounding box center [839, 257] width 83 height 20
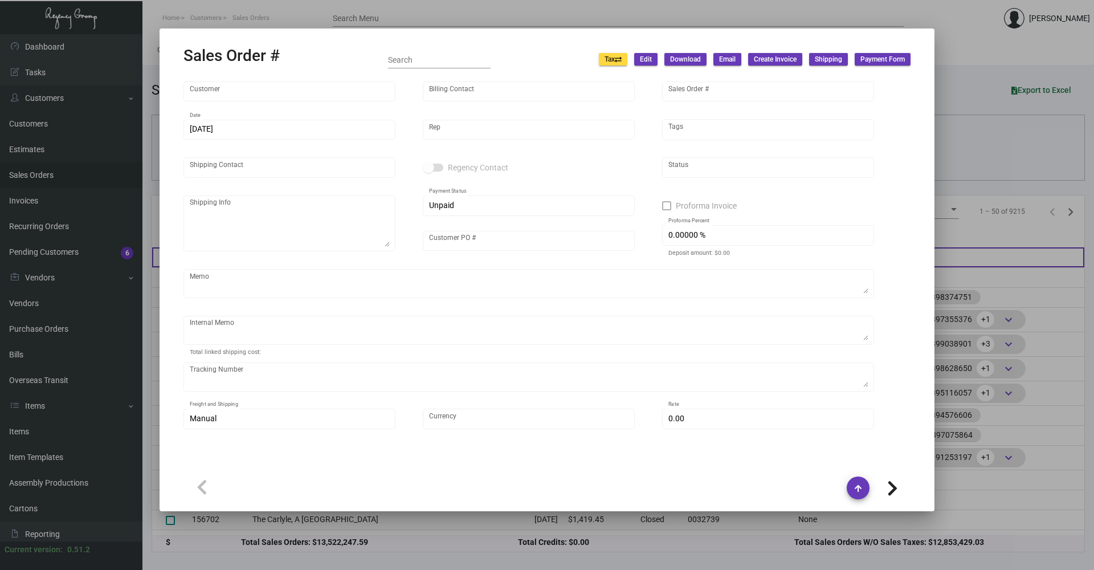
type input "Soho House [GEOGRAPHIC_DATA]"
type input "[PERSON_NAME]"
type input "165735"
type input "[DATE]"
type input "[PERSON_NAME]"
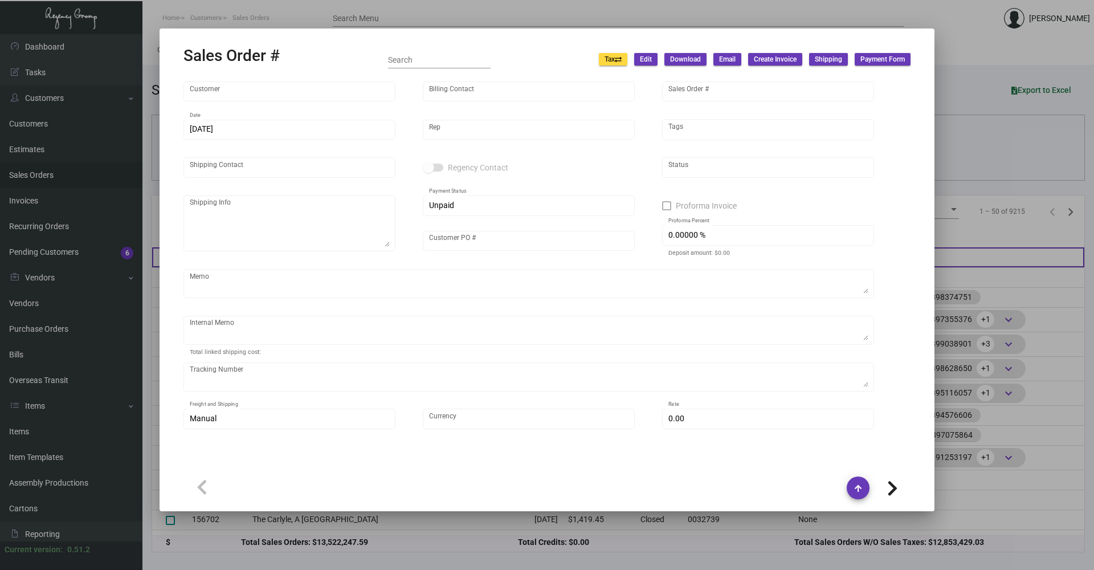
type input "[PERSON_NAME]"
type textarea "Soho House [GEOGRAPHIC_DATA] - [PERSON_NAME] [STREET_ADDRESS]"
type input "12013041"
type textarea "S01722 to be shipped from [GEOGRAPHIC_DATA]"
type input "United States Dollar $"
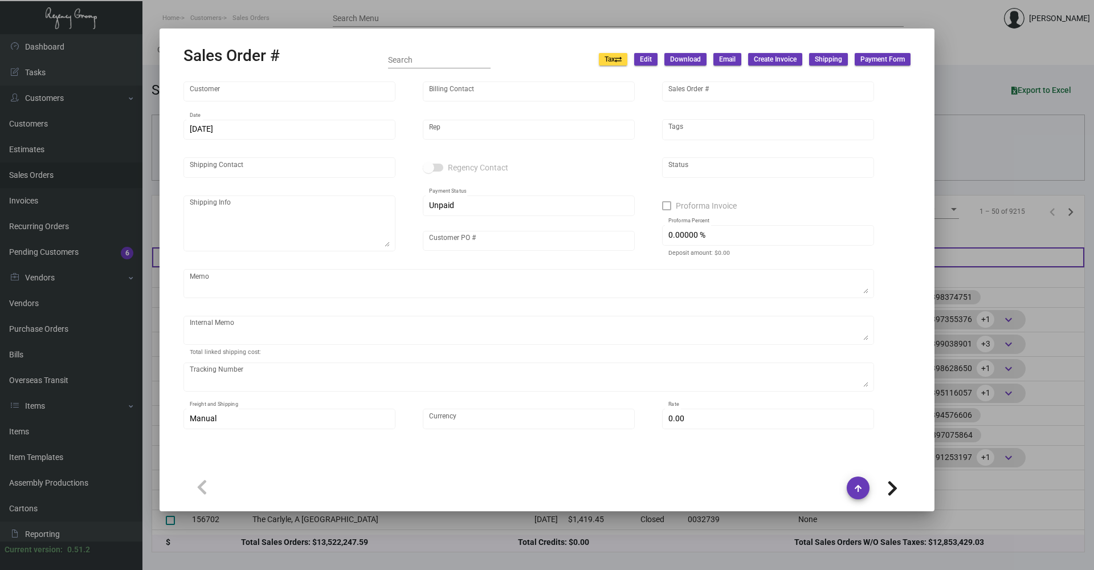
type input "$ 0.00"
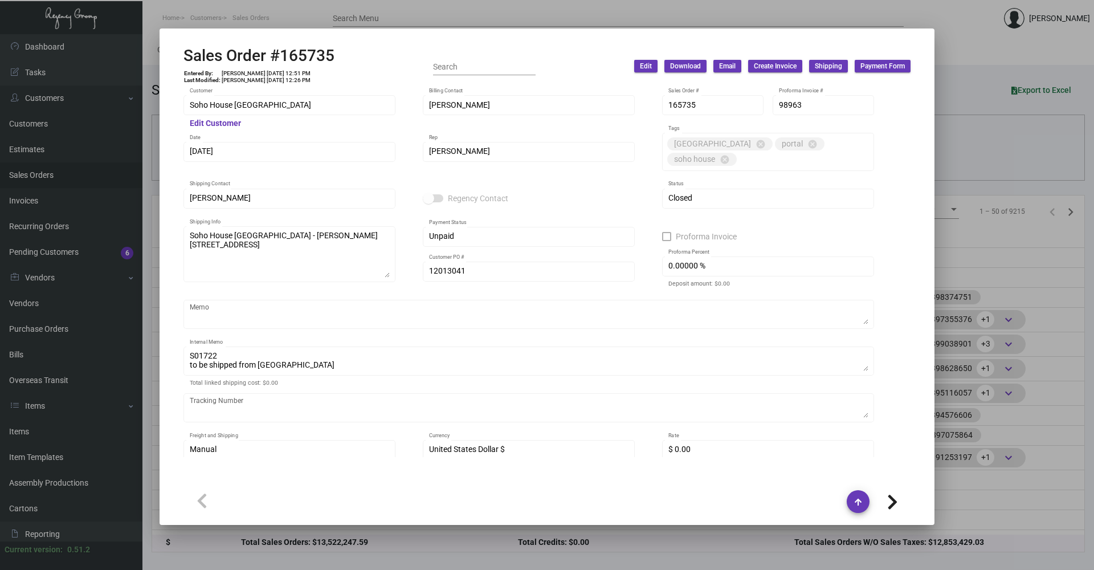
click at [1006, 125] on div at bounding box center [547, 285] width 1094 height 570
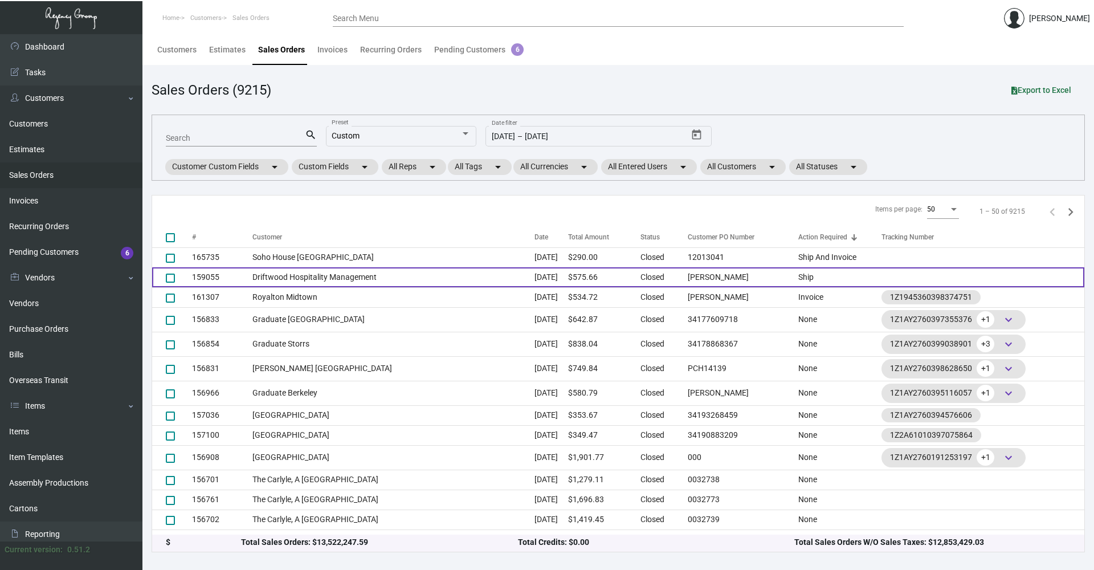
click at [768, 275] on td "[PERSON_NAME]" at bounding box center [740, 277] width 116 height 20
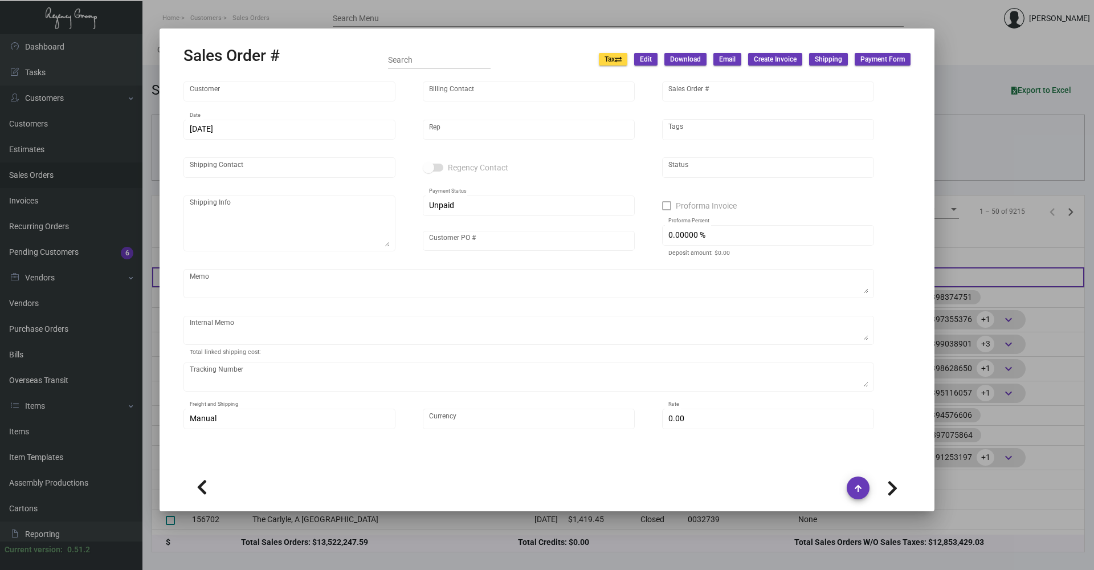
type input "Driftwood Hospitality Management"
type input "[PERSON_NAME]"
type input "159055"
type input "[DATE]"
type input "[PERSON_NAME]"
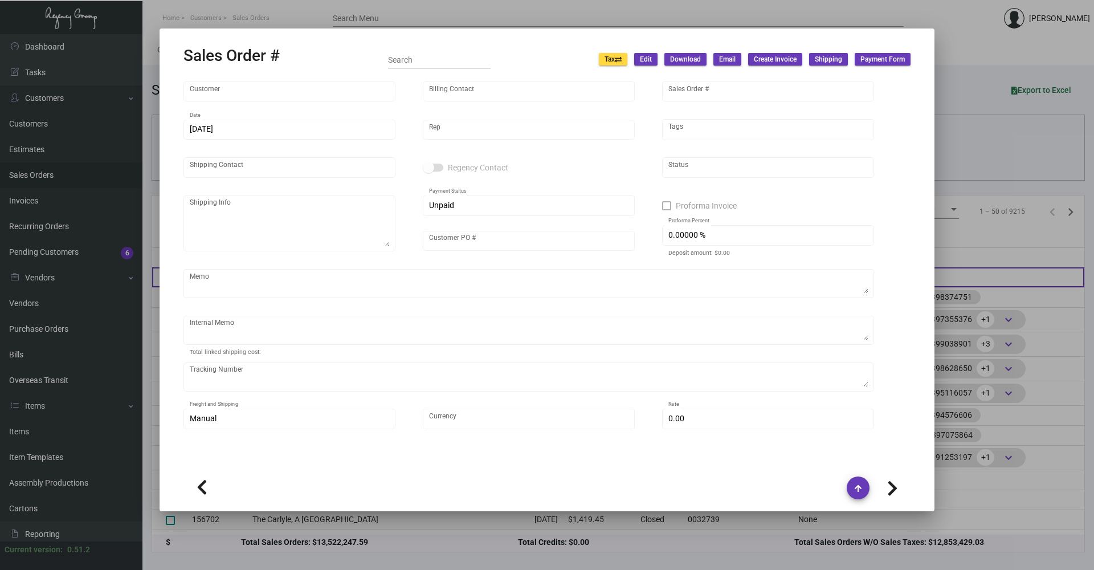
type input "[PERSON_NAME]"
type textarea "Driftwood Hospitality Management - [PERSON_NAME][GEOGRAPHIC_DATA] [STREET_ADDRE…"
type input "[PERSON_NAME]"
type textarea "MUST BE OVERNIGHTED FOR [DATE] DELIVERY."
type input "United States Dollar $"
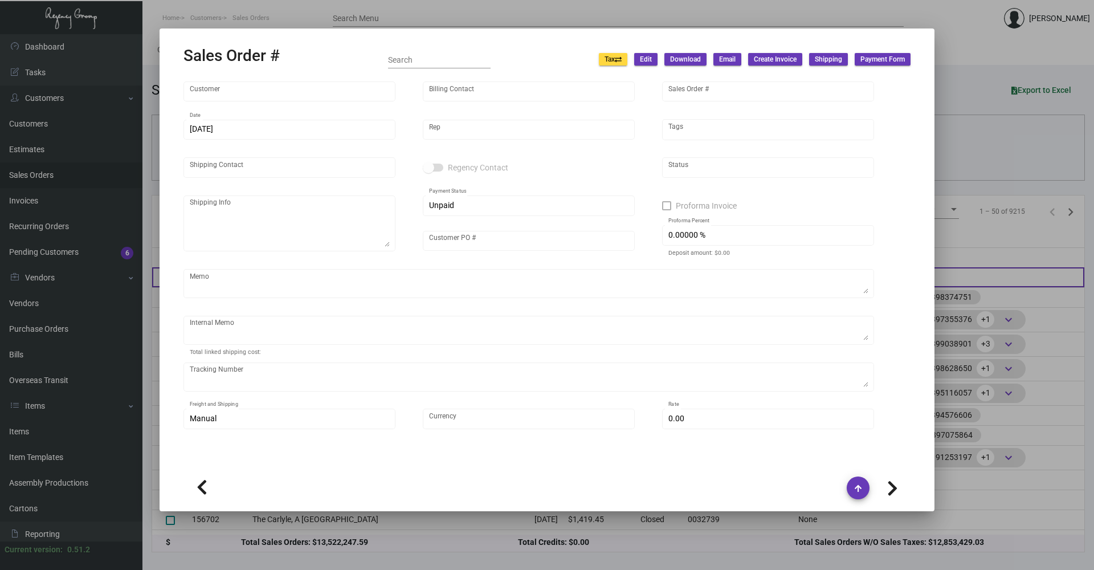
type input "$ 149.00"
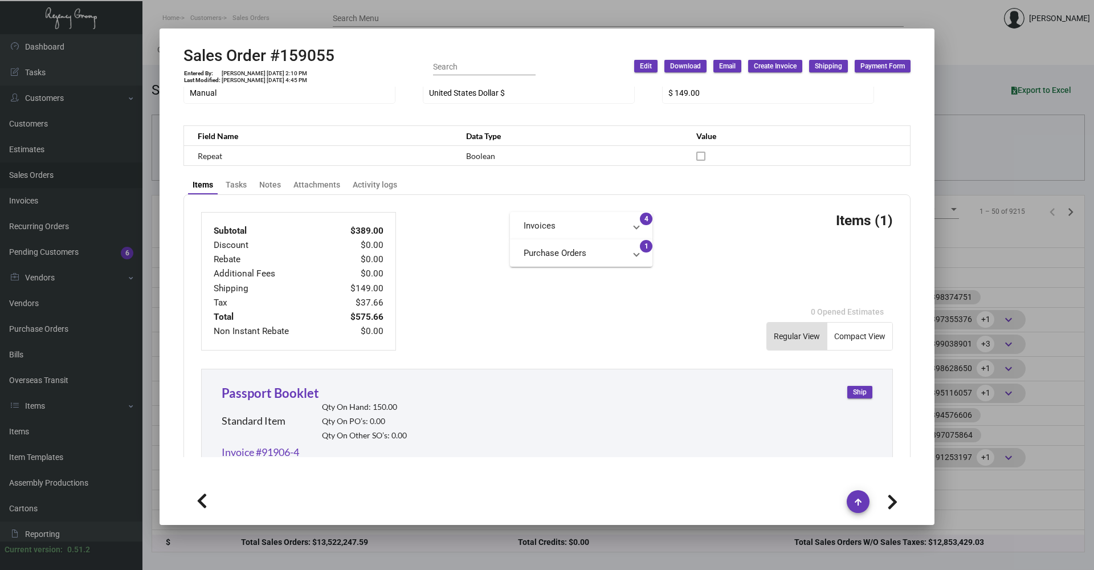
scroll to position [0, 0]
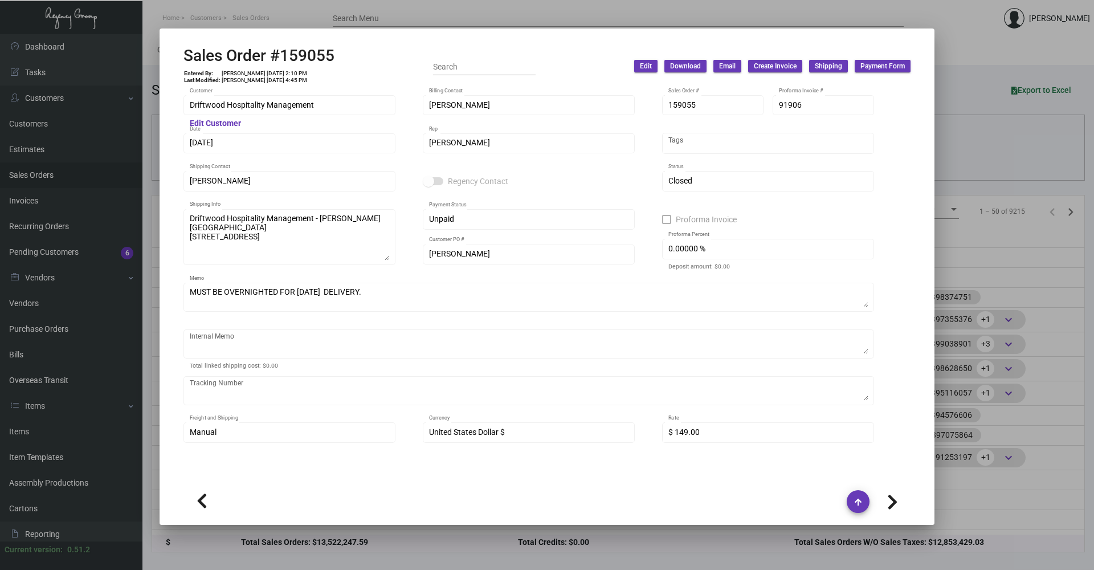
click at [976, 135] on div at bounding box center [547, 285] width 1094 height 570
